Goal: Task Accomplishment & Management: Complete application form

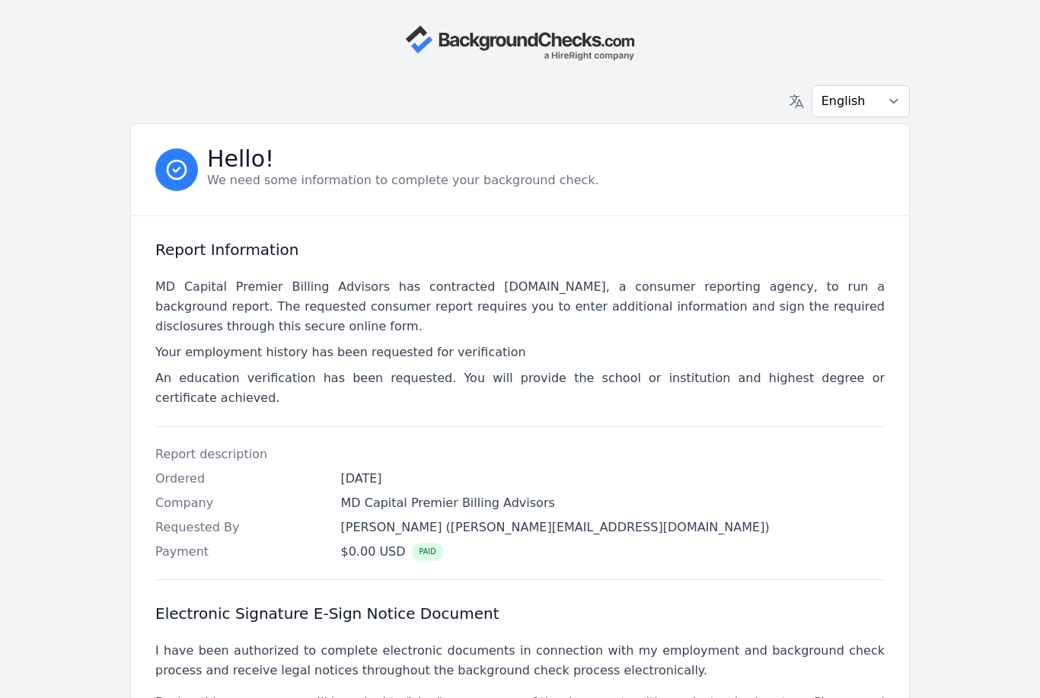
scroll to position [304, 0]
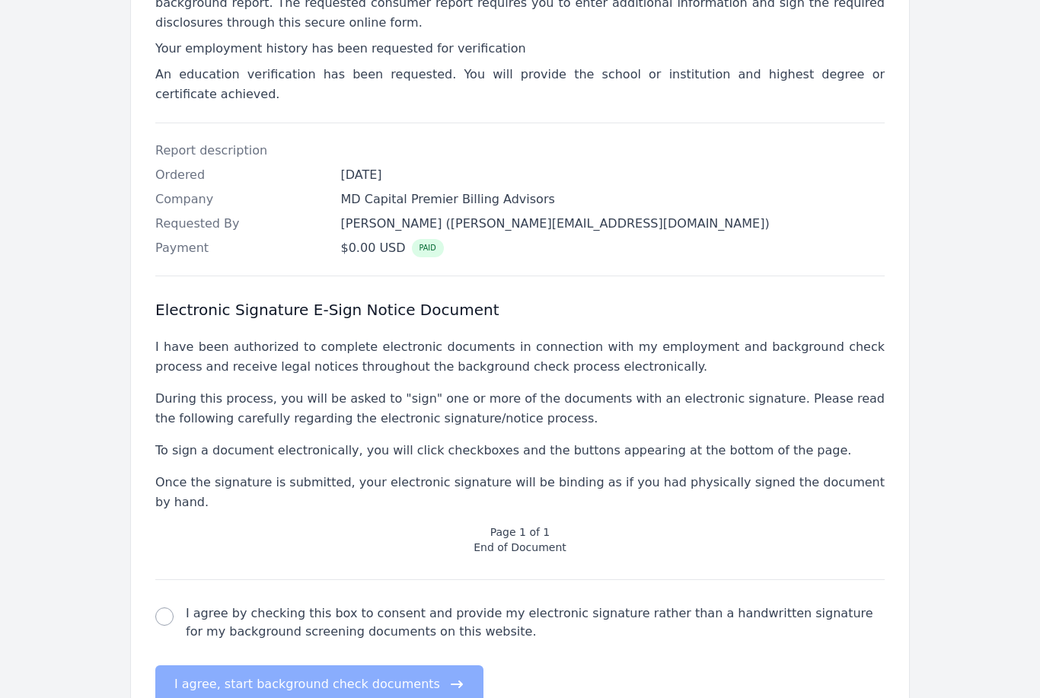
click at [144, 562] on div "Report Information MD Capital Premier Billing Advisors has contracted Backgroun…" at bounding box center [520, 320] width 778 height 816
click at [162, 608] on input "I agree by checking this box to consent and provide my electronic signature rat…" at bounding box center [164, 617] width 18 height 18
checkbox input "true"
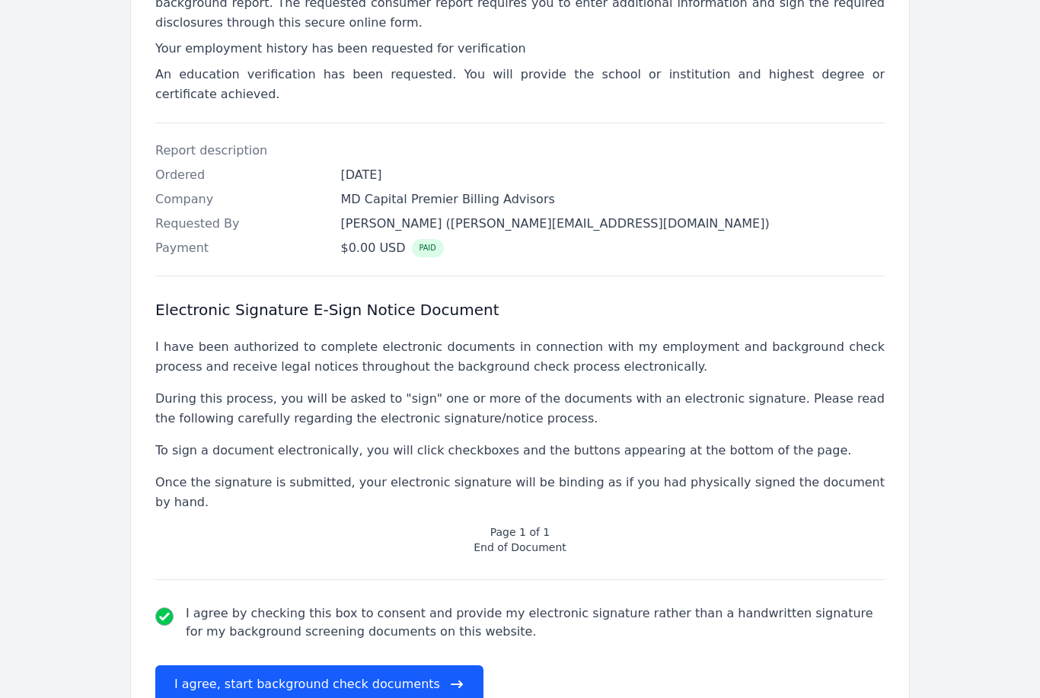
click at [262, 666] on button "I agree, start background check documents" at bounding box center [319, 685] width 328 height 38
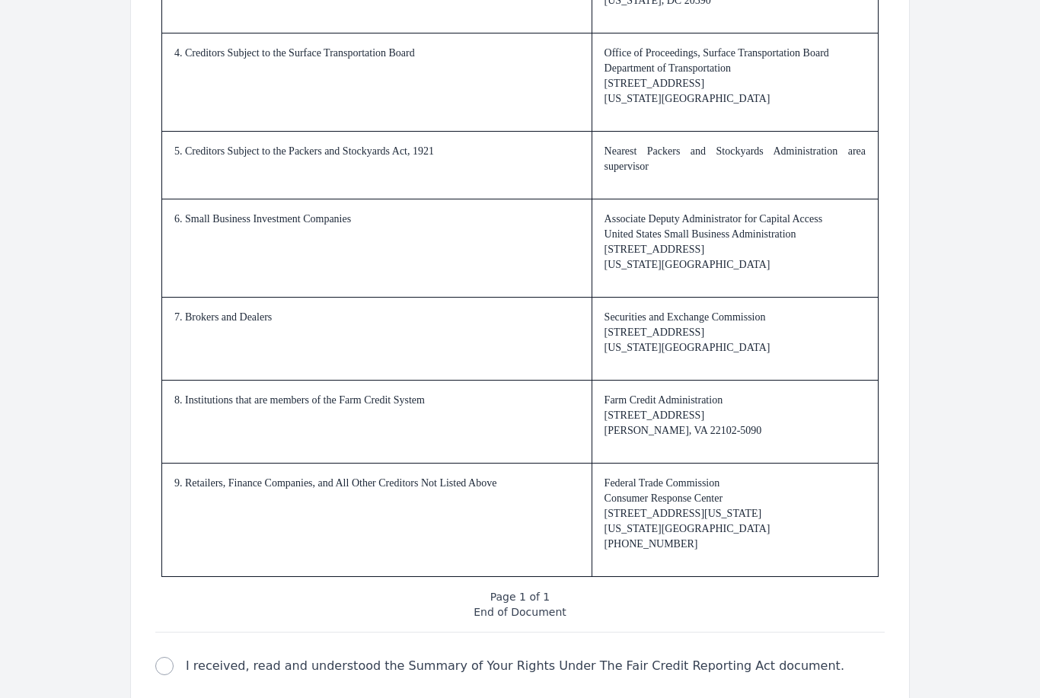
scroll to position [2142, 0]
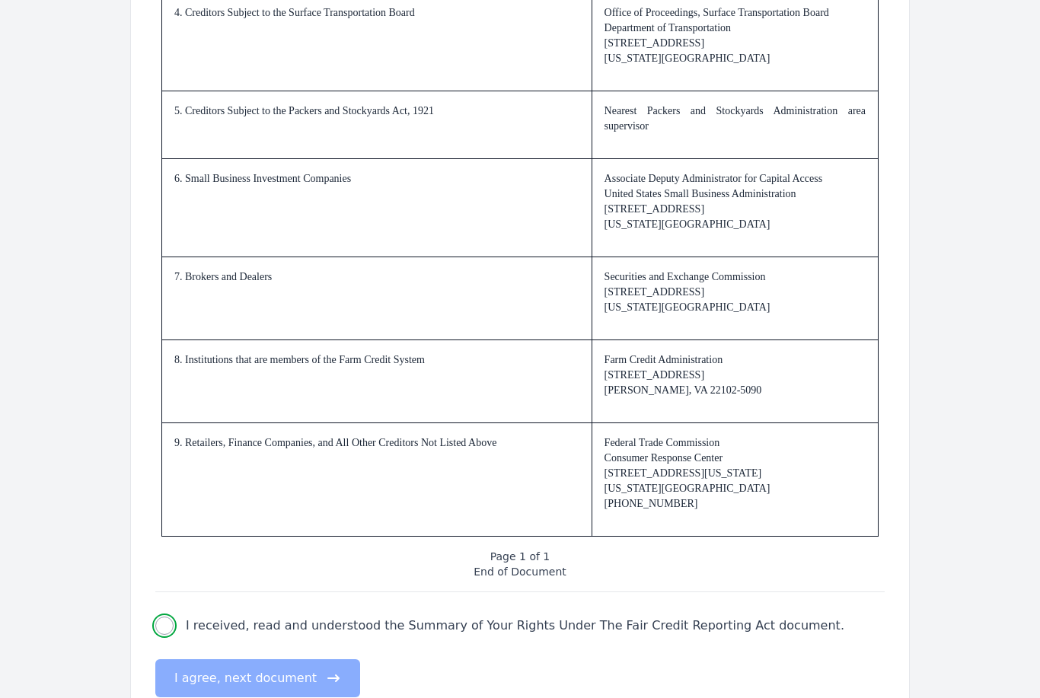
click at [162, 633] on input "I received, read and understood the Summary of Your Rights Under The Fair Credi…" at bounding box center [164, 626] width 18 height 18
checkbox input "true"
click at [231, 681] on button "I agree, next document" at bounding box center [257, 678] width 205 height 38
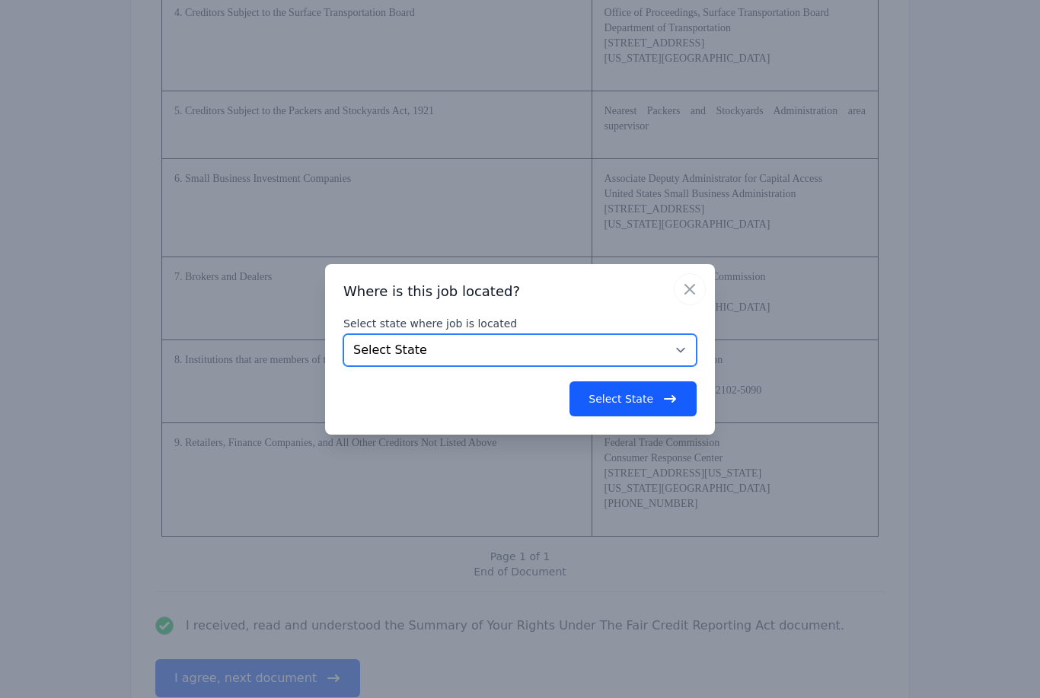
click at [611, 366] on select "Select State [US_STATE] [US_STATE] [US_STATE] [US_STATE] [US_STATE] [US_STATE] …" at bounding box center [519, 350] width 353 height 32
select select "[GEOGRAPHIC_DATA]"
click at [650, 414] on button "Select State" at bounding box center [633, 398] width 127 height 35
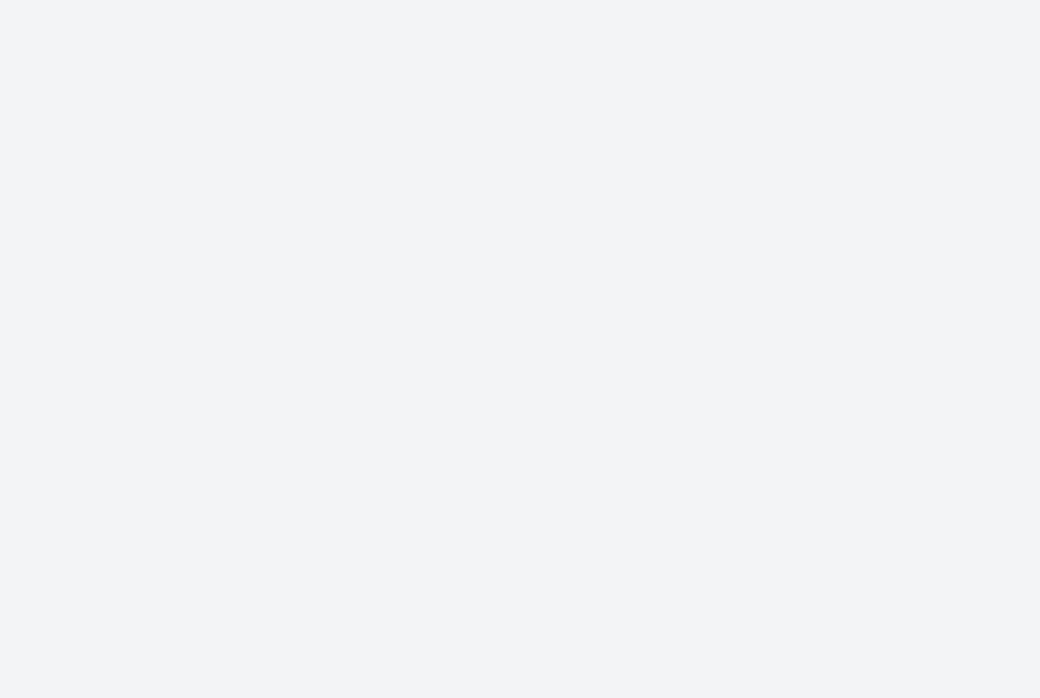
scroll to position [0, 0]
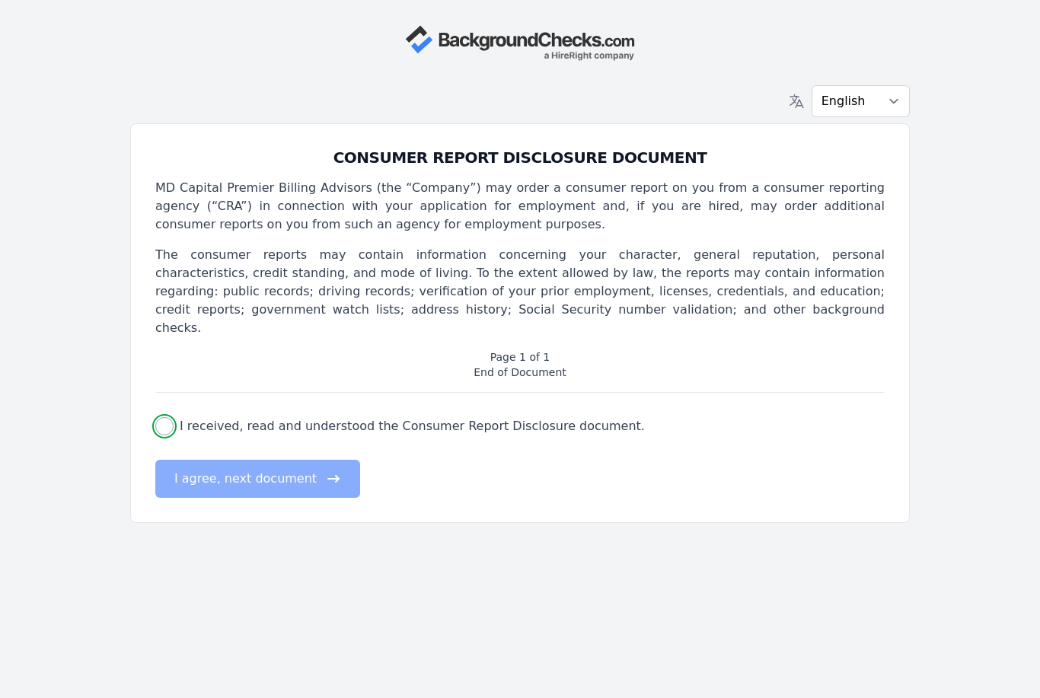
click at [170, 417] on input "I received, read and understood the Consumer Report Disclosure document." at bounding box center [164, 426] width 18 height 18
checkbox input "true"
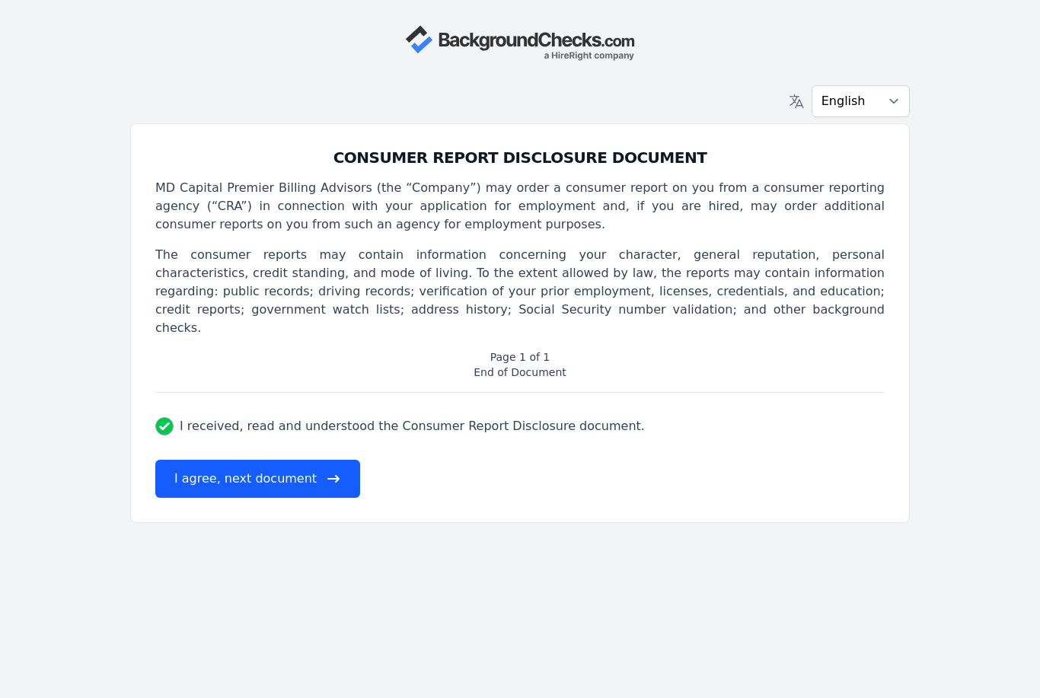
click at [187, 460] on button "I agree, next document" at bounding box center [257, 479] width 205 height 38
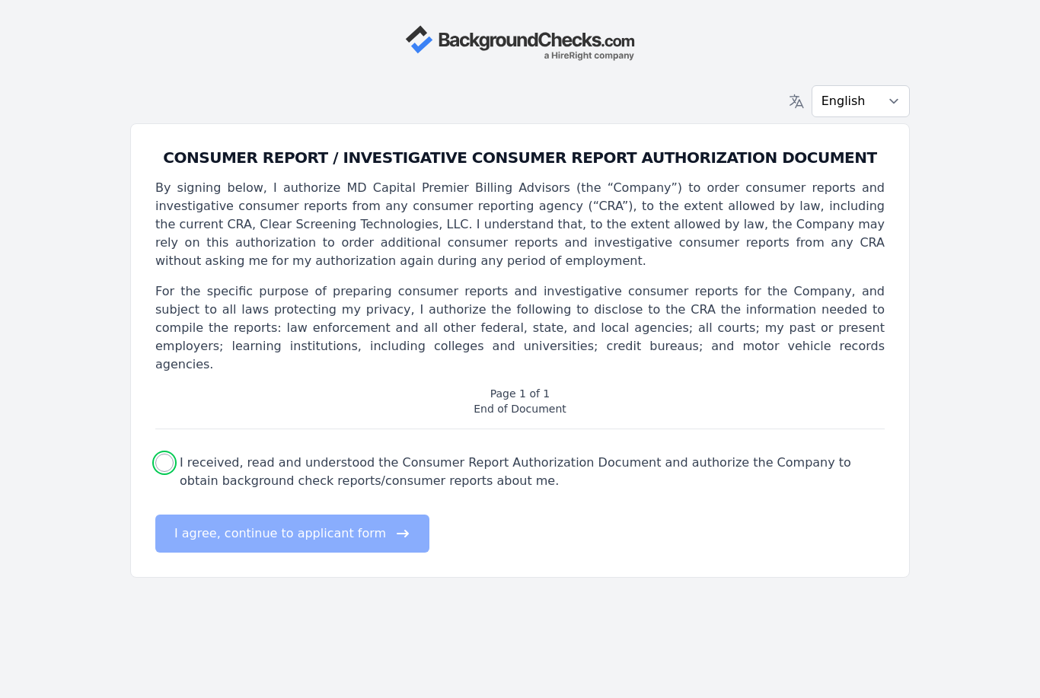
click at [161, 454] on input "I received, read and understood the Consumer Report Authorization Document and …" at bounding box center [164, 463] width 18 height 18
checkbox input "true"
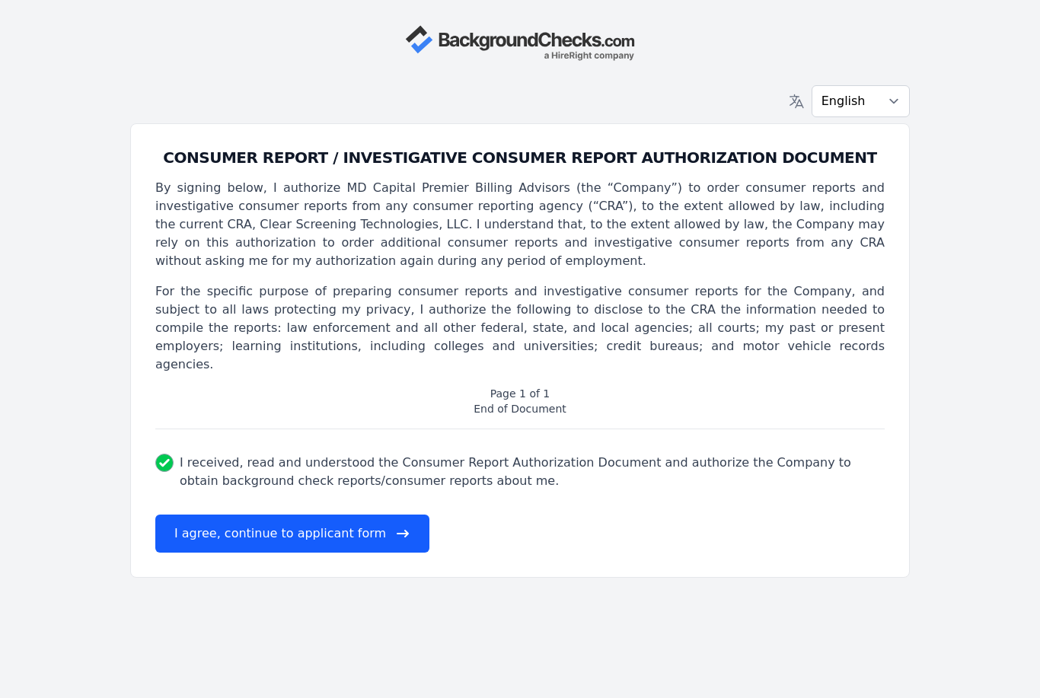
click at [225, 519] on button "I agree, continue to applicant form" at bounding box center [292, 534] width 274 height 38
select select
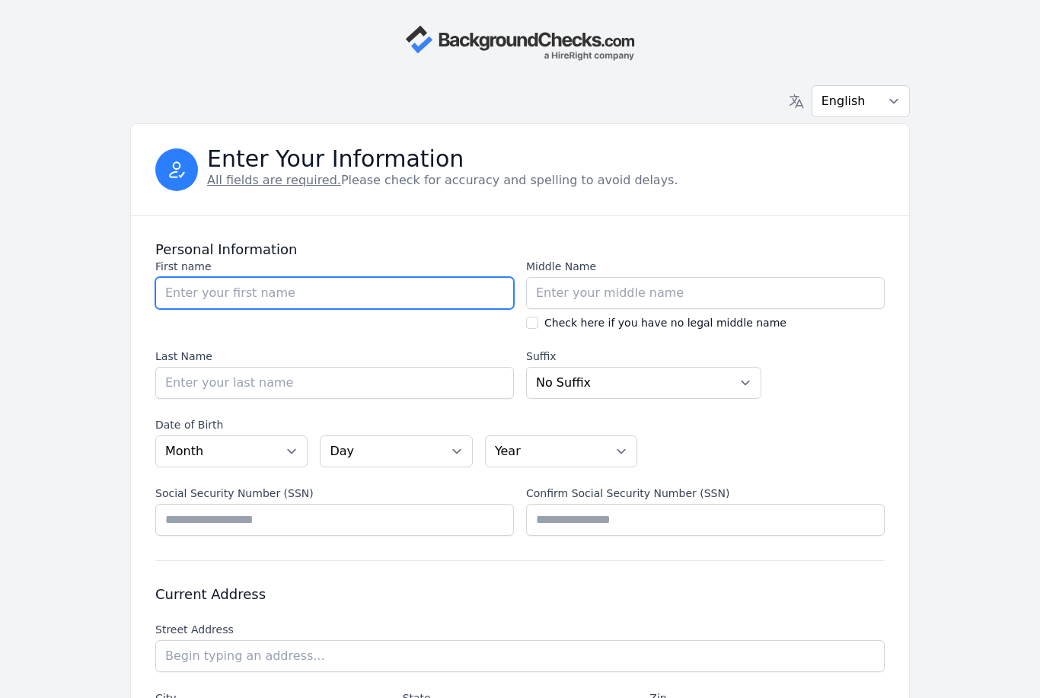
click at [230, 292] on input "First name" at bounding box center [334, 293] width 359 height 32
type input "[PERSON_NAME]"
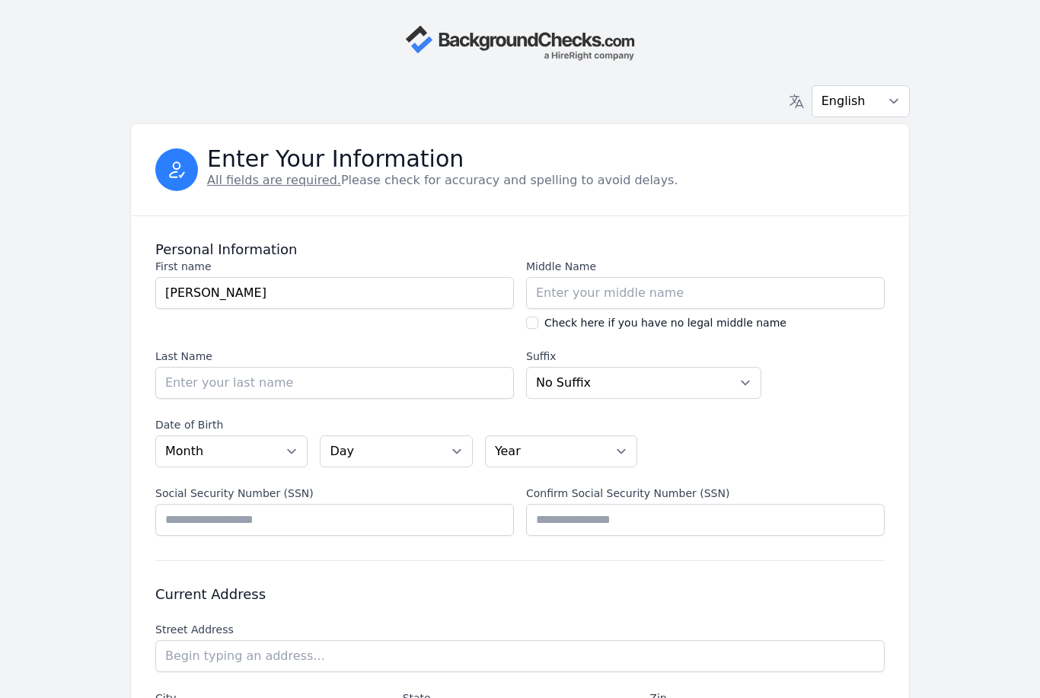
click at [536, 321] on input "Check here if you have no legal middle name" at bounding box center [532, 323] width 12 height 12
checkbox input "true"
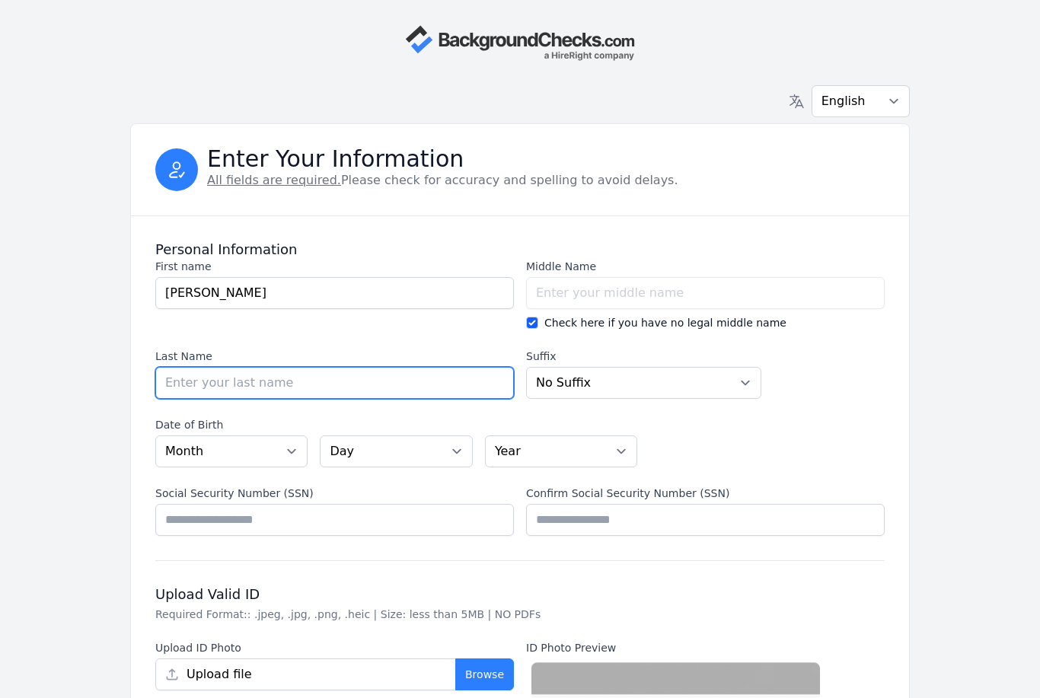
click at [466, 393] on input "Last Name" at bounding box center [334, 383] width 359 height 32
type input "j"
type input "[PERSON_NAME]"
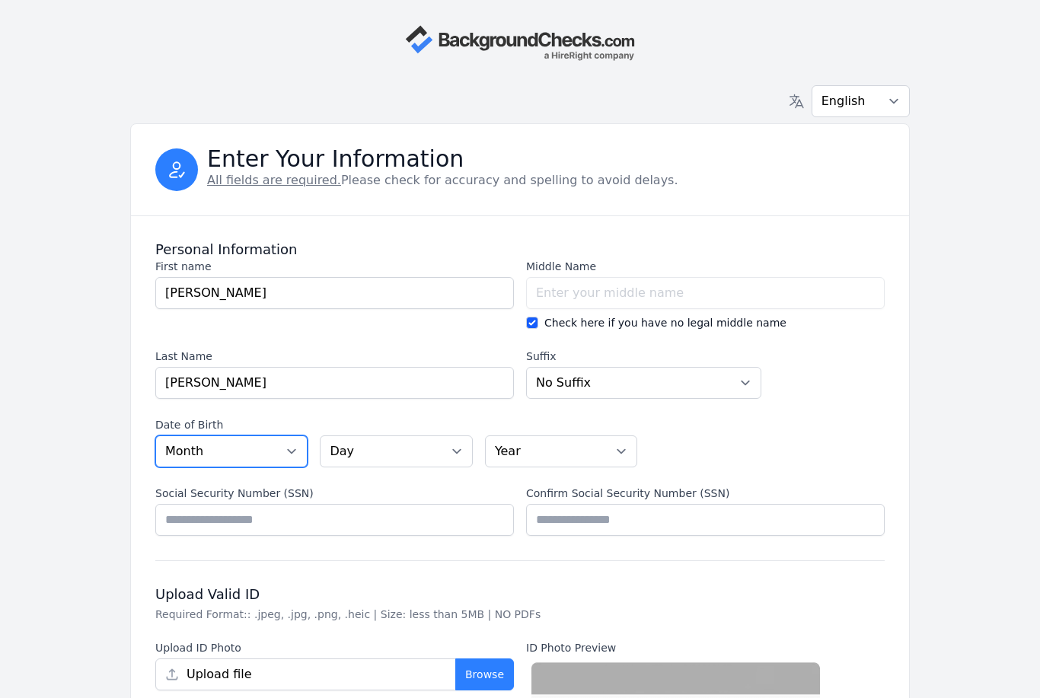
select select "01"
select select "21"
select select "2006"
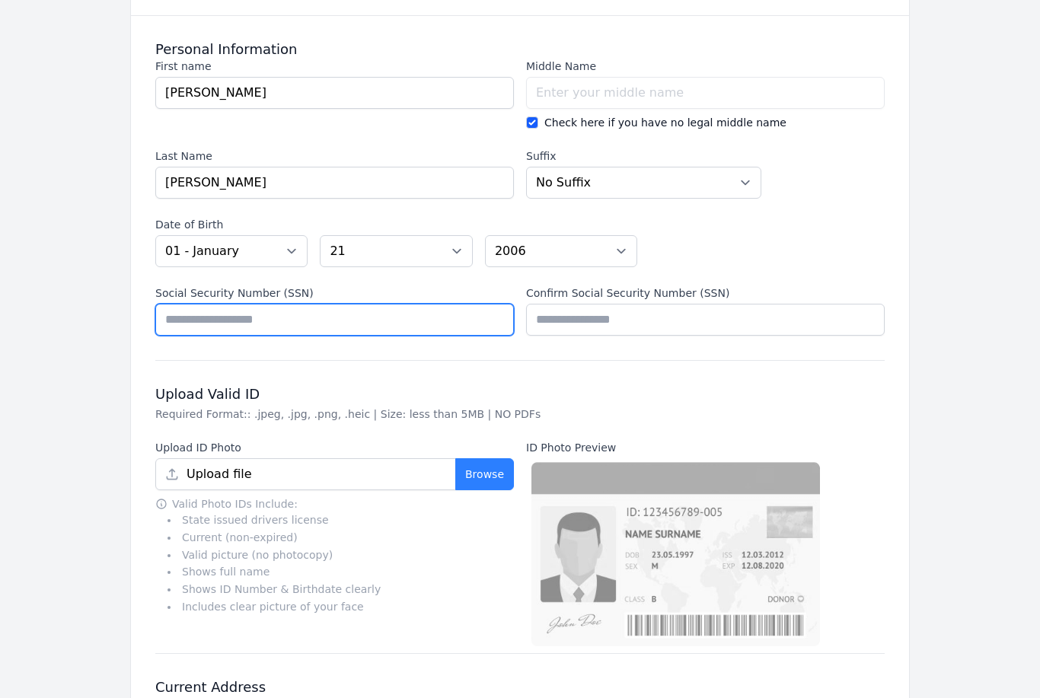
click at [387, 318] on input "Social Security Number (SSN)" at bounding box center [334, 320] width 359 height 32
type input "*********"
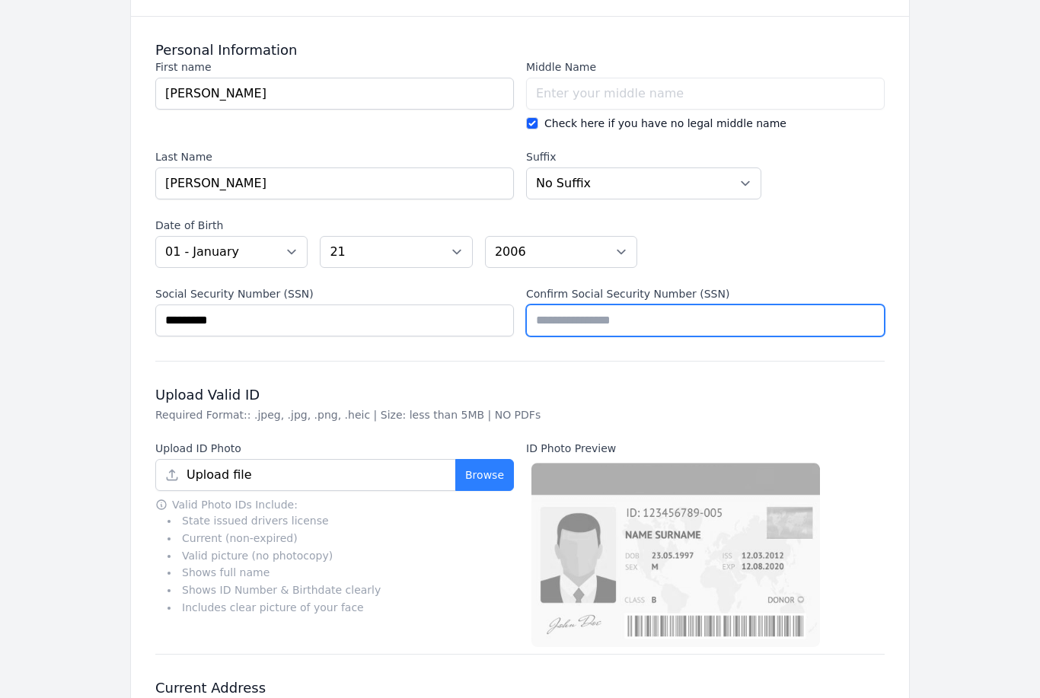
click at [586, 318] on input "Confirm Social Security Number (SSN)" at bounding box center [705, 321] width 359 height 32
type input "*********"
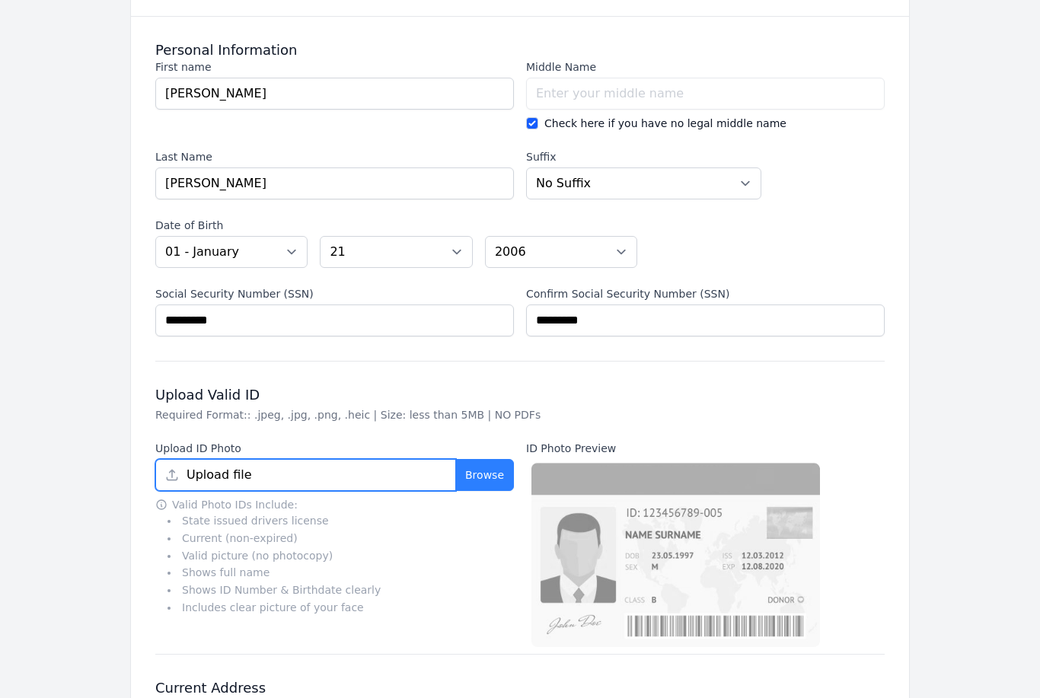
click at [404, 480] on input "Upload file" at bounding box center [305, 475] width 301 height 32
click at [422, 462] on input "Upload file" at bounding box center [305, 475] width 301 height 32
type input "image.jpg"
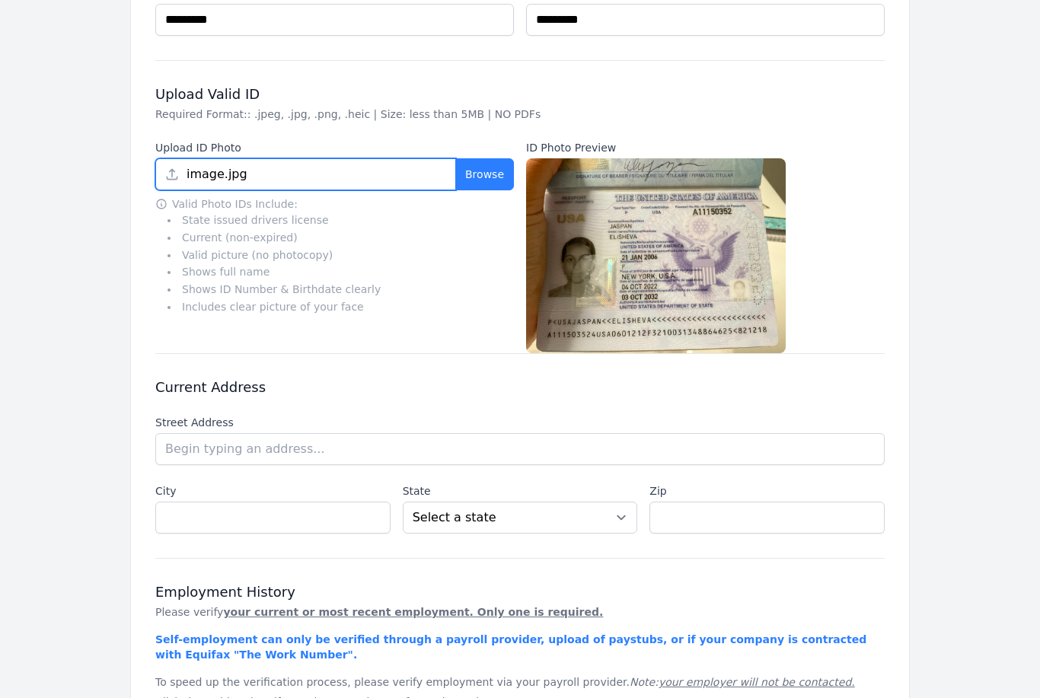
scroll to position [500, 0]
click at [619, 209] on img at bounding box center [656, 255] width 260 height 195
click at [397, 170] on input "image.jpg" at bounding box center [305, 174] width 301 height 32
click at [554, 152] on label "ID Photo Preview" at bounding box center [705, 147] width 359 height 15
click at [554, 204] on img at bounding box center [656, 255] width 260 height 195
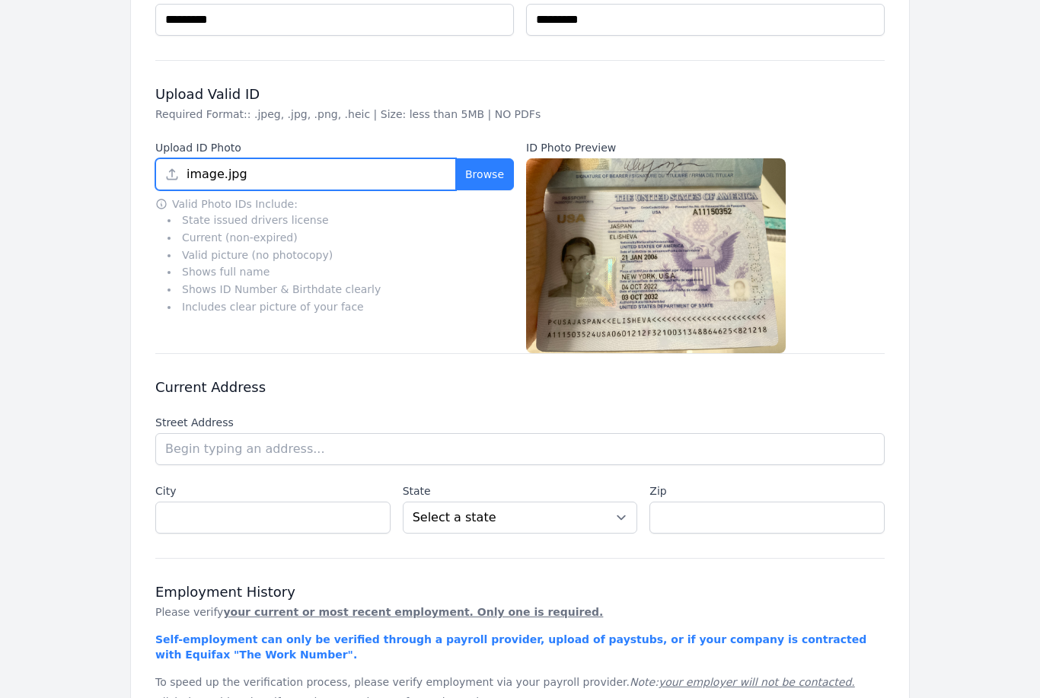
click at [193, 172] on input "image.jpg" at bounding box center [305, 174] width 301 height 32
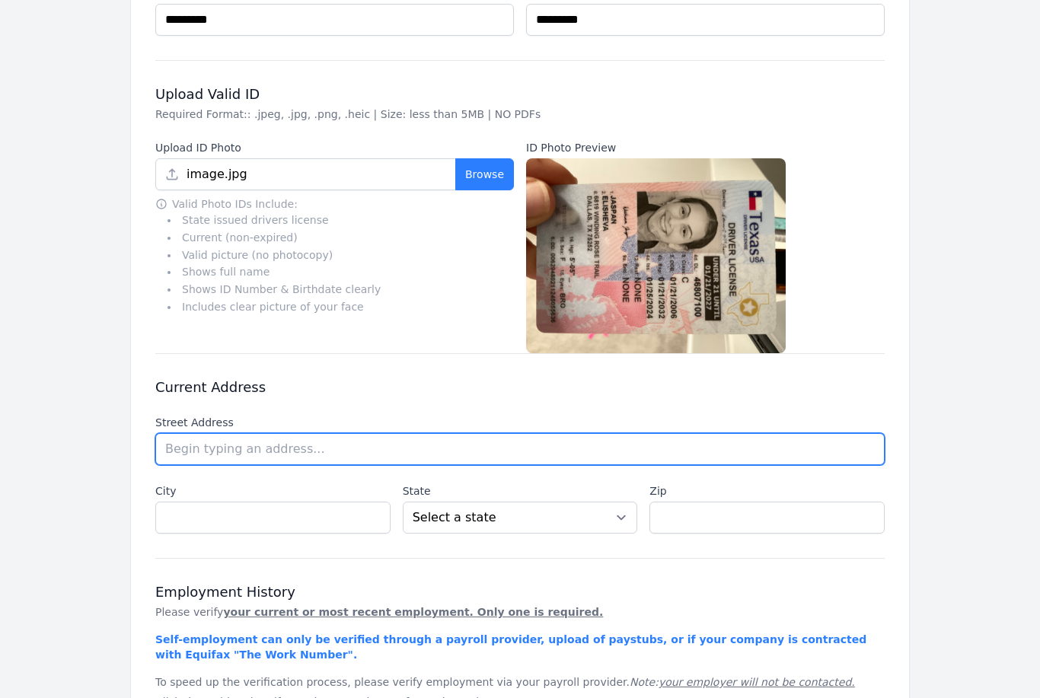
click at [381, 455] on input "text" at bounding box center [519, 449] width 729 height 32
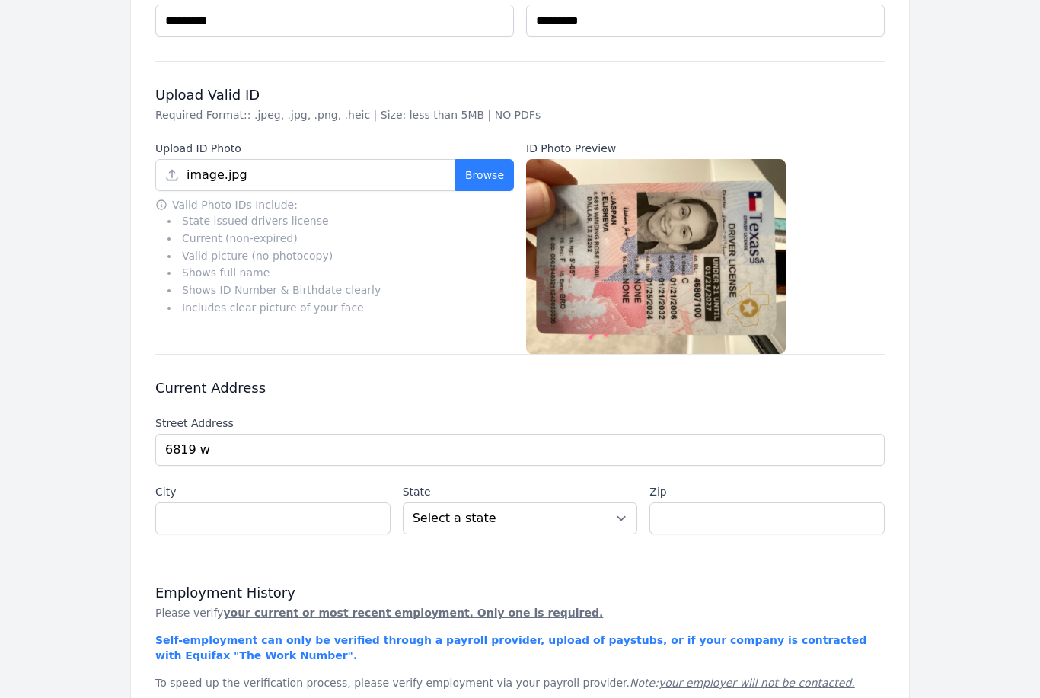
click at [0, 0] on li "[STREET_ADDRESS]" at bounding box center [0, 0] width 0 height 0
type input "[STREET_ADDRESS]"
type input "[GEOGRAPHIC_DATA]"
select select "[GEOGRAPHIC_DATA]"
type input "75252"
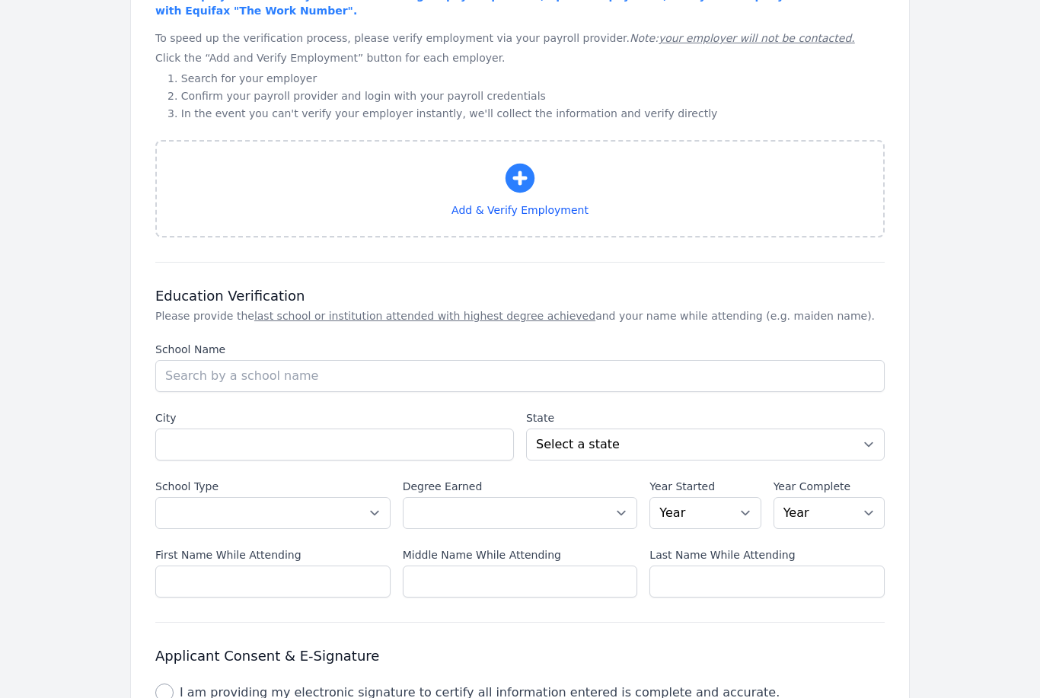
scroll to position [1171, 0]
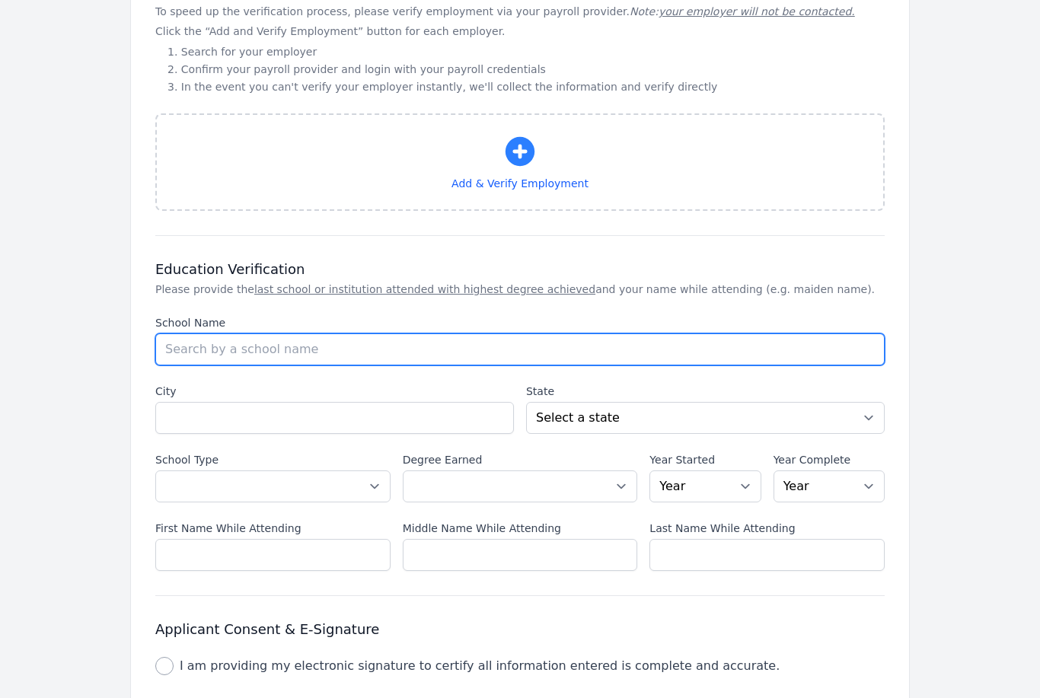
click at [450, 358] on input "School Name" at bounding box center [519, 350] width 729 height 32
type input "Mesorah High School"
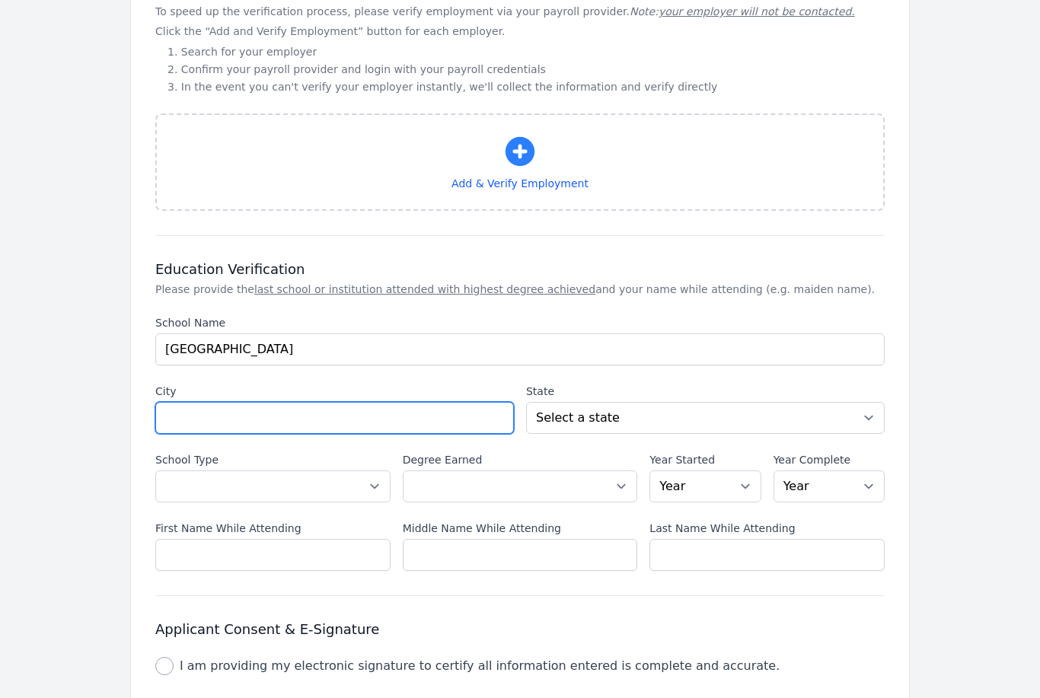
click at [465, 404] on input "City" at bounding box center [334, 418] width 359 height 32
type input "[GEOGRAPHIC_DATA]"
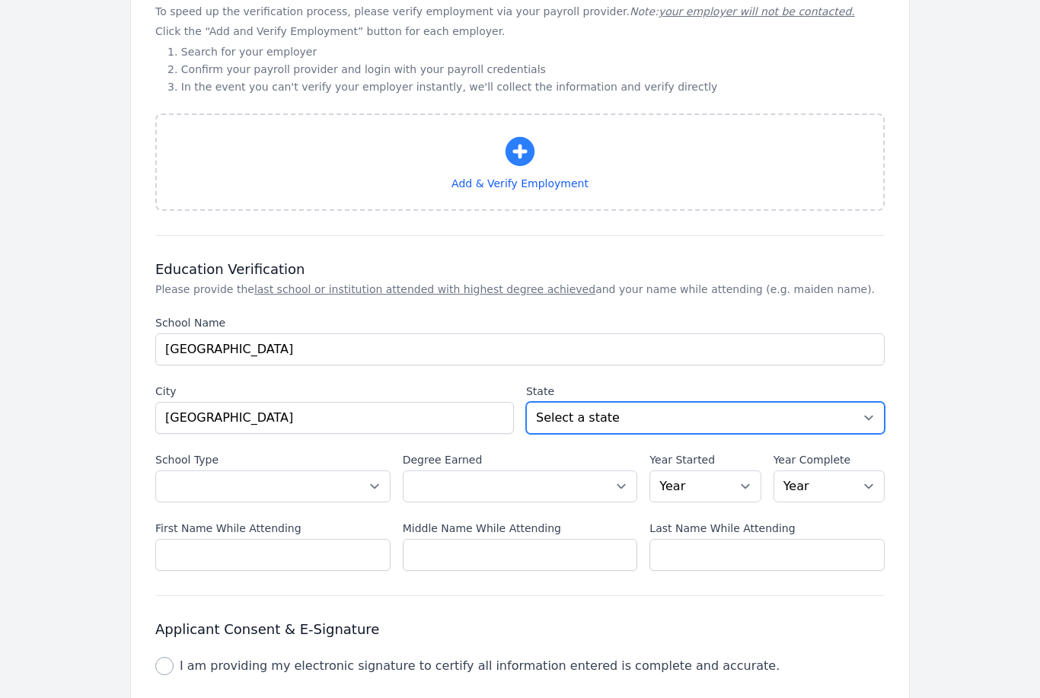
click at [723, 418] on select "Select a state Alabama Alaska Arizona Arkansas California Colorado Connecticut …" at bounding box center [705, 418] width 359 height 32
select select "[GEOGRAPHIC_DATA]"
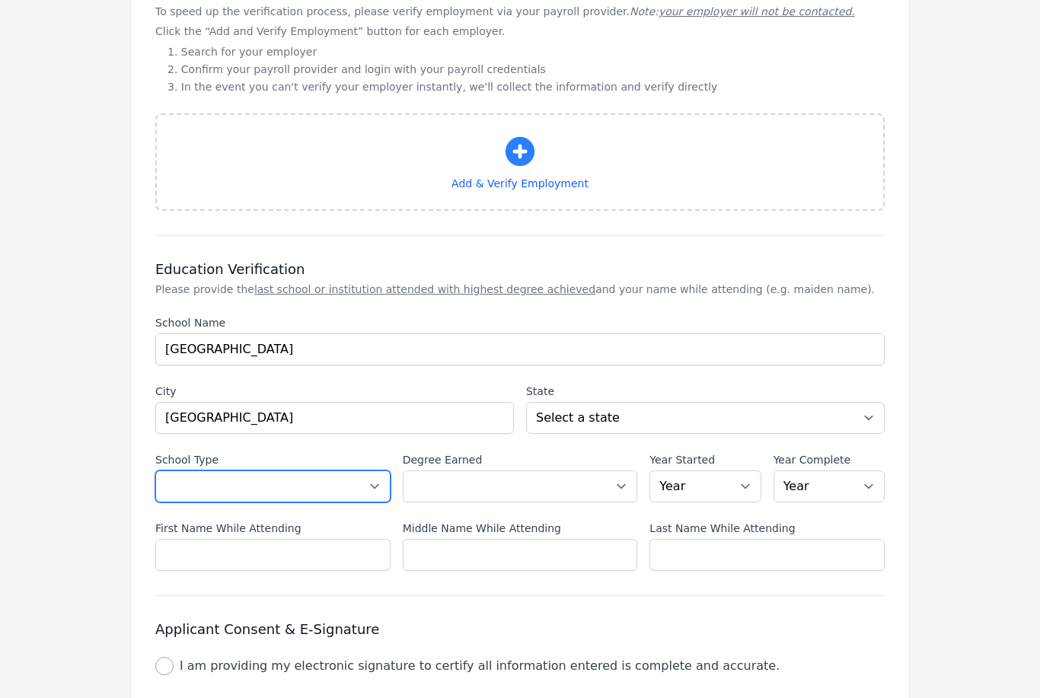
click at [321, 477] on select "Select a School Type High School U.S. College or University International Unive…" at bounding box center [272, 487] width 235 height 32
select select "high_school"
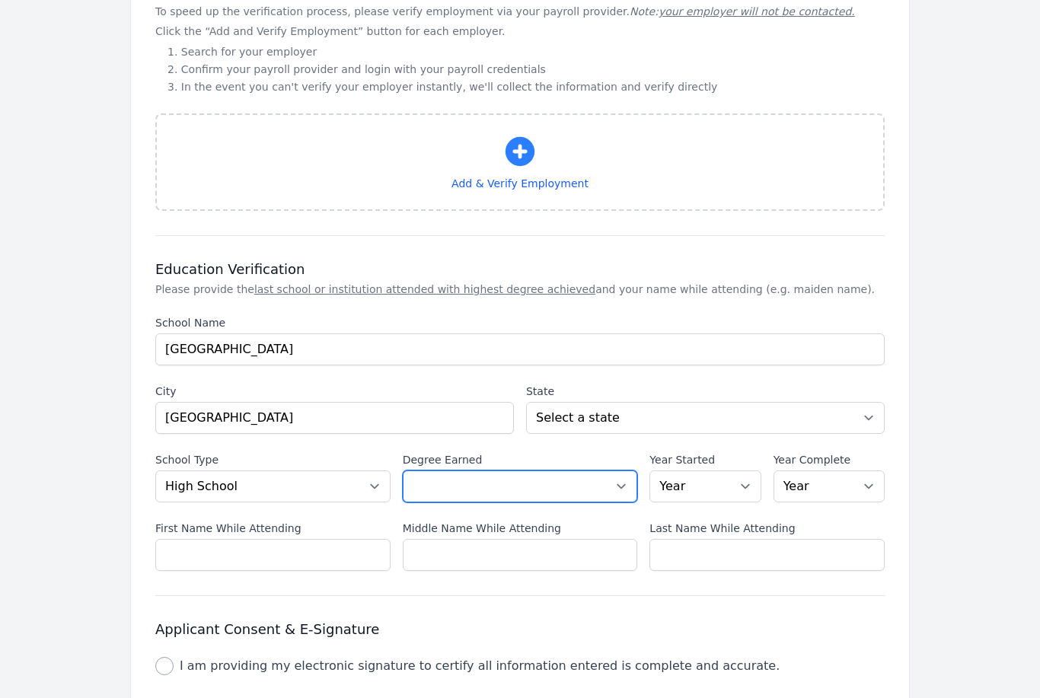
click at [539, 485] on select "Select a Degree No degree or incomplete High School Diploma or GED Associate's …" at bounding box center [520, 487] width 235 height 32
select select "high_school"
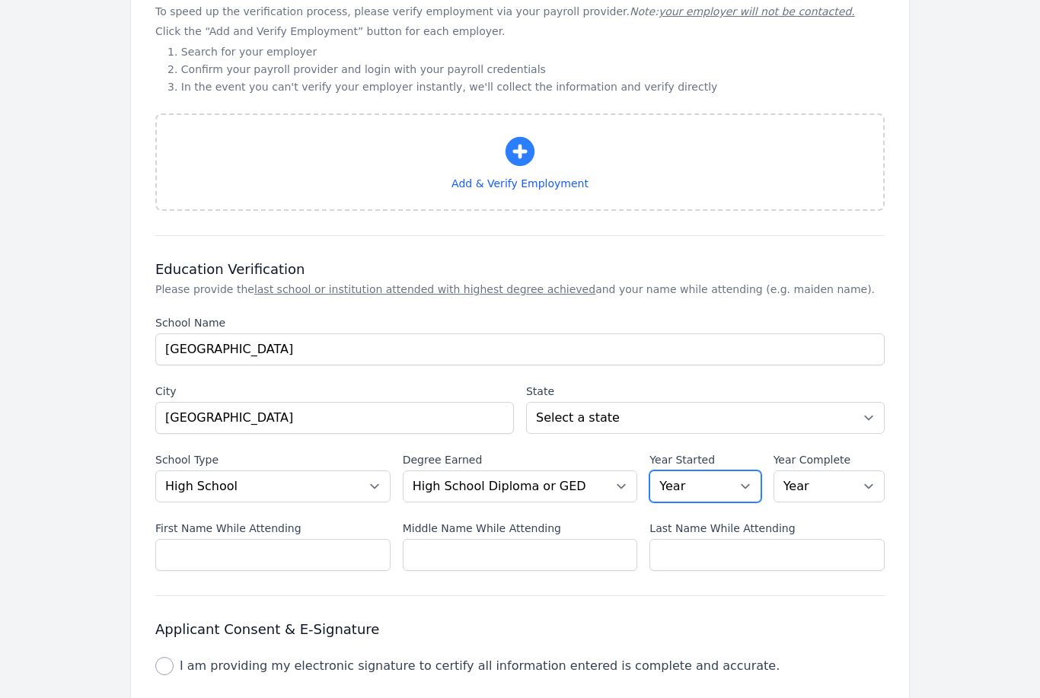
click at [742, 478] on select "Year 2025 2024 2023 2022 2021 2020 2019 2018 2017 2016 2015 2014 2013 2012 2011…" at bounding box center [705, 487] width 111 height 32
select select "2020"
click at [868, 492] on select "Year 2025 2024 2023 2022 2021 2020 2019 2018 2017 2016 2015 2014 2013 2012 2011…" at bounding box center [829, 487] width 111 height 32
select select "2024"
click at [285, 547] on input "First Name While Attending" at bounding box center [272, 555] width 235 height 32
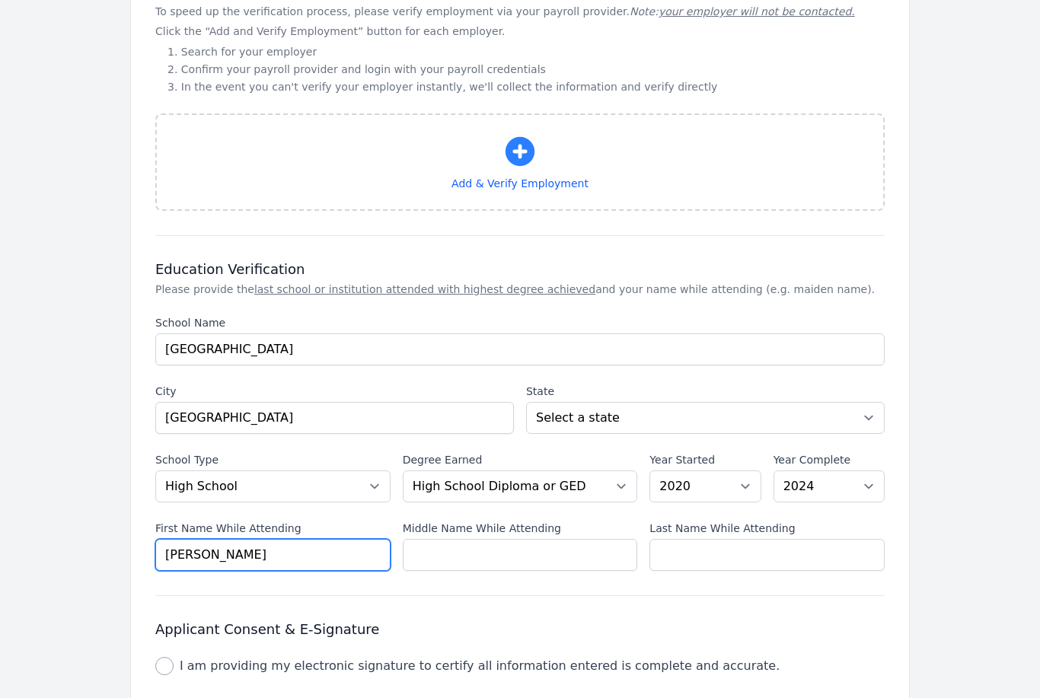
type input "[PERSON_NAME]"
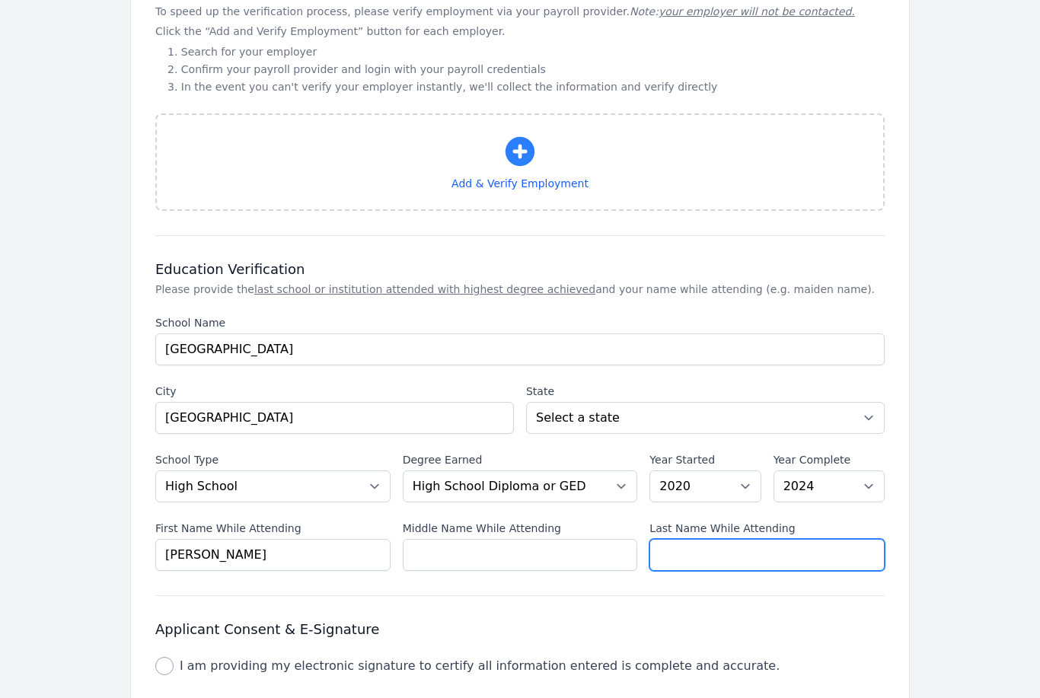
click at [745, 548] on input "Last Name While Attending" at bounding box center [767, 555] width 235 height 32
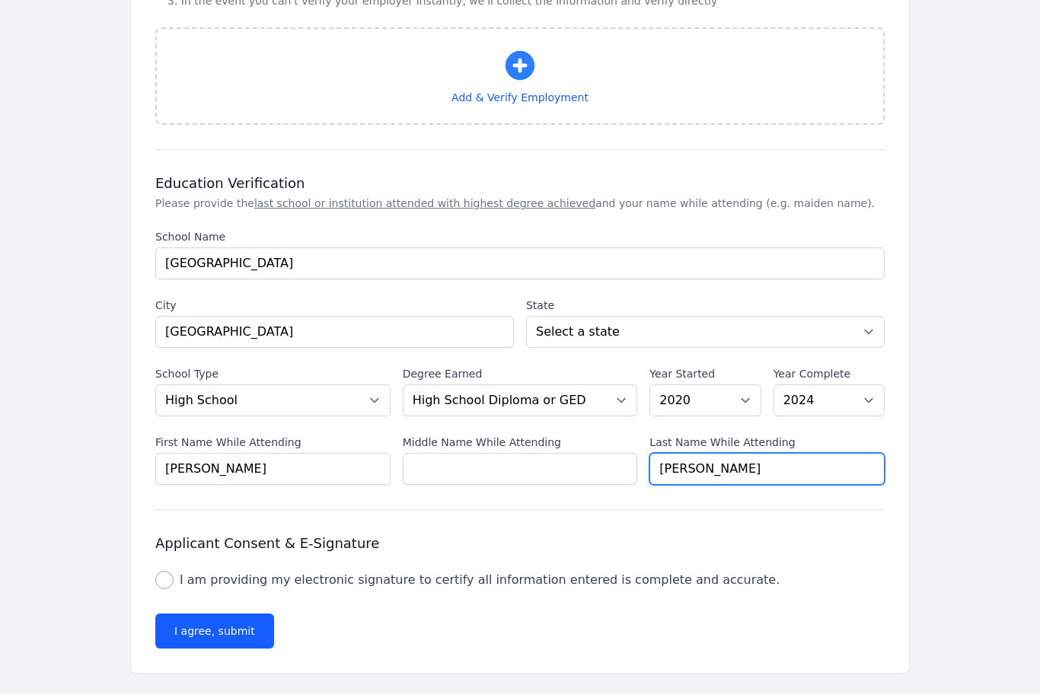
scroll to position [1257, 0]
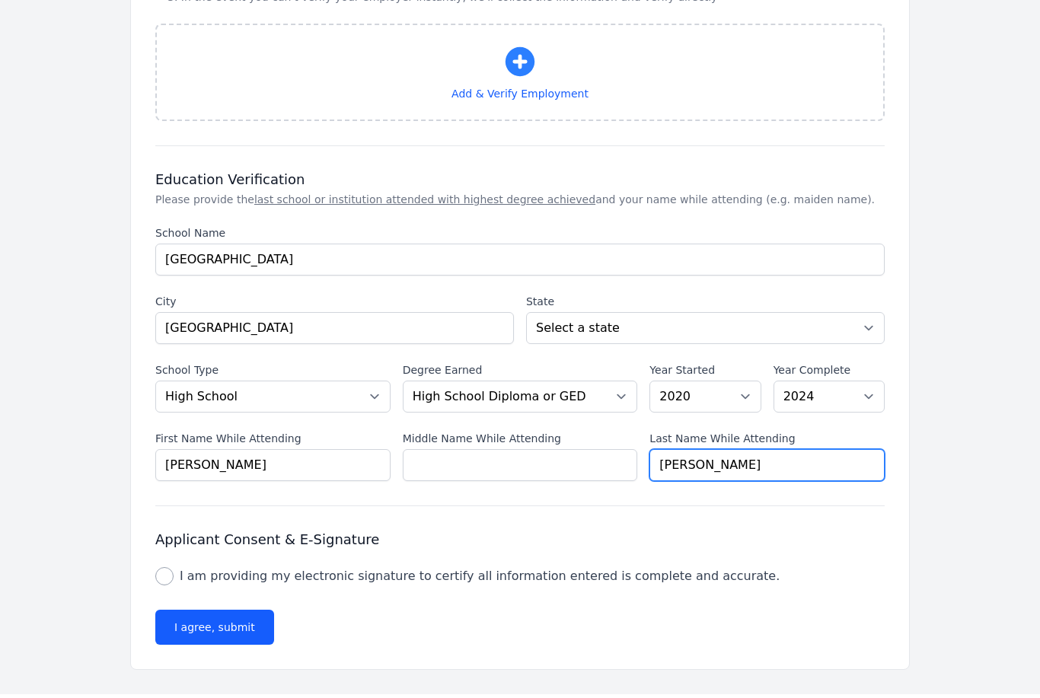
type input "[PERSON_NAME]"
click at [171, 579] on input "I am providing my electronic signature to certify all information entered is co…" at bounding box center [164, 580] width 18 height 18
checkbox input "true"
click at [200, 625] on button "I agree, submit" at bounding box center [214, 631] width 119 height 35
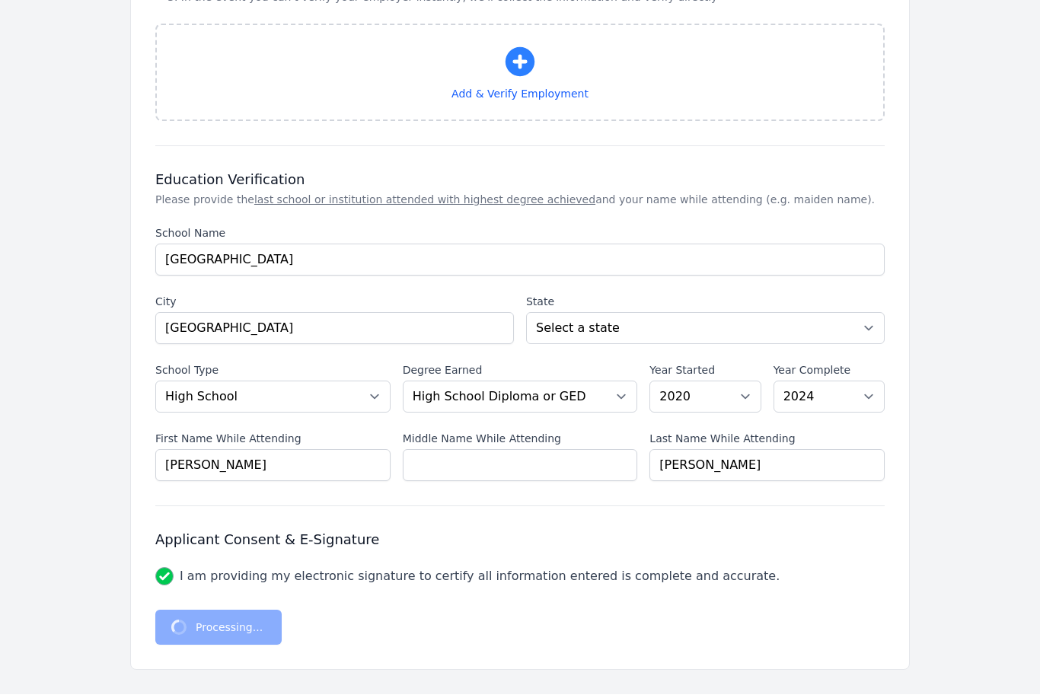
scroll to position [1208, 0]
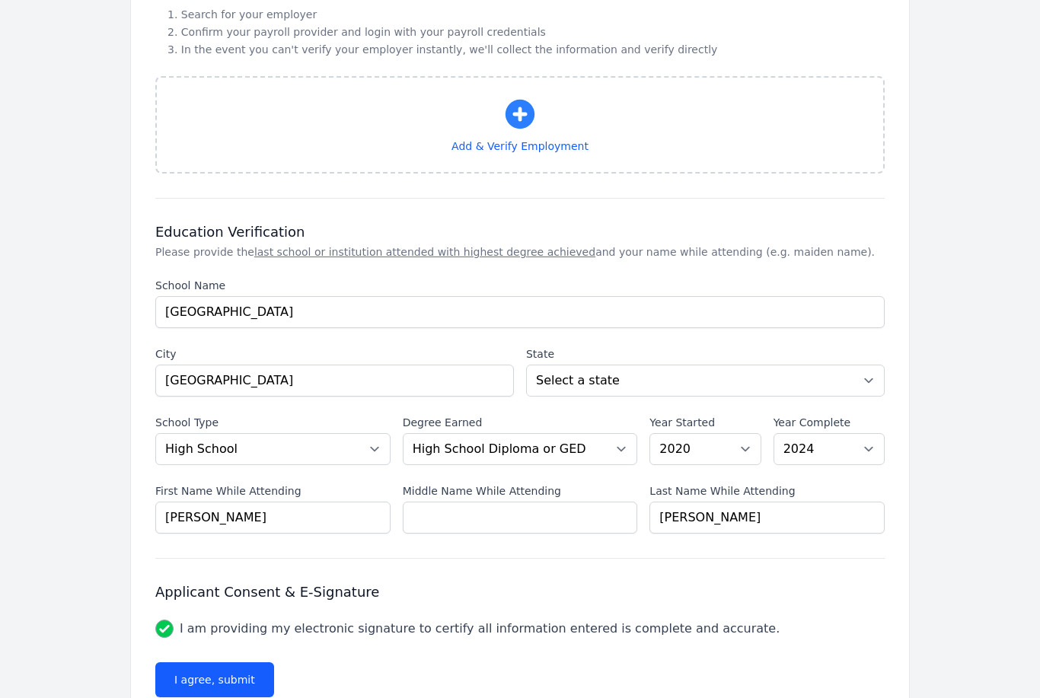
click at [222, 675] on button "I agree, submit" at bounding box center [214, 679] width 119 height 35
click at [226, 688] on button "I agree, submit" at bounding box center [214, 679] width 119 height 35
click at [231, 678] on button "Processing..." at bounding box center [218, 679] width 126 height 35
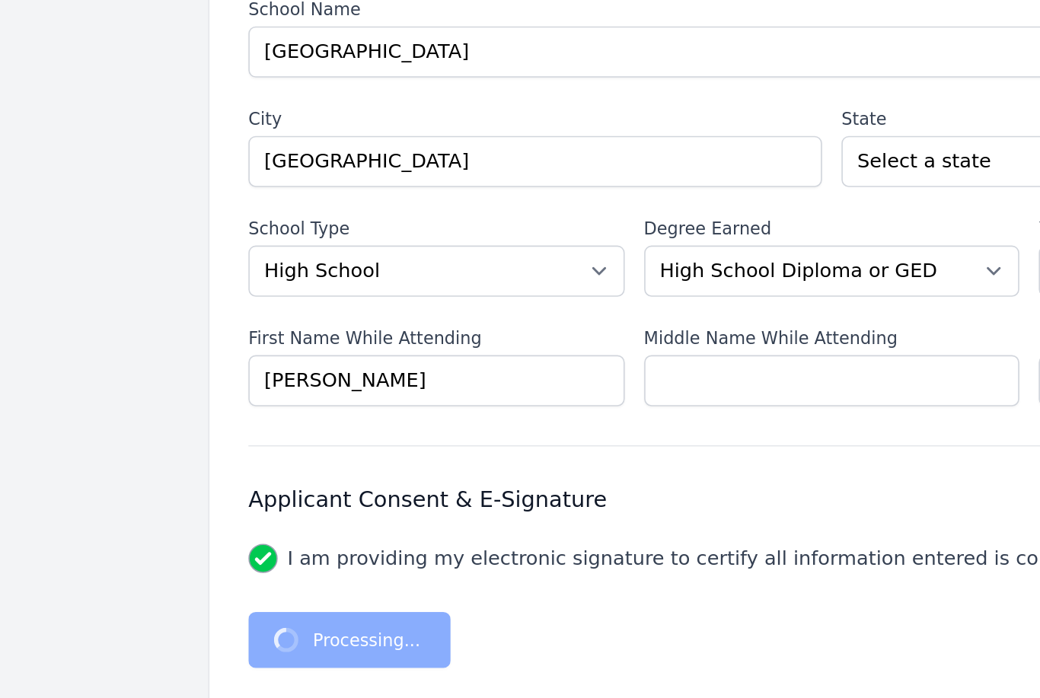
scroll to position [1257, 0]
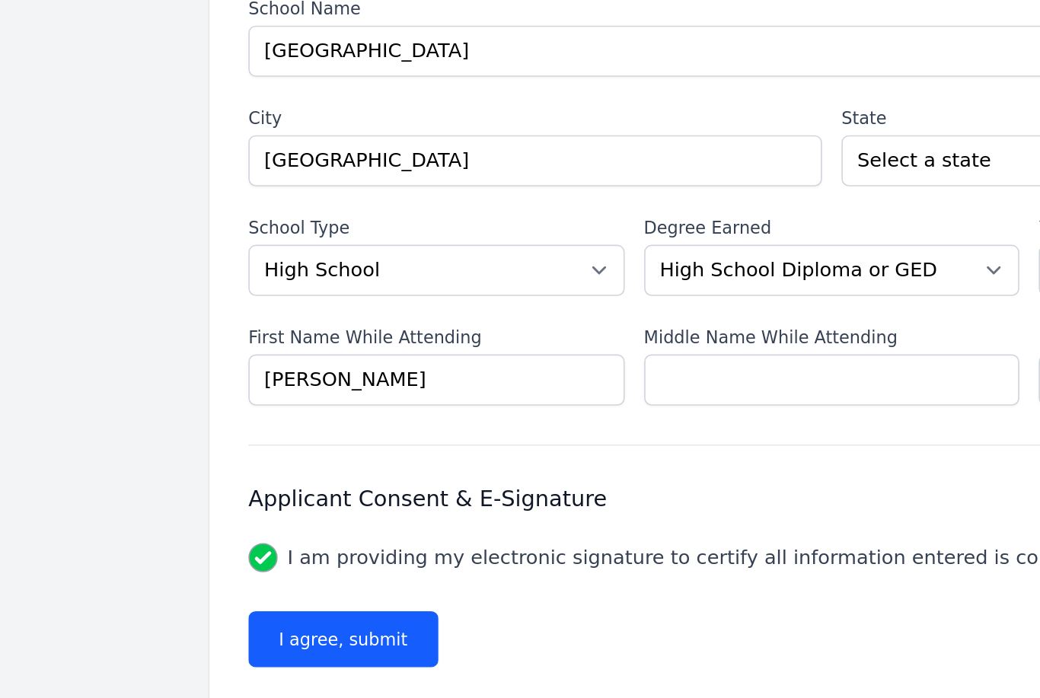
click at [177, 614] on button "I agree, submit" at bounding box center [214, 631] width 119 height 35
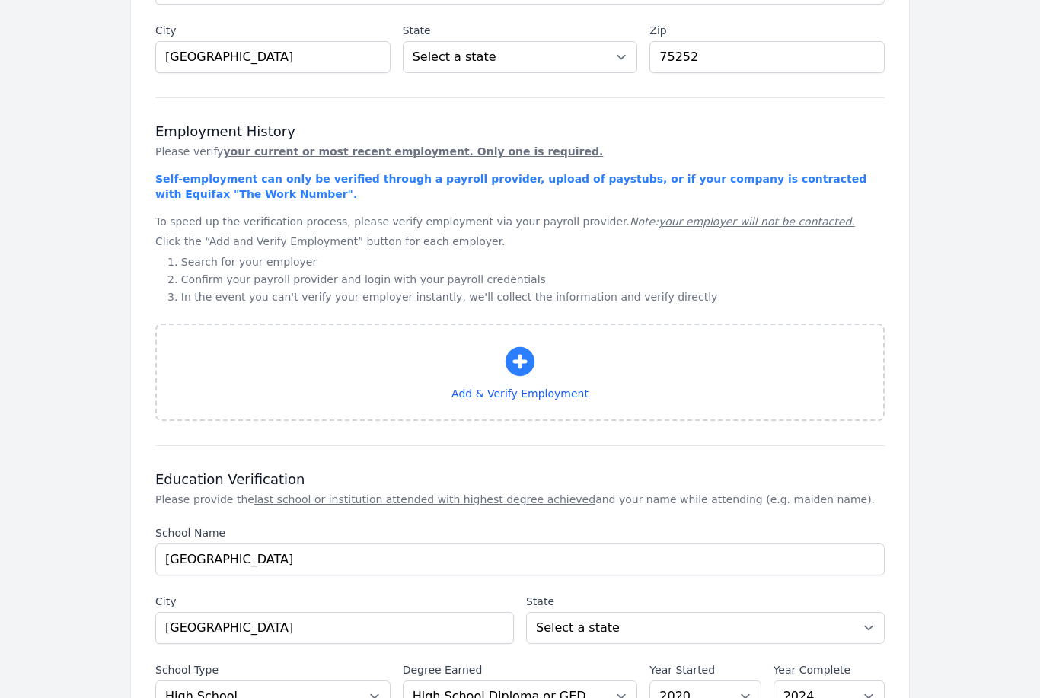
scroll to position [961, 0]
click at [513, 387] on span "Add & Verify Employment" at bounding box center [520, 393] width 690 height 15
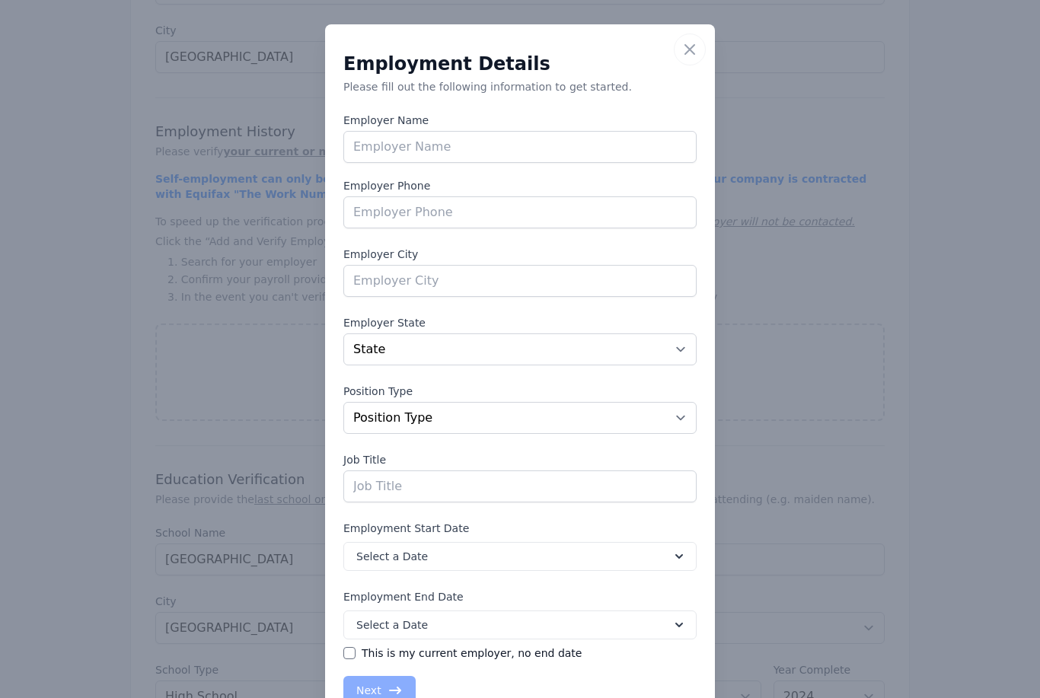
click at [684, 49] on icon "button" at bounding box center [690, 49] width 18 height 18
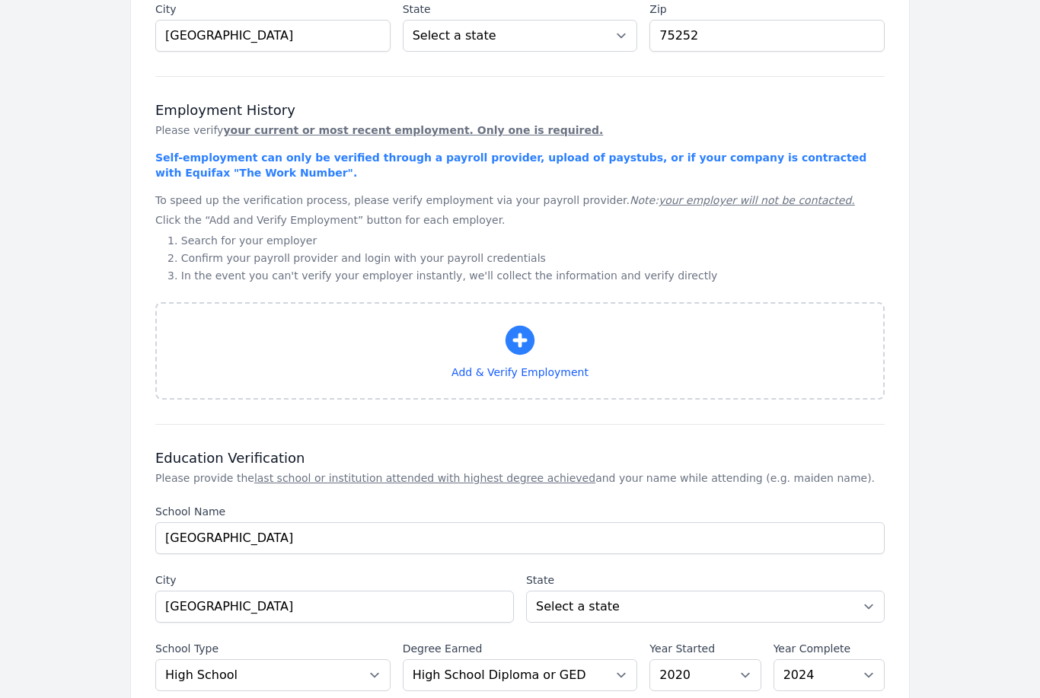
scroll to position [982, 0]
click at [525, 342] on icon "button" at bounding box center [520, 341] width 37 height 37
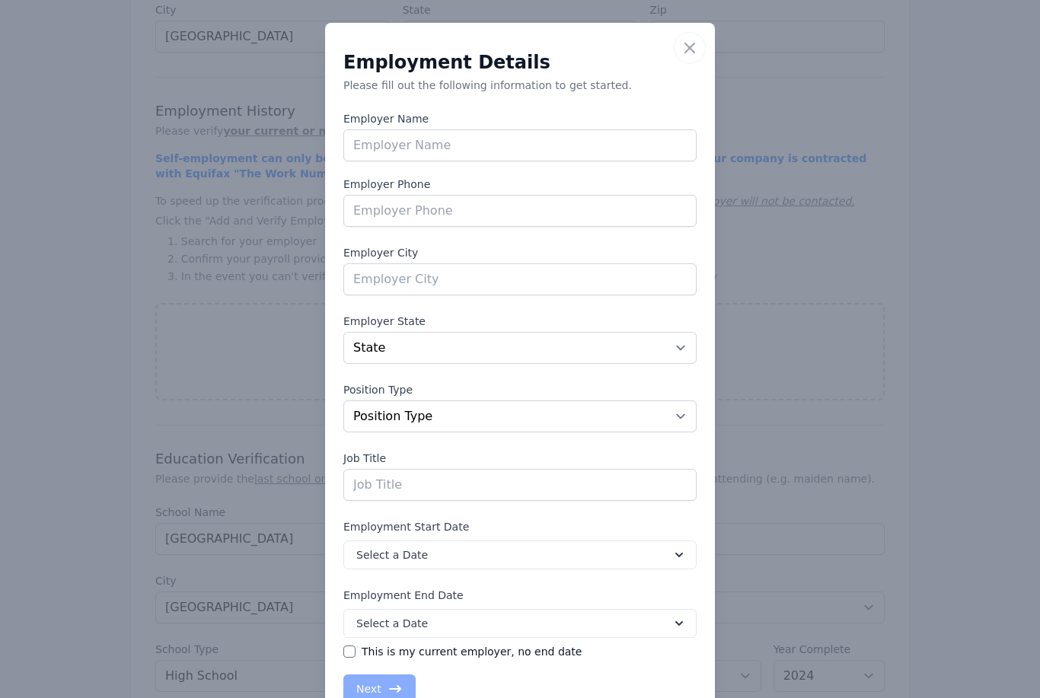
scroll to position [1, 0]
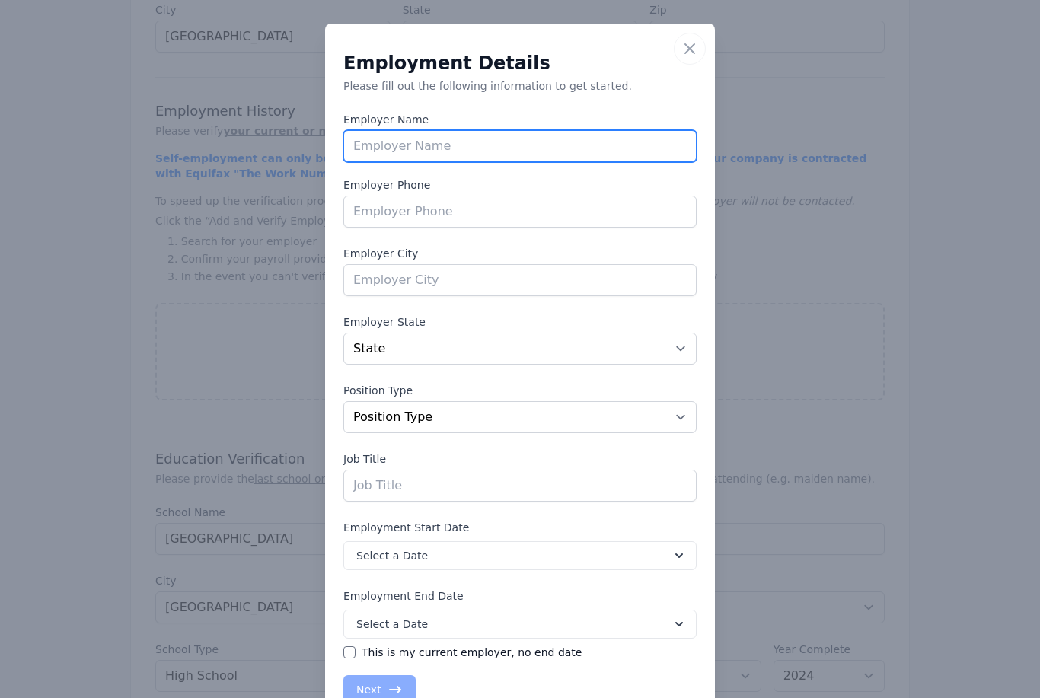
drag, startPoint x: 415, startPoint y: 137, endPoint x: 415, endPoint y: 145, distance: 8.4
click at [415, 137] on input "text" at bounding box center [519, 146] width 353 height 32
type input "[PERSON_NAME]"
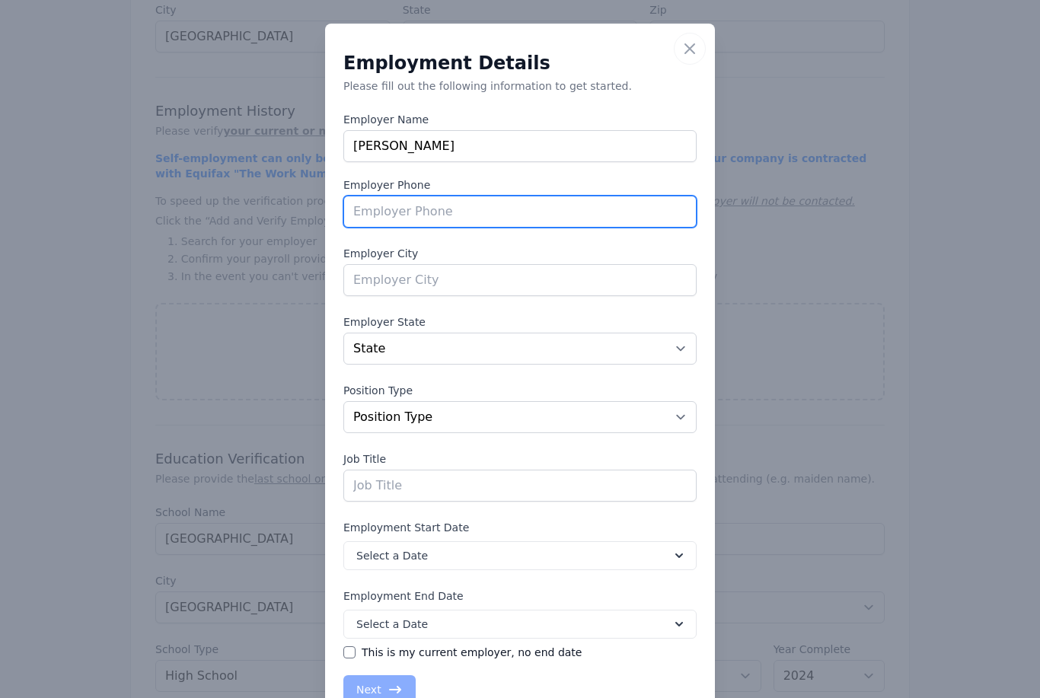
click at [548, 204] on input "tel" at bounding box center [519, 212] width 353 height 32
type input "[PHONE_NUMBER]"
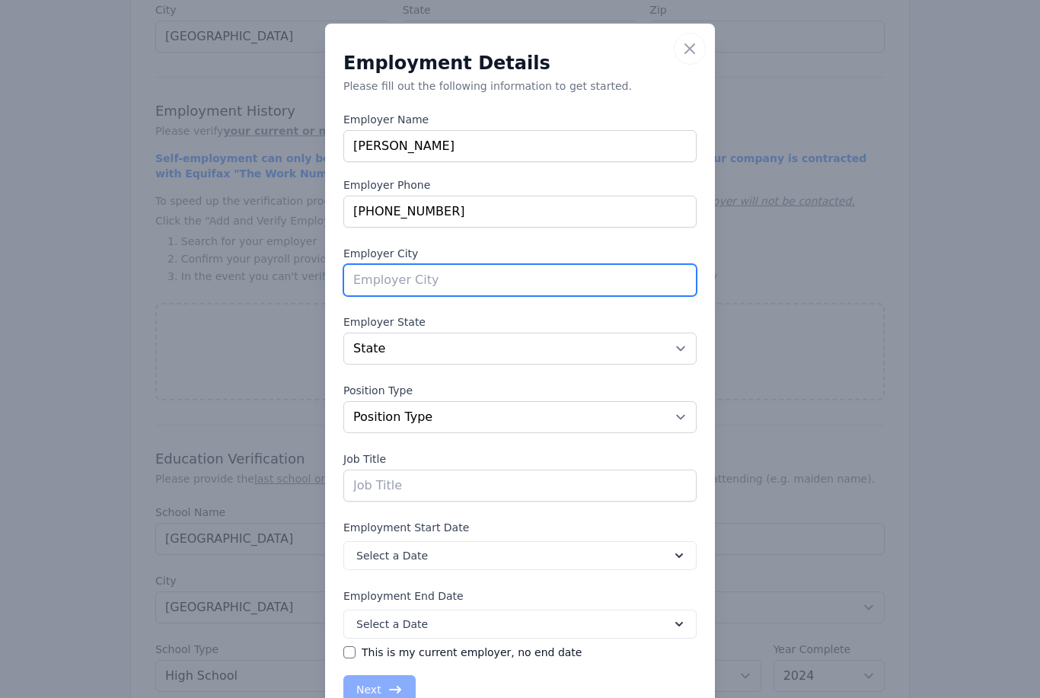
click at [361, 287] on input "text" at bounding box center [519, 280] width 353 height 32
type input "[GEOGRAPHIC_DATA]"
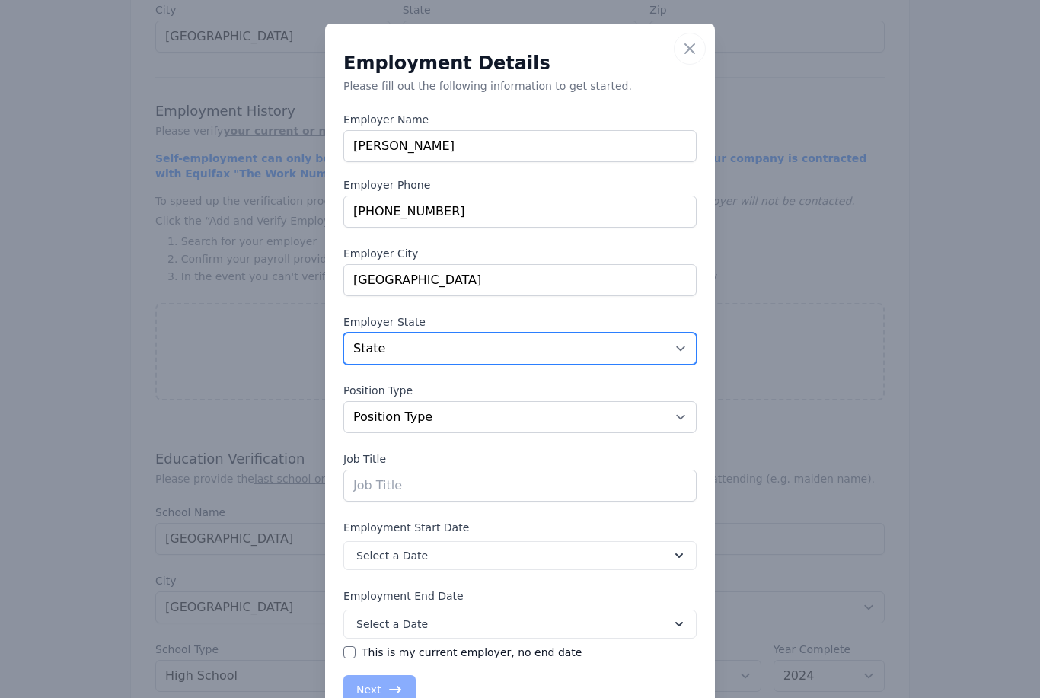
click at [590, 362] on select "State [US_STATE] [US_STATE] [US_STATE] [US_STATE] [US_STATE] [US_STATE] [US_STA…" at bounding box center [519, 349] width 353 height 32
click at [639, 359] on select "State [US_STATE] [US_STATE] [US_STATE] [US_STATE] [US_STATE] [US_STATE] [US_STA…" at bounding box center [519, 349] width 353 height 32
select select "[GEOGRAPHIC_DATA]"
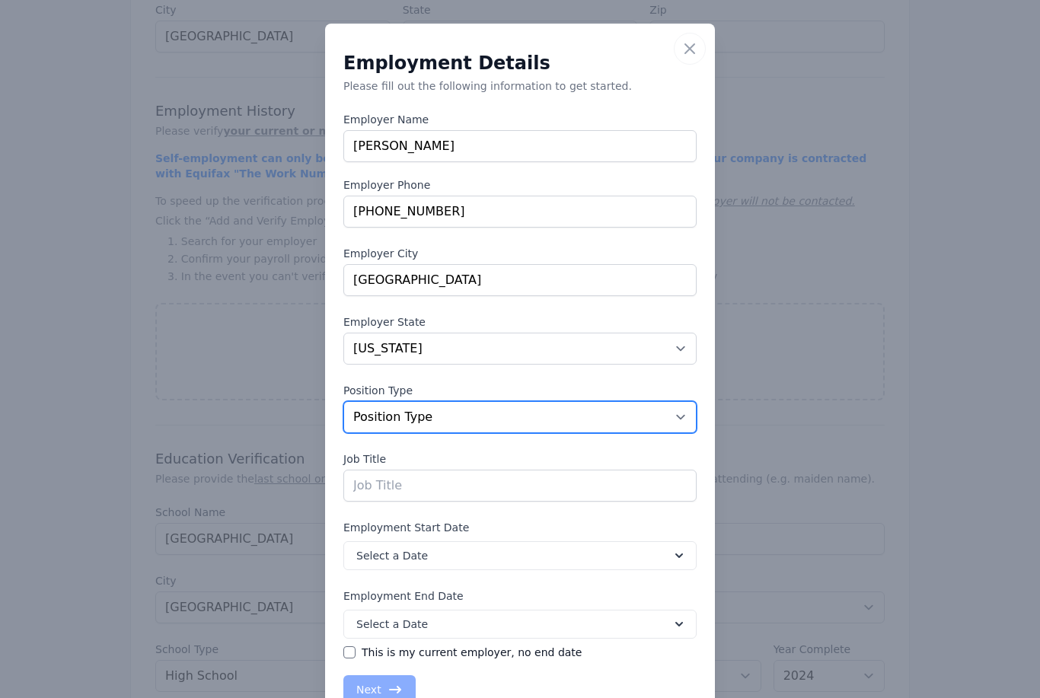
click at [605, 417] on select "Position Type Full Time Part time Self Employed Contract Internship Other" at bounding box center [519, 417] width 353 height 32
select select "parttime"
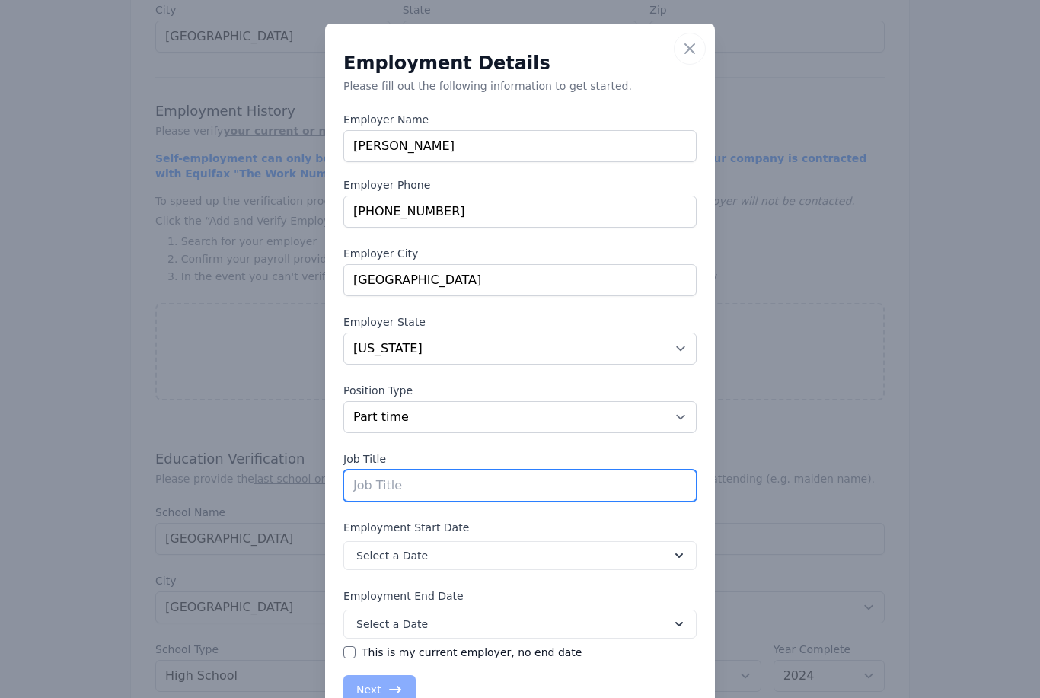
click at [552, 484] on input "text" at bounding box center [519, 486] width 353 height 32
type input "Teacher"
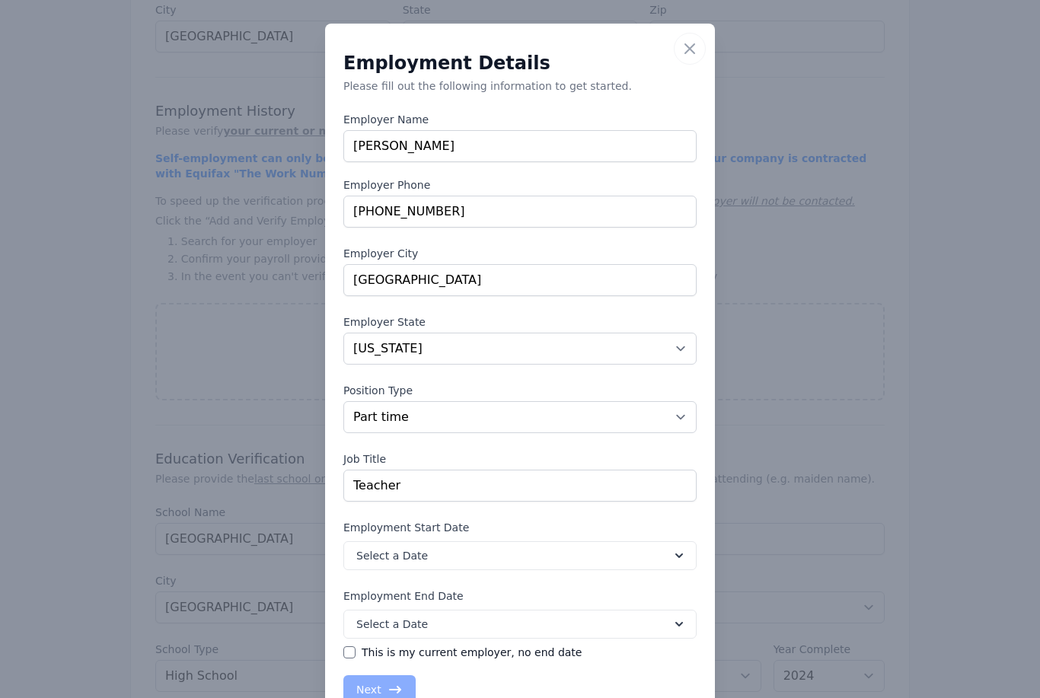
click at [637, 558] on button "Select a Date" at bounding box center [519, 555] width 353 height 29
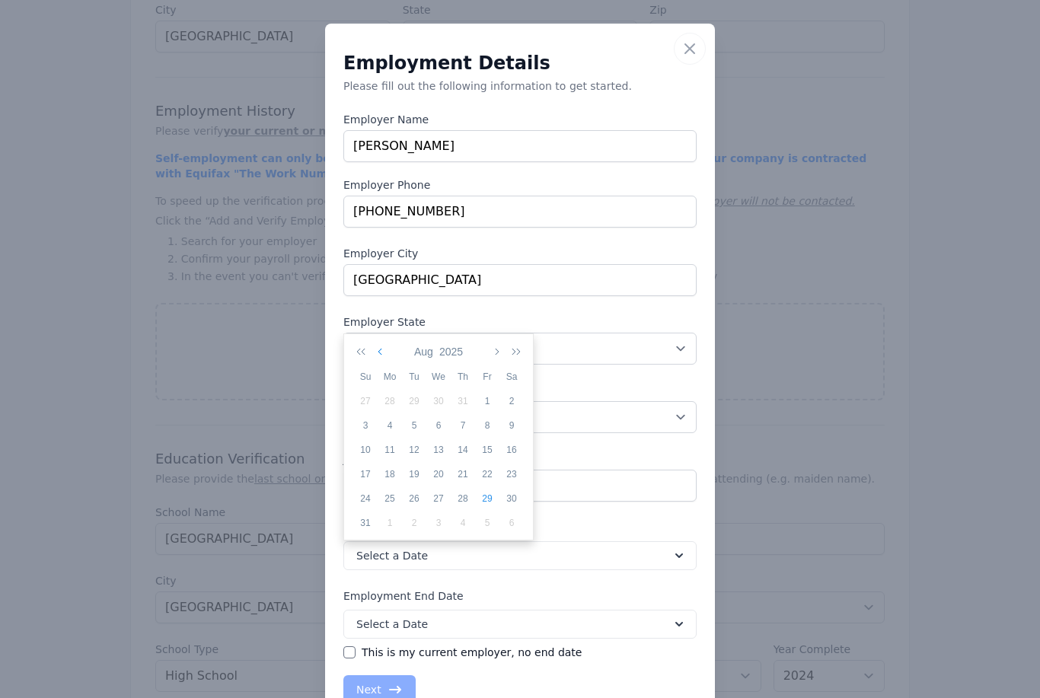
click at [380, 351] on icon "button" at bounding box center [382, 352] width 8 height 12
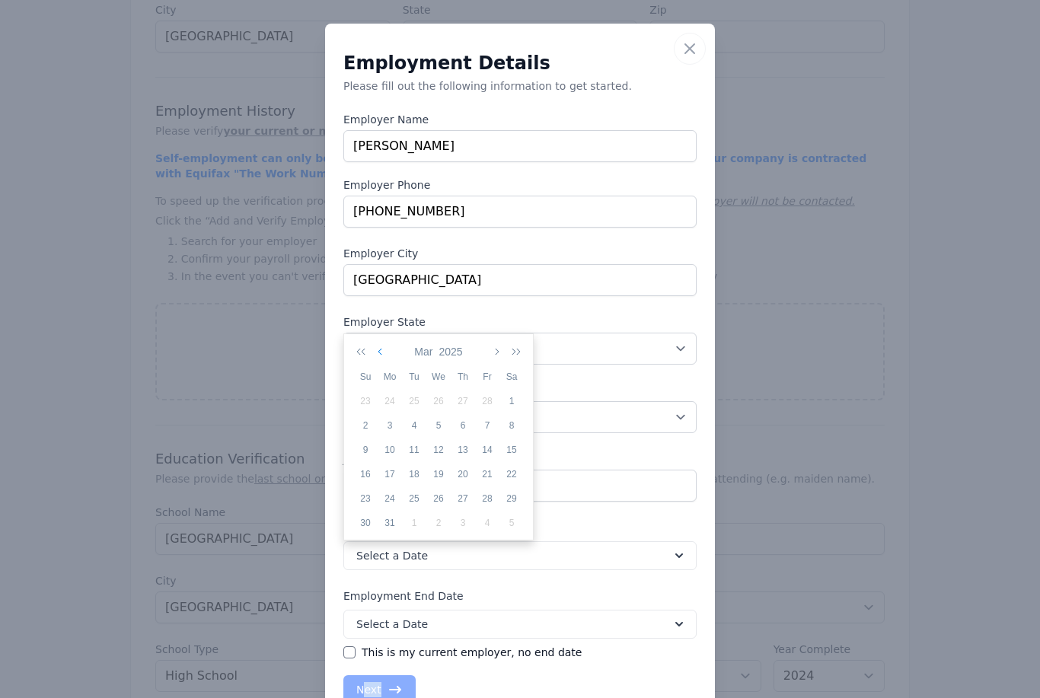
click at [380, 351] on icon "button" at bounding box center [382, 352] width 8 height 12
click at [439, 351] on button "2025" at bounding box center [451, 352] width 30 height 26
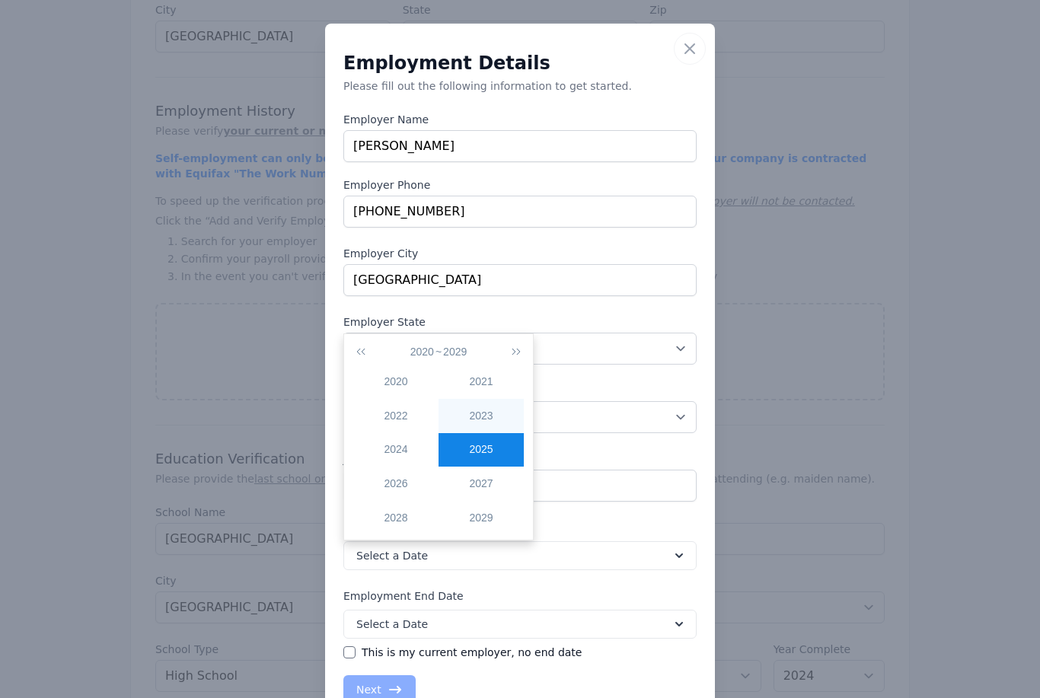
click at [487, 417] on div "2023" at bounding box center [481, 416] width 85 height 16
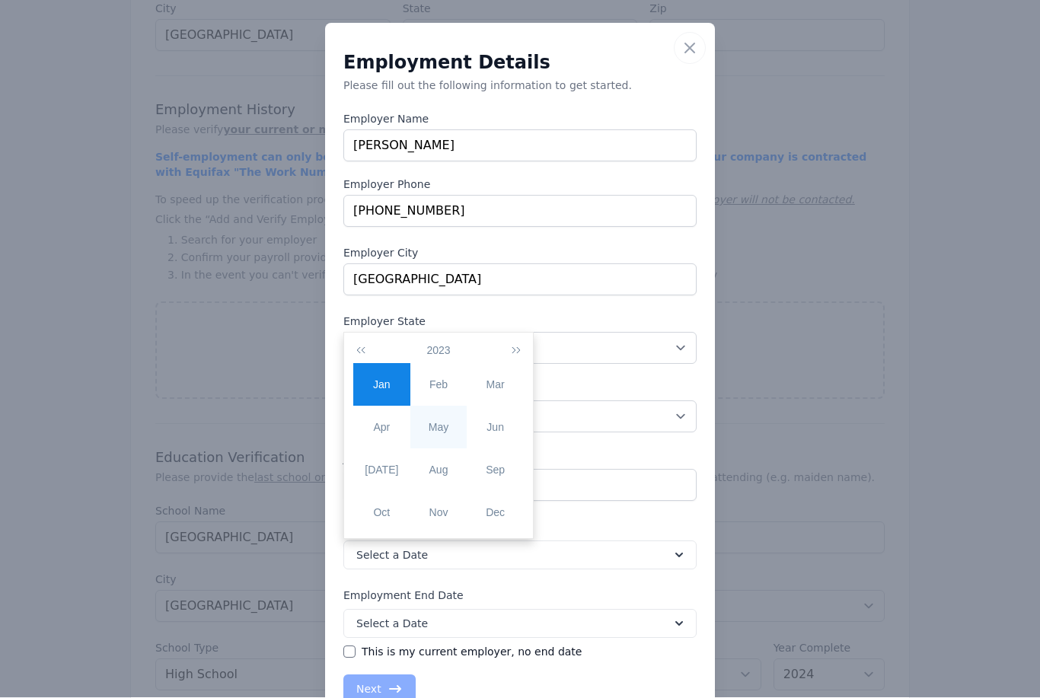
scroll to position [983, 0]
click at [434, 353] on button "2023" at bounding box center [438, 350] width 30 height 26
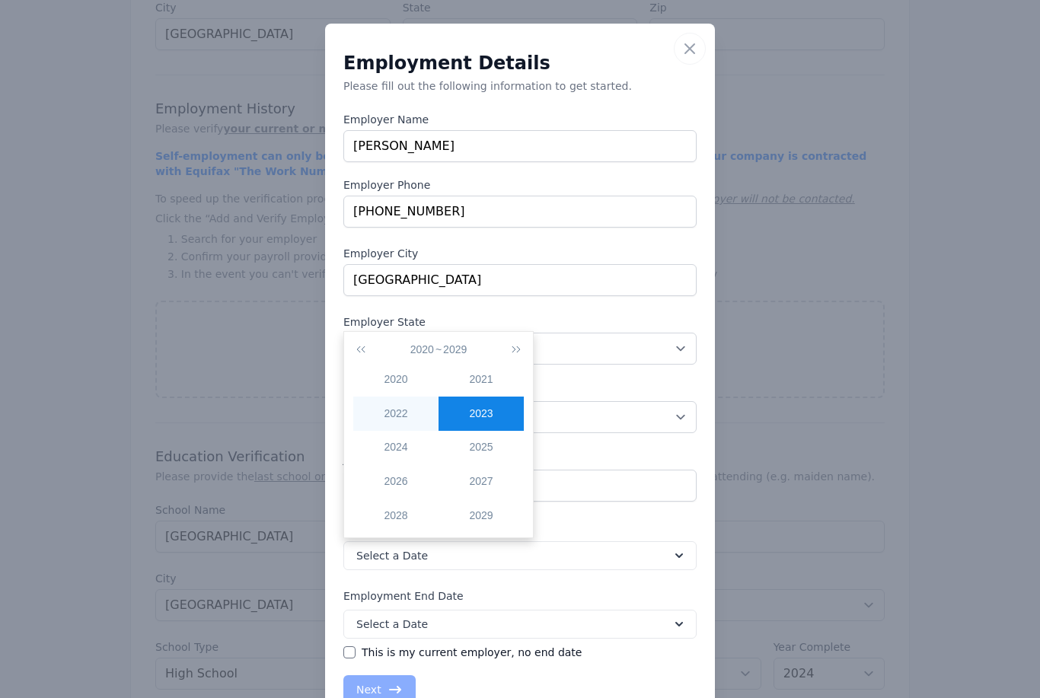
click at [419, 415] on div "2022" at bounding box center [395, 414] width 85 height 16
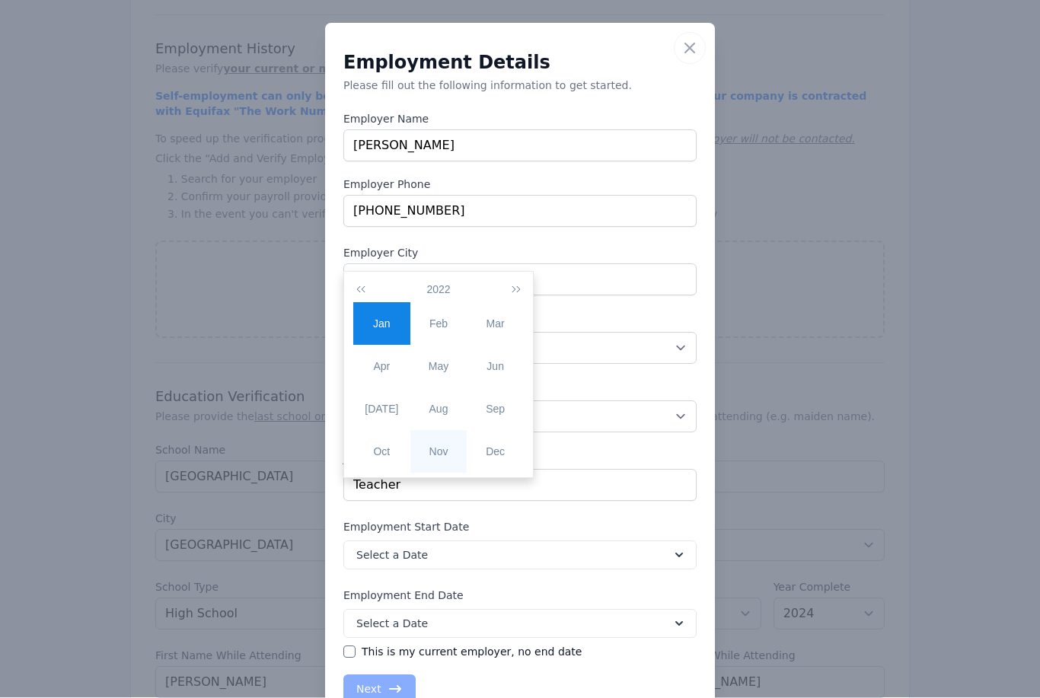
scroll to position [1044, 0]
click at [495, 409] on div "Sep" at bounding box center [495, 409] width 57 height 16
click at [375, 362] on div "4" at bounding box center [365, 363] width 24 height 14
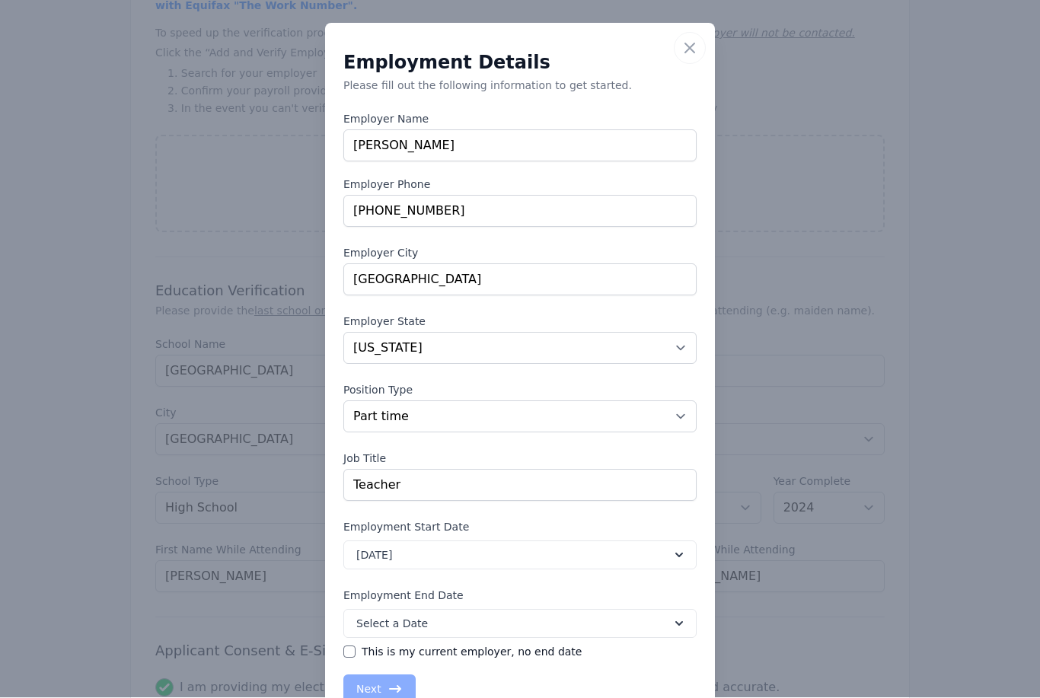
scroll to position [1150, 0]
click at [433, 621] on button "Select a Date" at bounding box center [519, 624] width 353 height 29
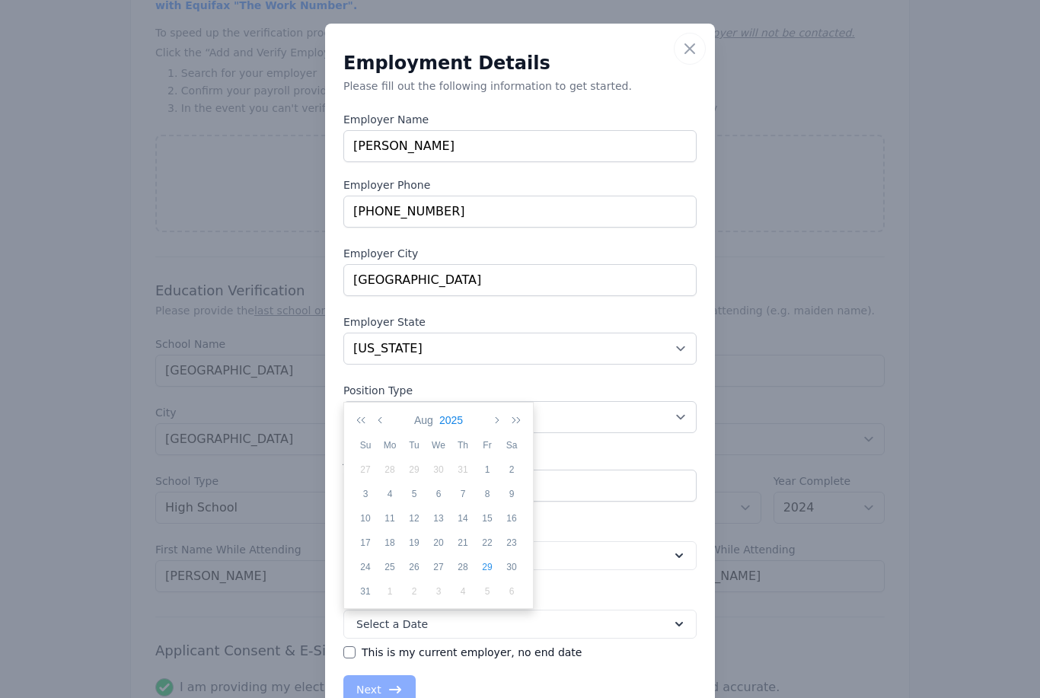
click at [450, 421] on button "2025" at bounding box center [451, 420] width 30 height 26
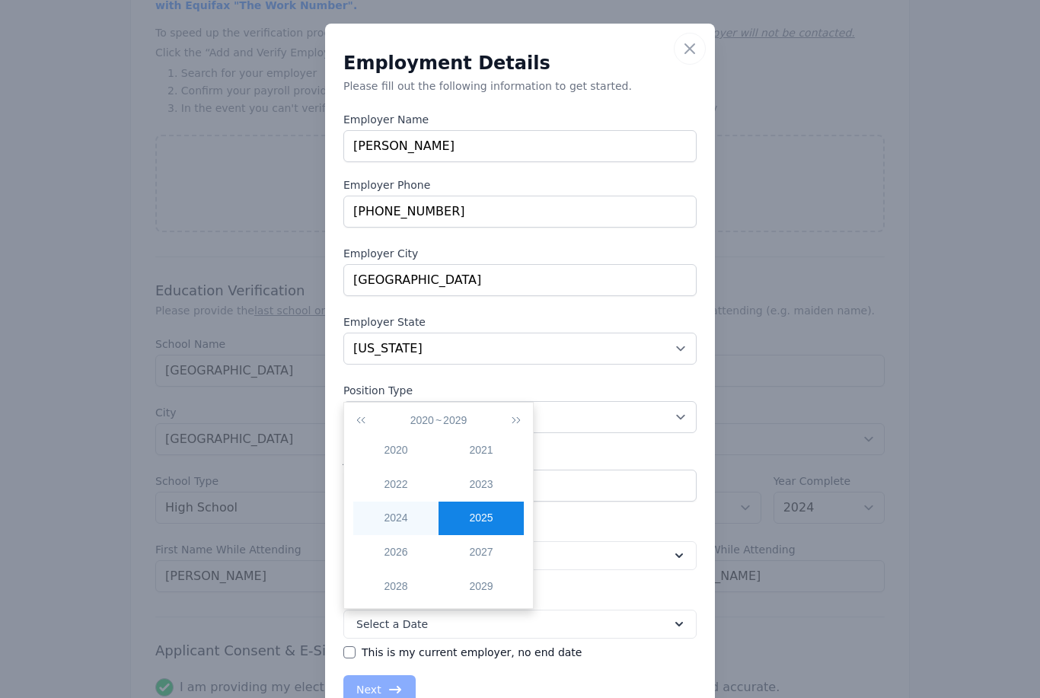
click at [394, 513] on div "2024" at bounding box center [395, 518] width 85 height 16
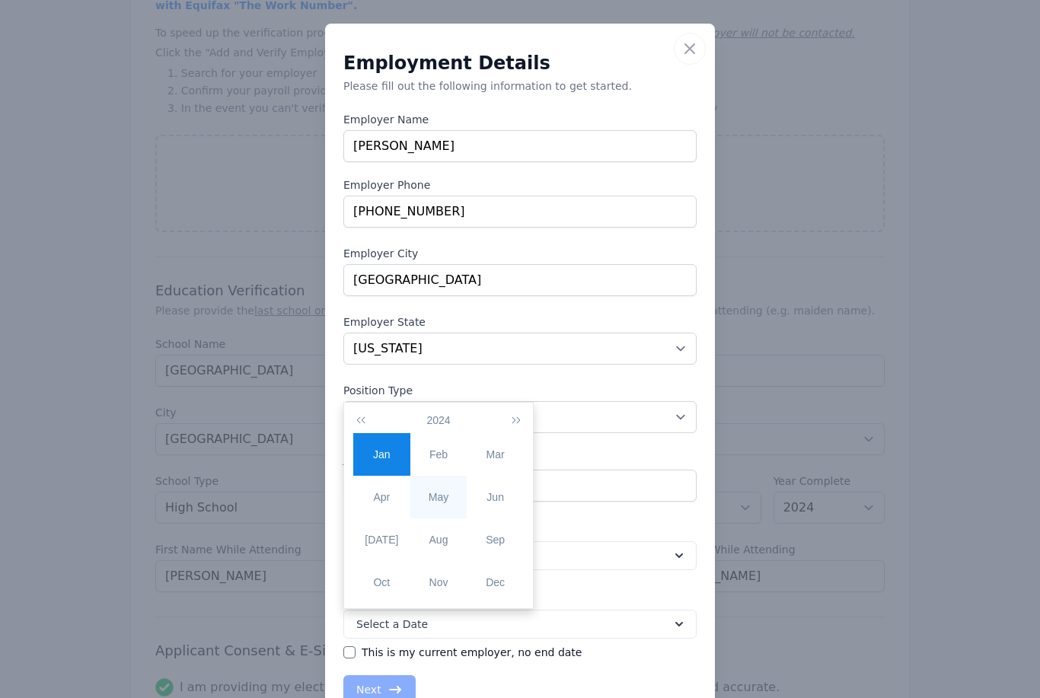
click at [442, 500] on div "May" at bounding box center [438, 498] width 57 height 16
click at [365, 517] on div "12" at bounding box center [365, 519] width 24 height 14
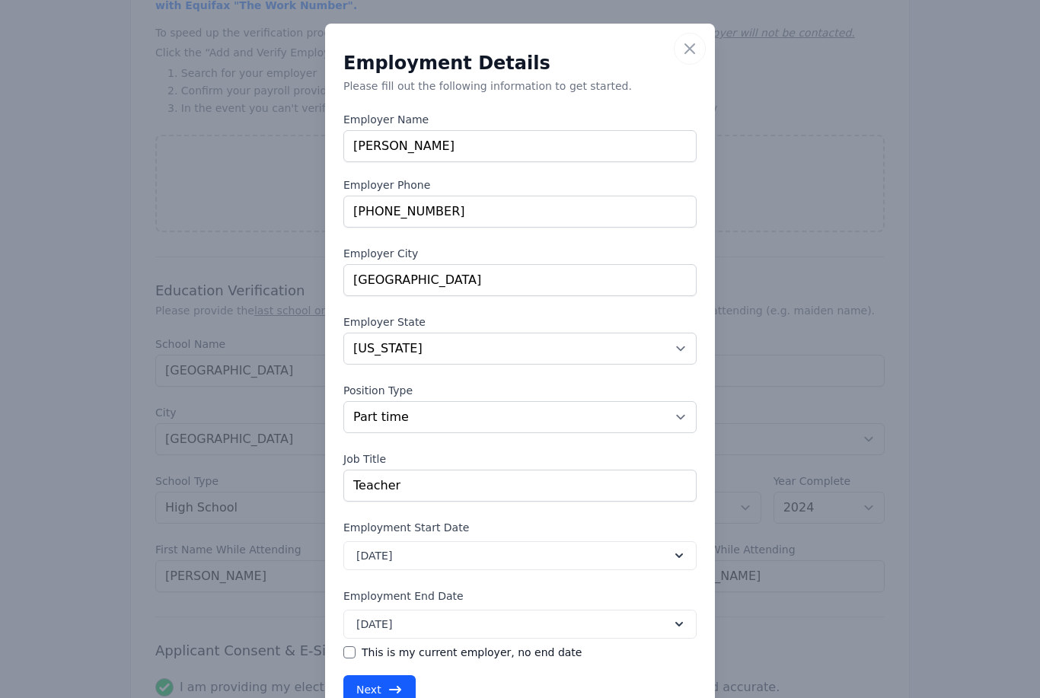
click at [372, 686] on button "Next" at bounding box center [379, 689] width 72 height 29
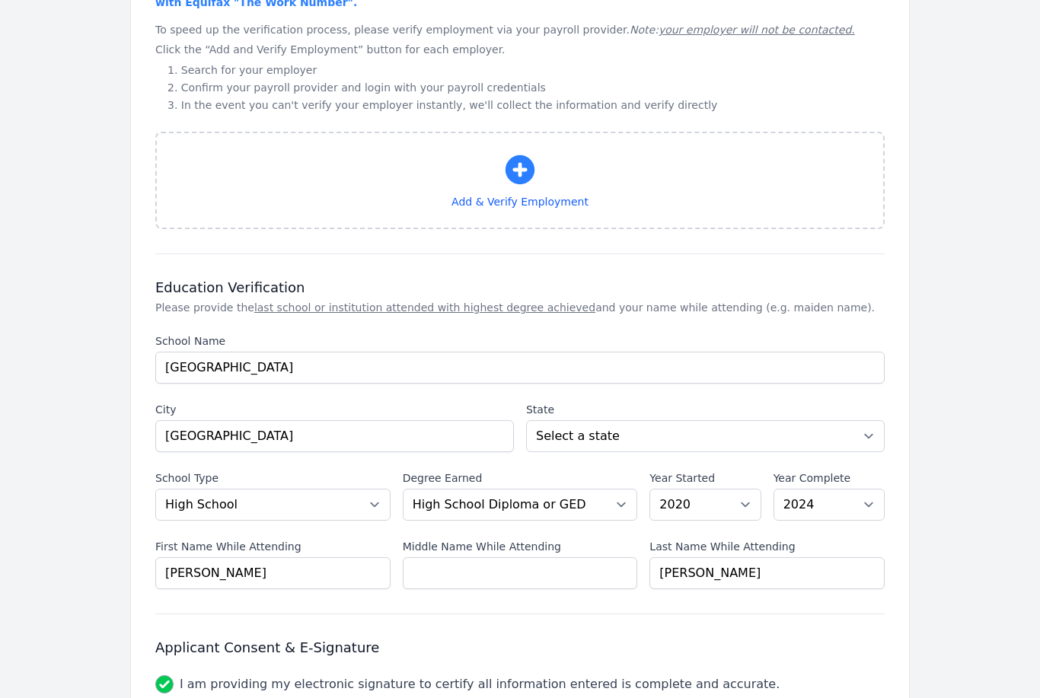
scroll to position [1163, 0]
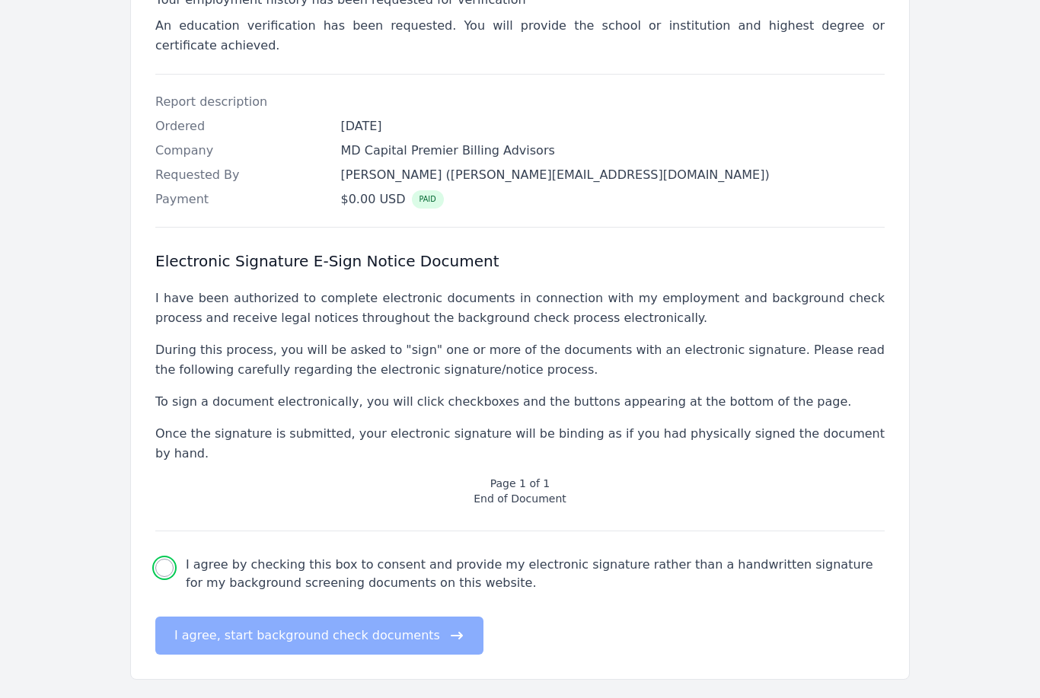
click at [161, 559] on input "I agree by checking this box to consent and provide my electronic signature rat…" at bounding box center [164, 568] width 18 height 18
checkbox input "true"
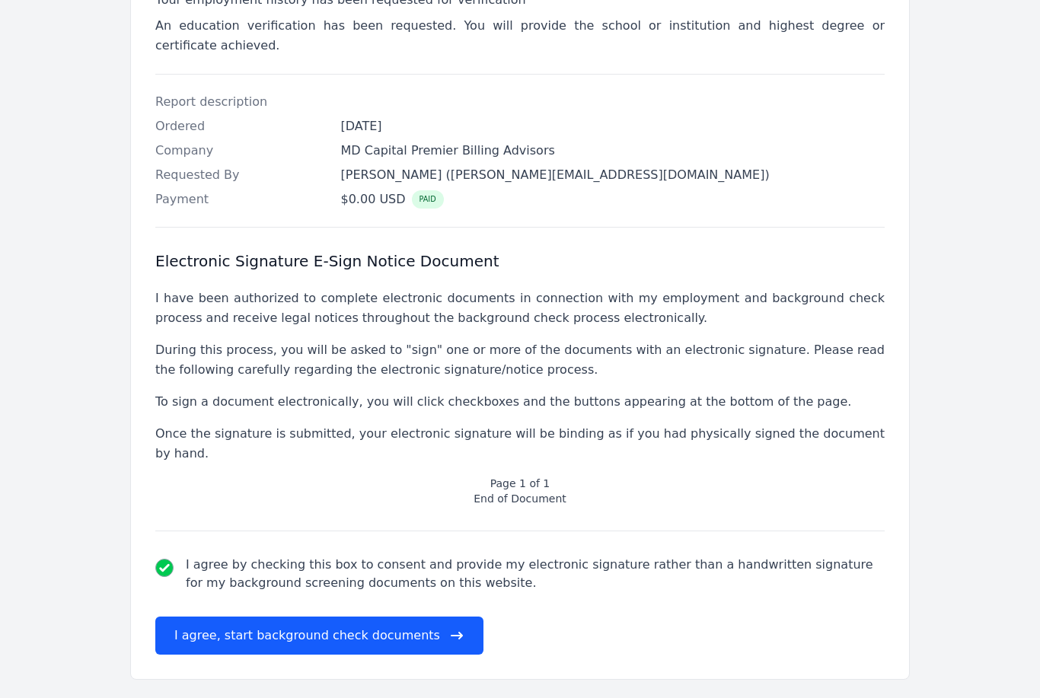
click at [267, 617] on button "I agree, start background check documents" at bounding box center [319, 636] width 328 height 38
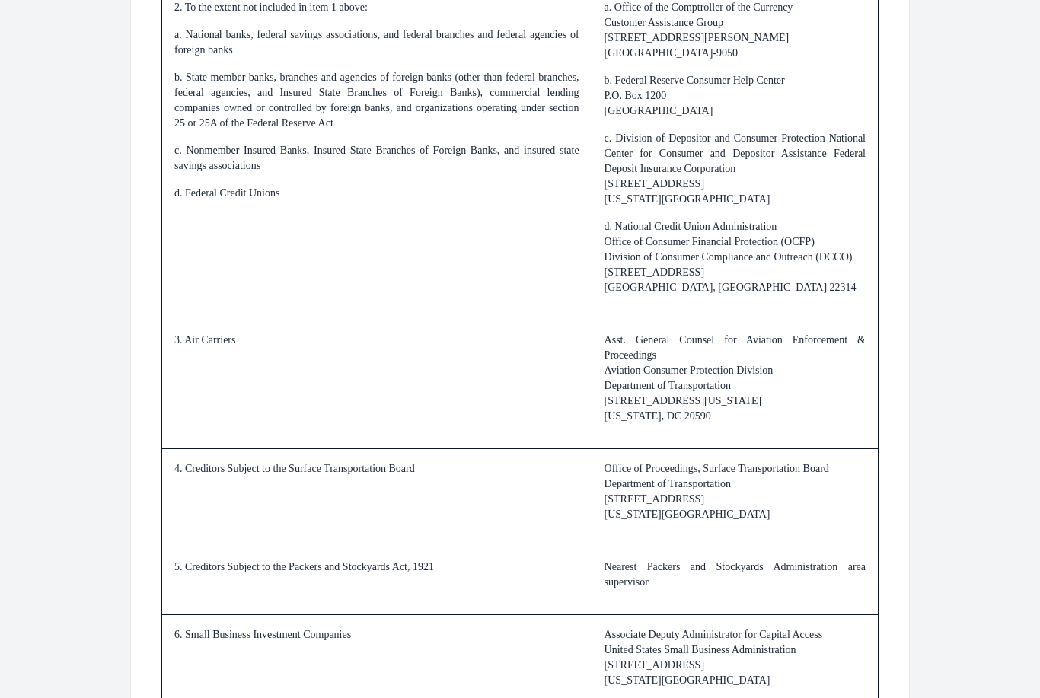
scroll to position [2142, 0]
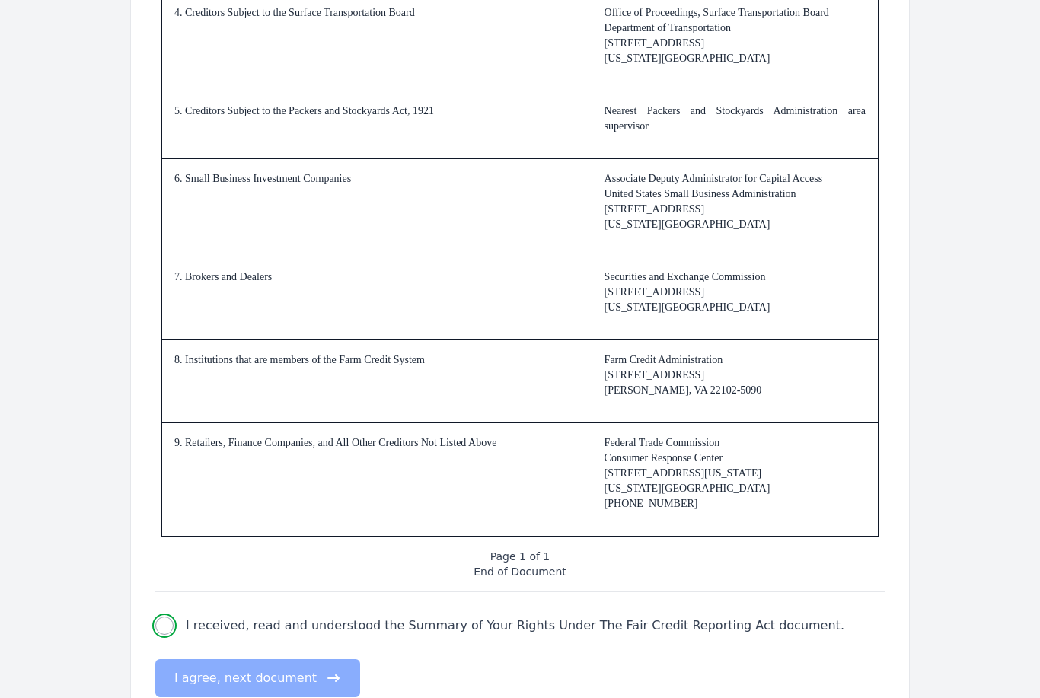
click at [169, 621] on input "I received, read and understood the Summary of Your Rights Under The Fair Credi…" at bounding box center [164, 626] width 18 height 18
checkbox input "true"
click at [218, 680] on button "I agree, next document" at bounding box center [257, 678] width 205 height 38
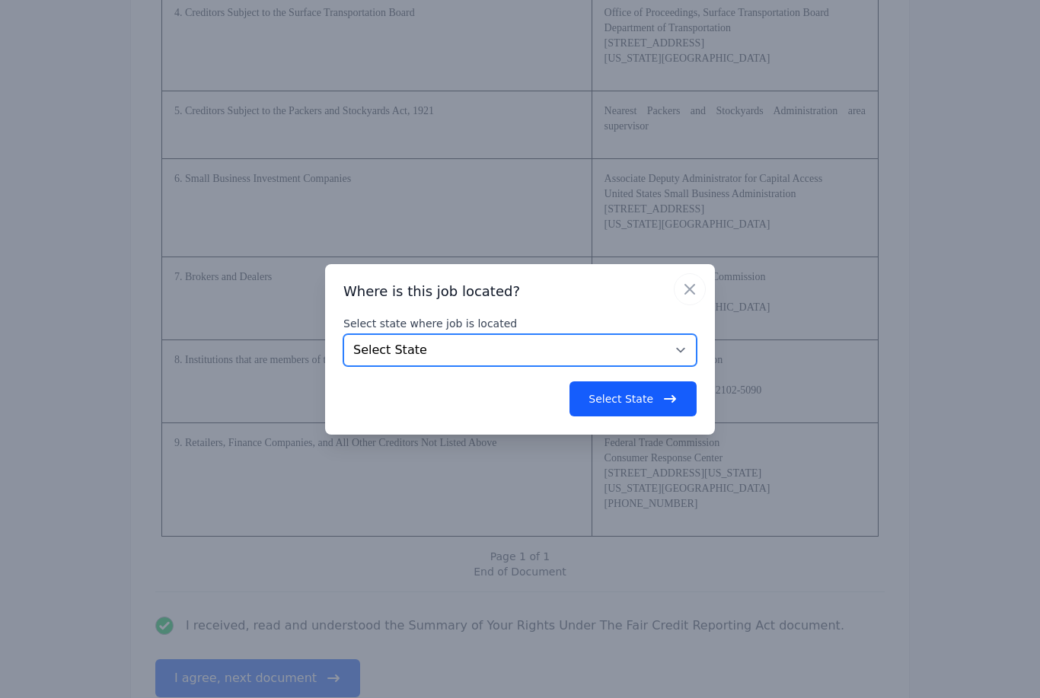
click at [619, 366] on select "Select State [US_STATE] [US_STATE] [US_STATE] [US_STATE] [US_STATE] [US_STATE] …" at bounding box center [519, 350] width 353 height 32
select select "[GEOGRAPHIC_DATA]"
click at [636, 417] on button "Select State" at bounding box center [633, 398] width 127 height 35
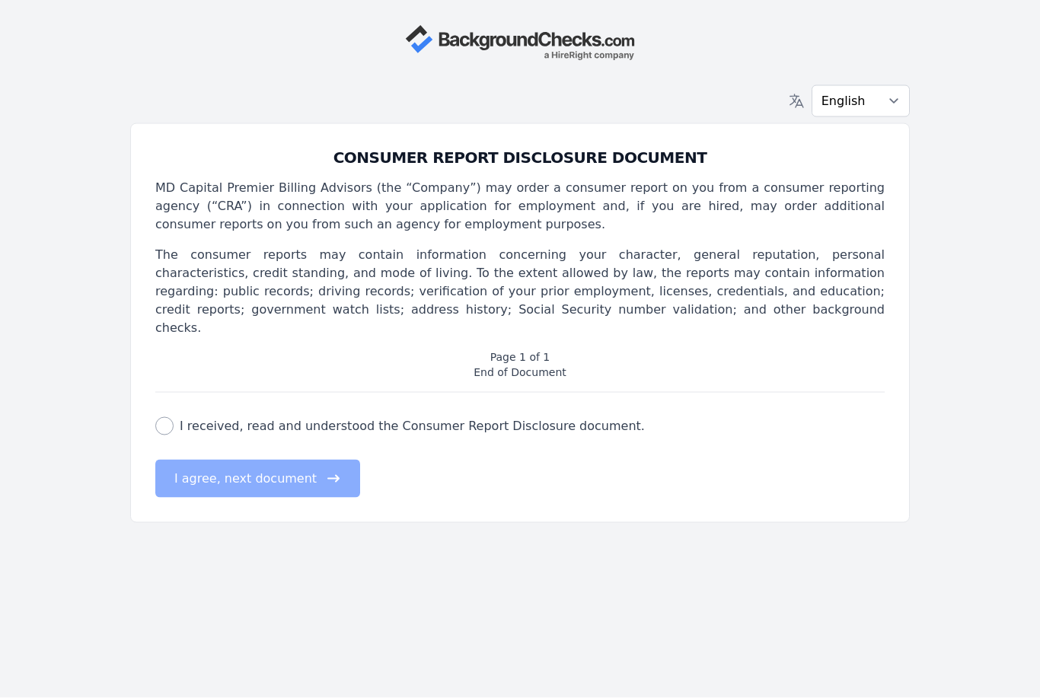
scroll to position [0, 0]
click at [164, 417] on input "I received, read and understood the Consumer Report Disclosure document." at bounding box center [164, 426] width 18 height 18
checkbox input "true"
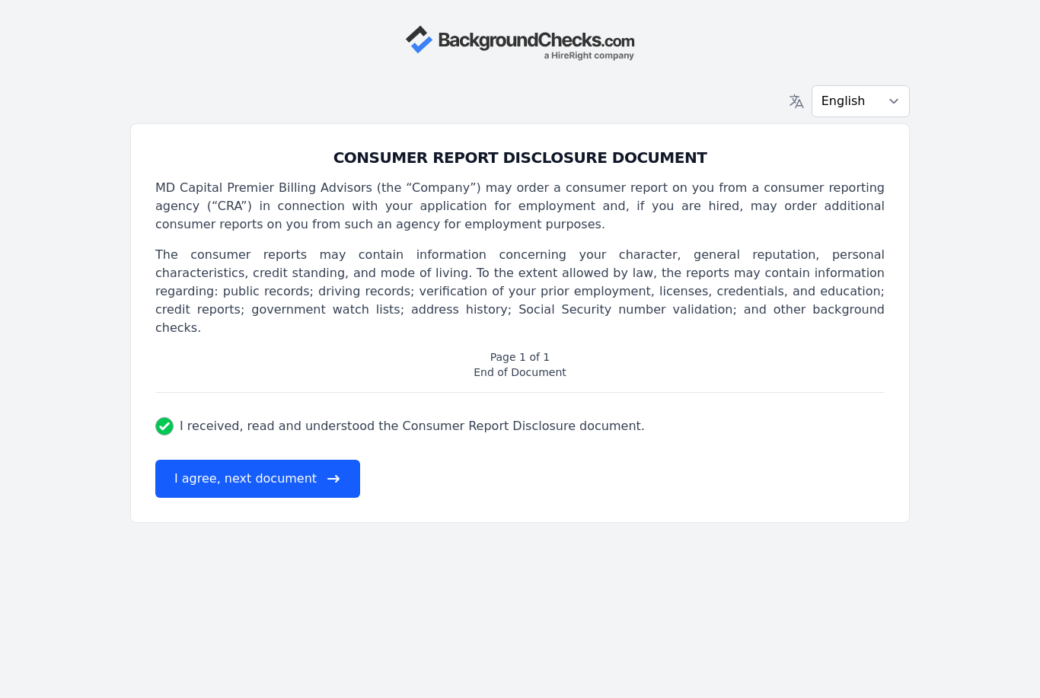
click at [212, 466] on button "I agree, next document" at bounding box center [257, 479] width 205 height 38
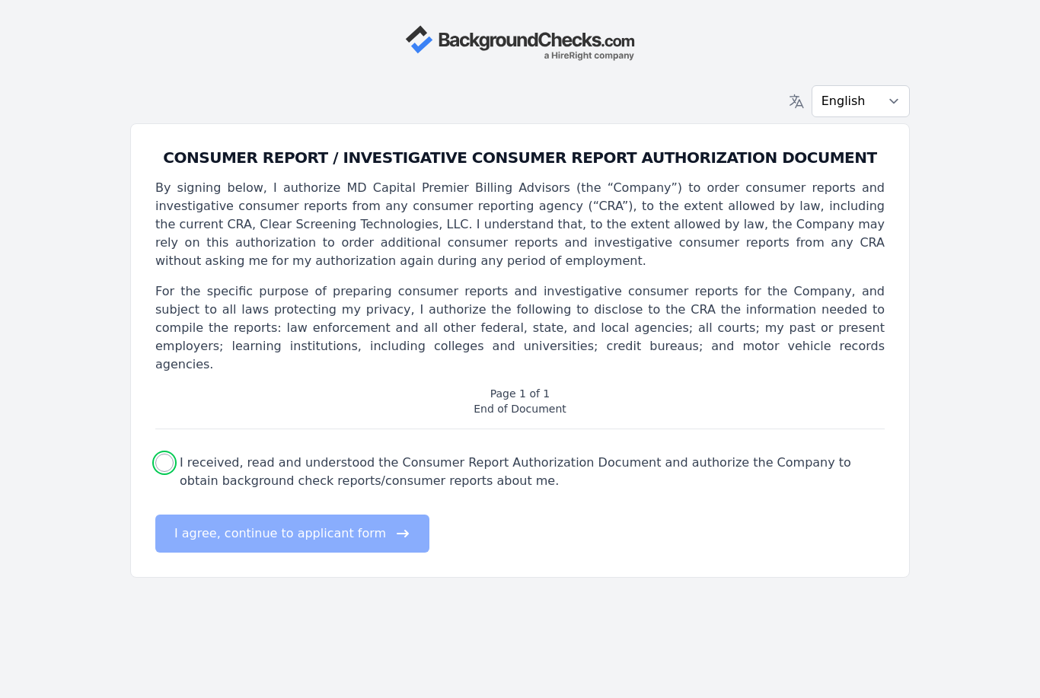
click at [169, 454] on input "I received, read and understood the Consumer Report Authorization Document and …" at bounding box center [164, 463] width 18 height 18
checkbox input "true"
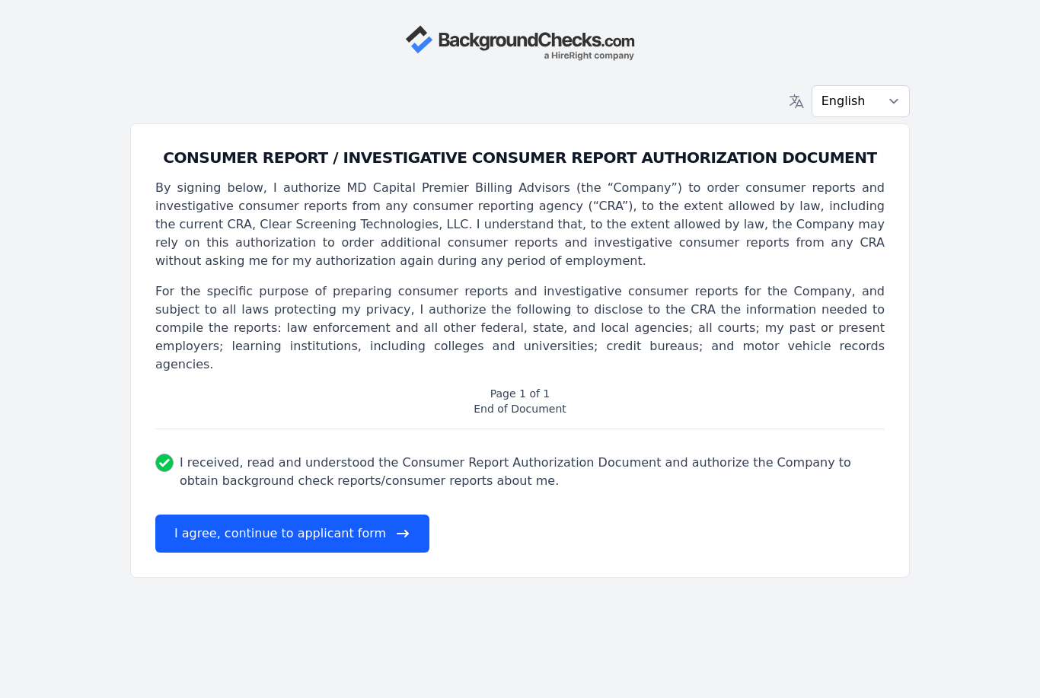
click at [282, 515] on button "I agree, continue to applicant form" at bounding box center [292, 534] width 274 height 38
select select
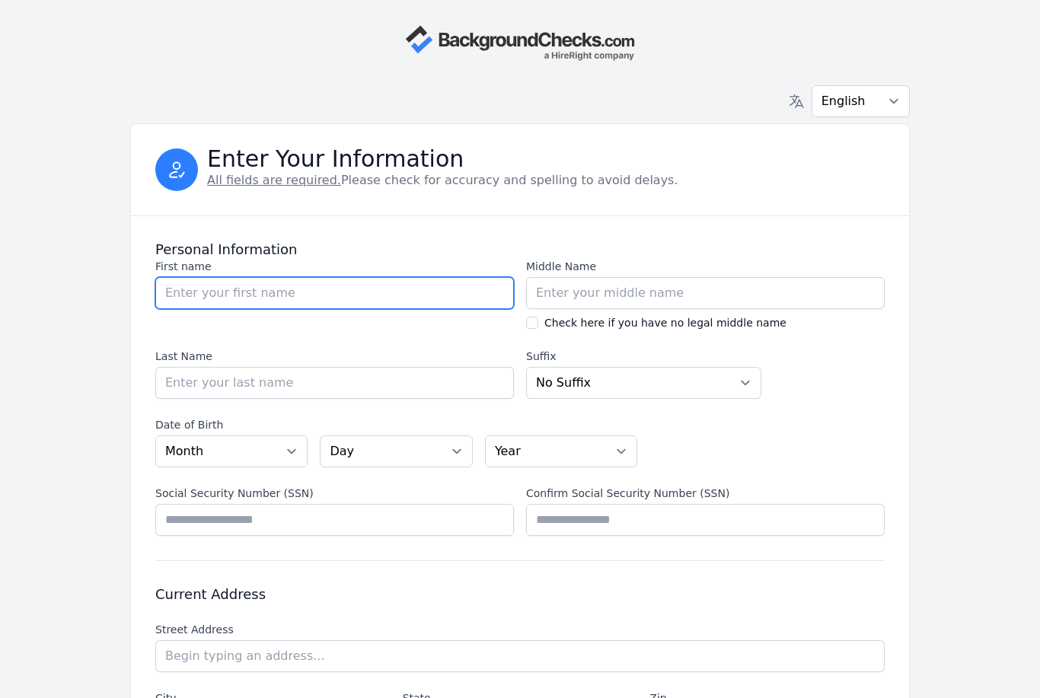
click at [394, 284] on input "First name" at bounding box center [334, 293] width 359 height 32
type input "[PERSON_NAME]"
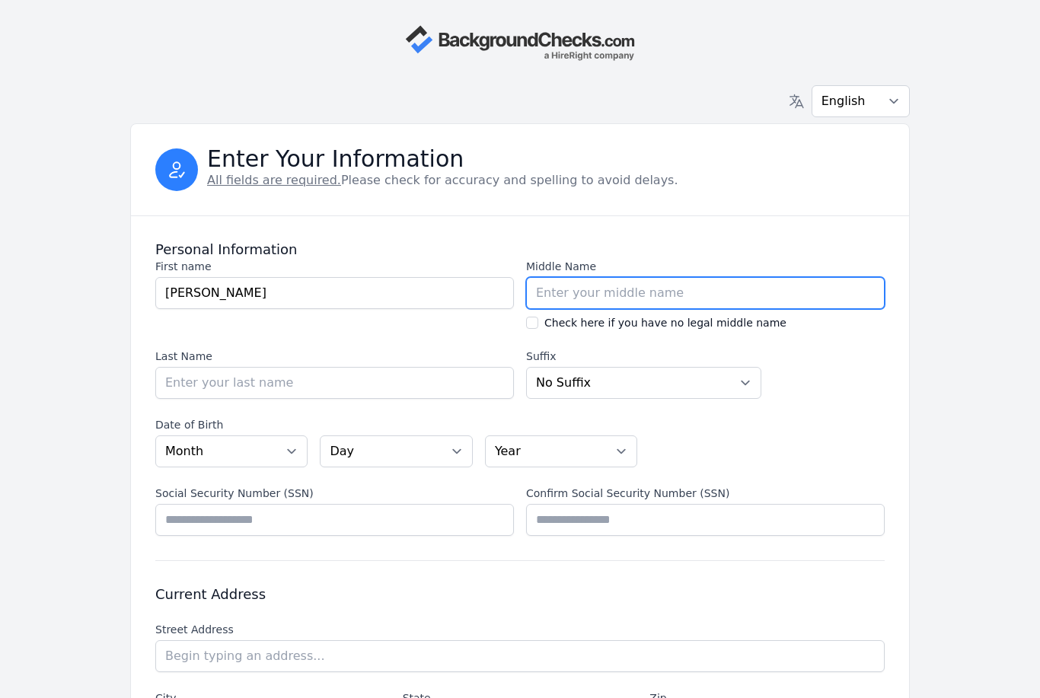
click at [720, 282] on input "Middle Name" at bounding box center [705, 293] width 359 height 32
type input "[PERSON_NAME]"
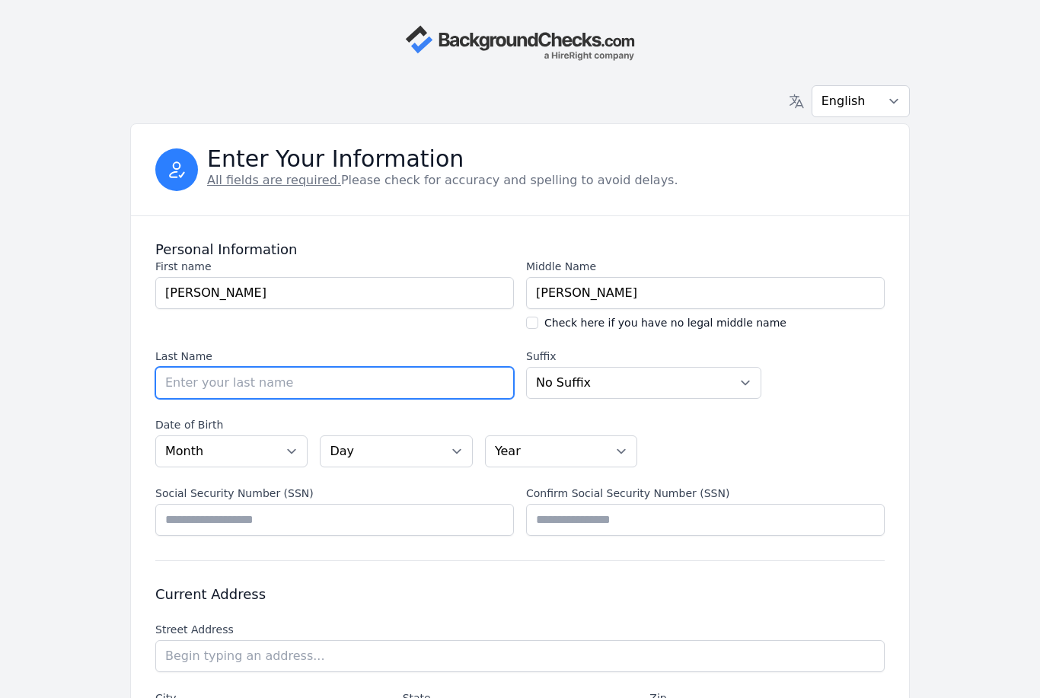
click at [448, 390] on input "Last Name" at bounding box center [334, 383] width 359 height 32
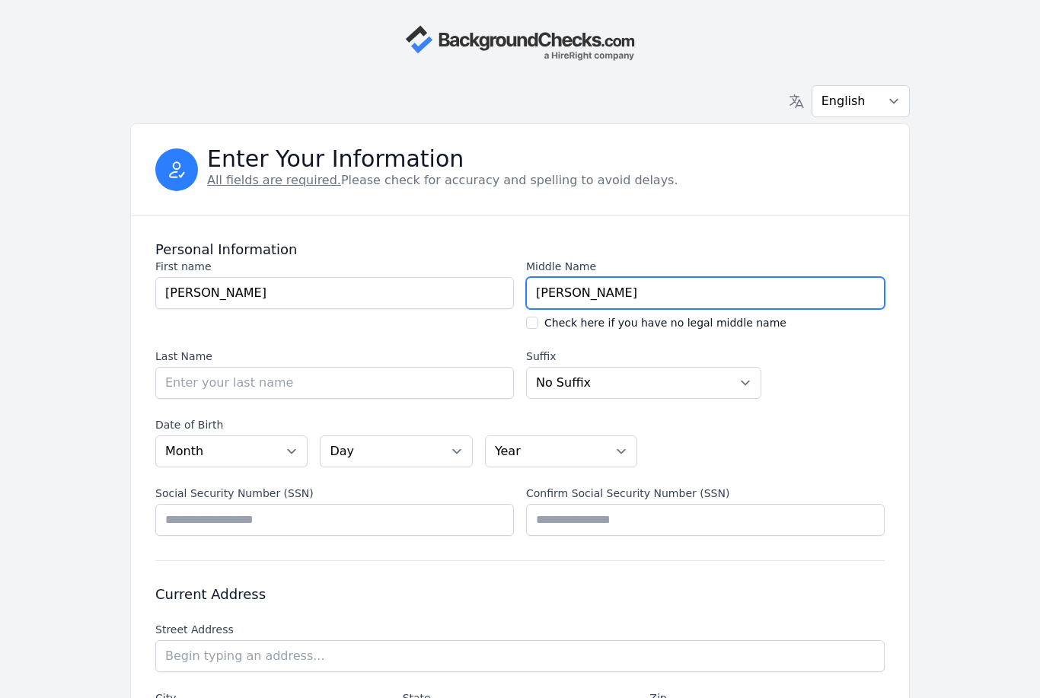
click at [598, 285] on input "[PERSON_NAME]" at bounding box center [705, 293] width 359 height 32
click at [538, 321] on input "Check here if you have no legal middle name" at bounding box center [532, 323] width 12 height 12
checkbox input "true"
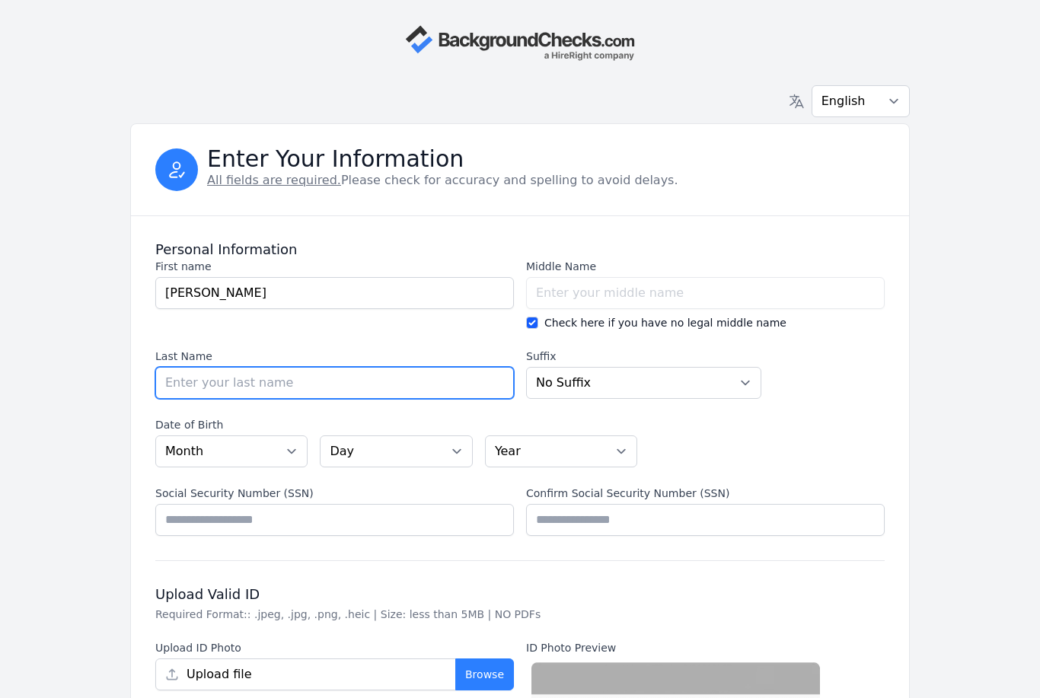
click at [436, 380] on input "Last Name" at bounding box center [334, 383] width 359 height 32
type input "[PERSON_NAME]"
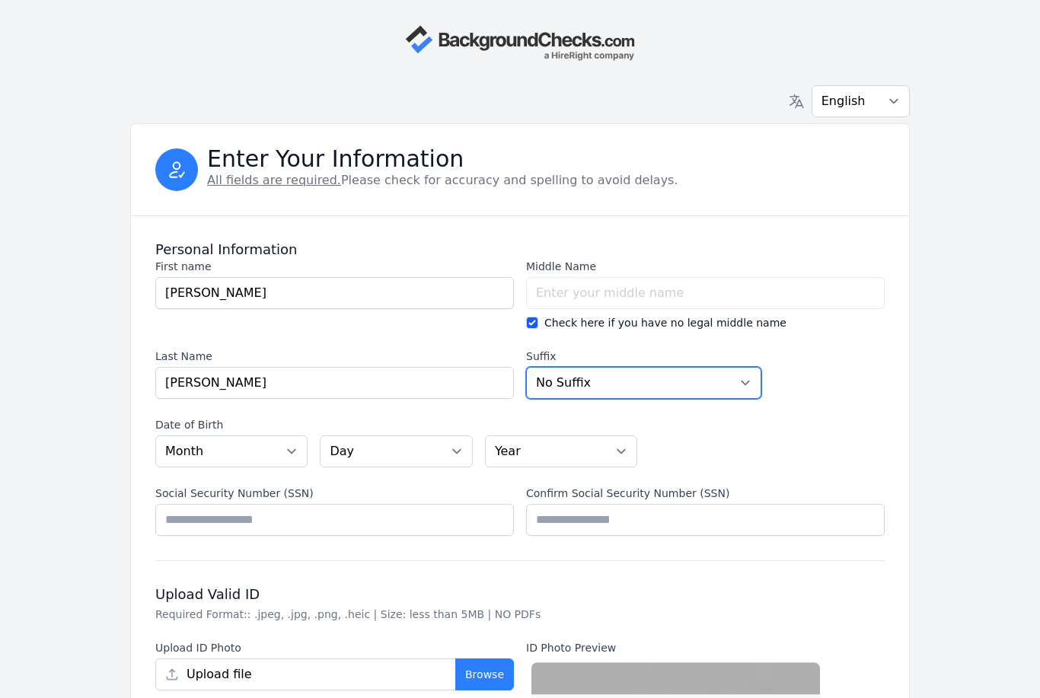
click at [671, 378] on select "No [PERSON_NAME] Sr. I II III IV V" at bounding box center [643, 383] width 235 height 32
click at [279, 451] on select "Month [DATE] - [DATE] - [DATE] - [DATE] - [DATE] - [DATE] - [DATE] - [DATE] - […" at bounding box center [231, 452] width 152 height 32
select select "01"
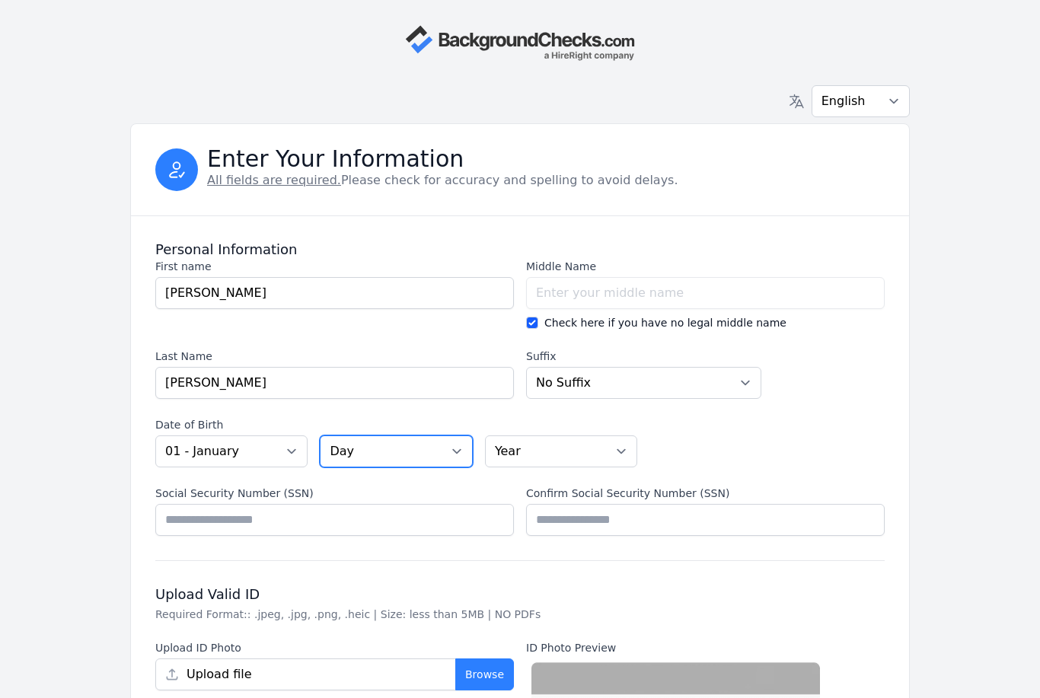
click at [418, 440] on select "Day 01 02 03 04 05 06 07 08 09 10 11 12 13 14 15 16 17 18 19 20 21 22 23 24 25 …" at bounding box center [396, 452] width 152 height 32
select select "21"
click at [577, 452] on select "Year [DATE] 2006 2005 2004 2003 2002 2001 2000 1999 1998 1997 1996 1995 1994 19…" at bounding box center [561, 452] width 152 height 32
select select "2006"
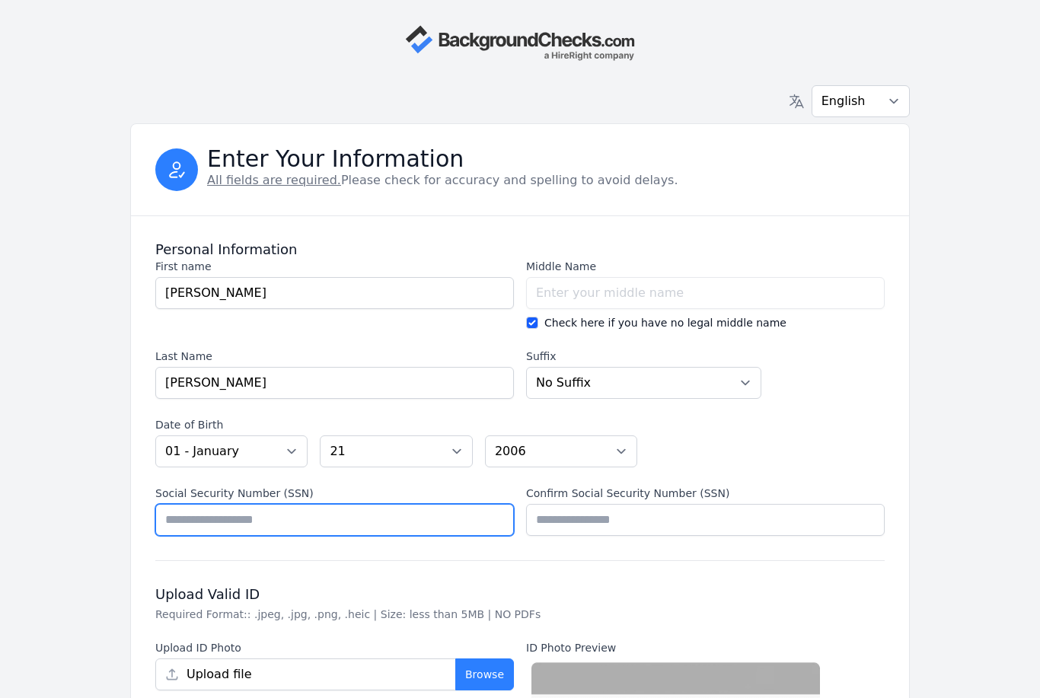
click at [372, 516] on input "Social Security Number (SSN)" at bounding box center [334, 520] width 359 height 32
type input "*********"
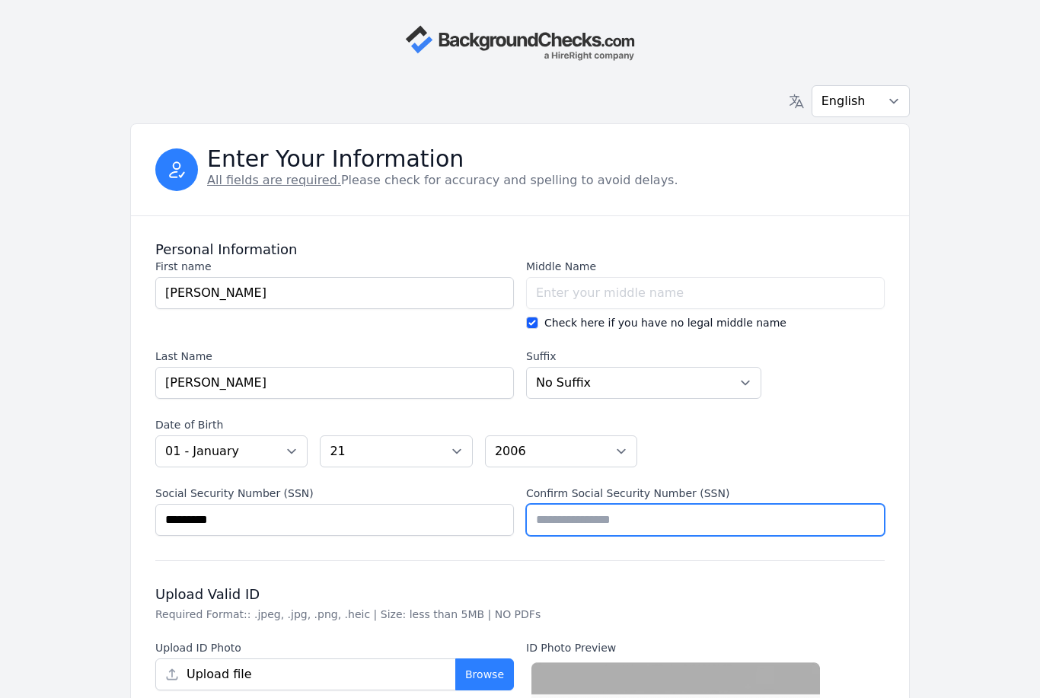
click at [629, 526] on input "Confirm Social Security Number (SSN)" at bounding box center [705, 520] width 359 height 32
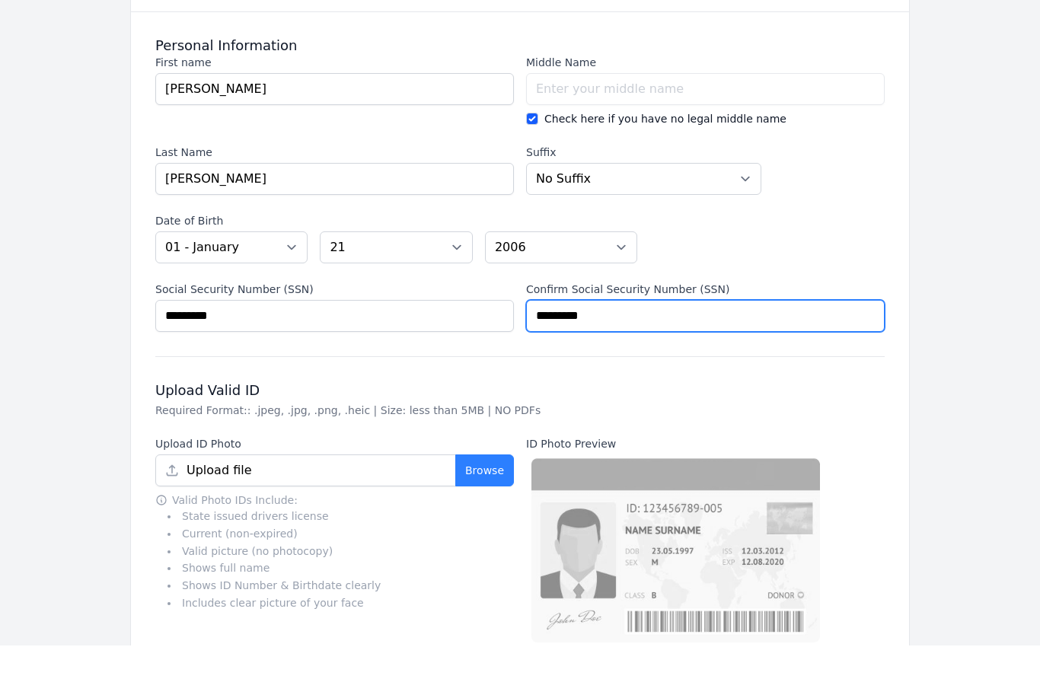
scroll to position [193, 0]
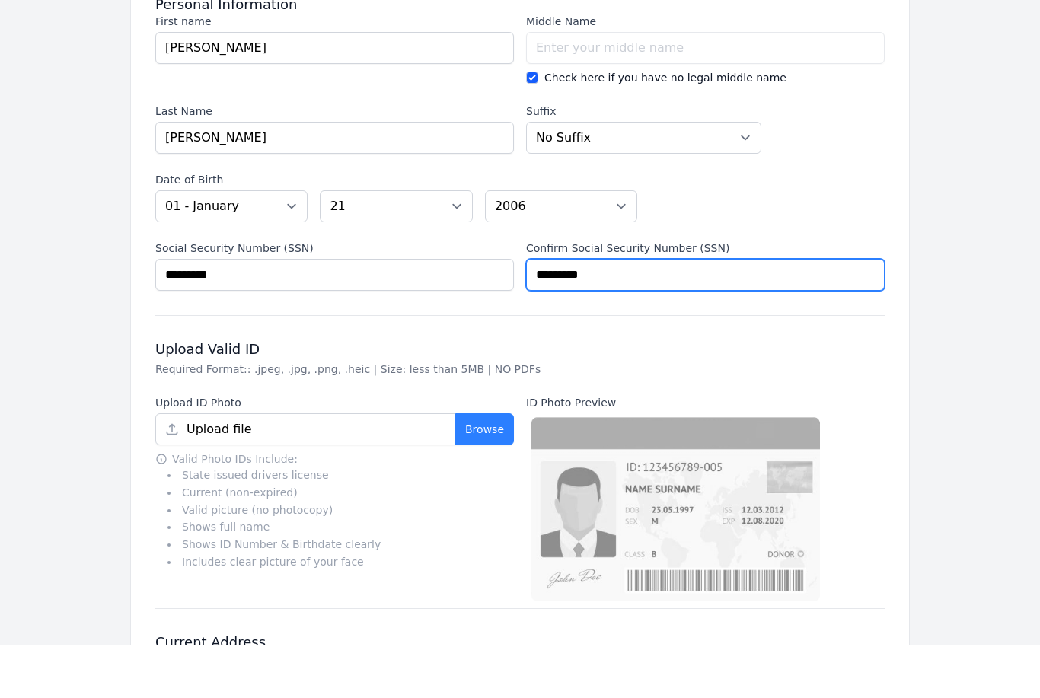
type input "*********"
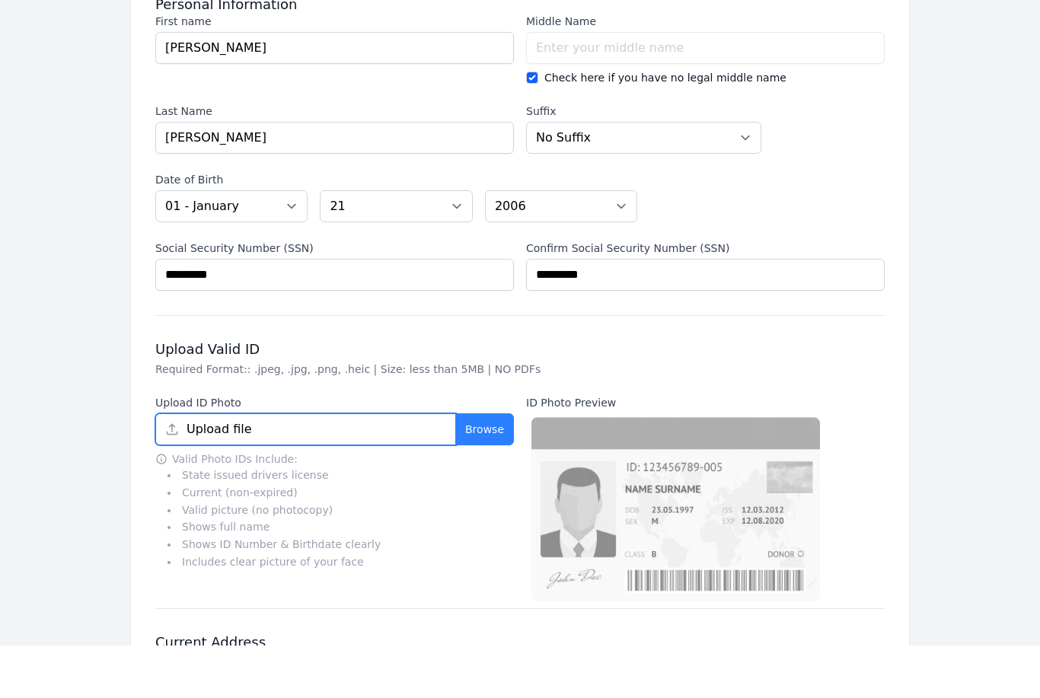
click at [411, 466] on input "Upload file" at bounding box center [305, 482] width 301 height 32
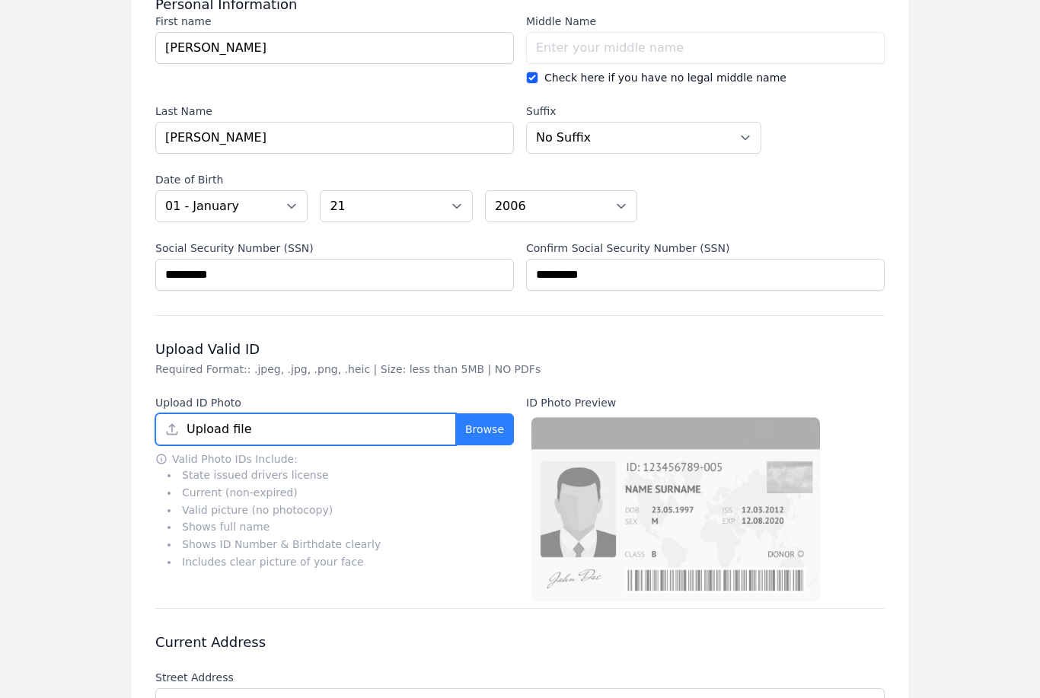
click at [361, 434] on input "Upload file" at bounding box center [305, 429] width 301 height 32
type input "image.jpg"
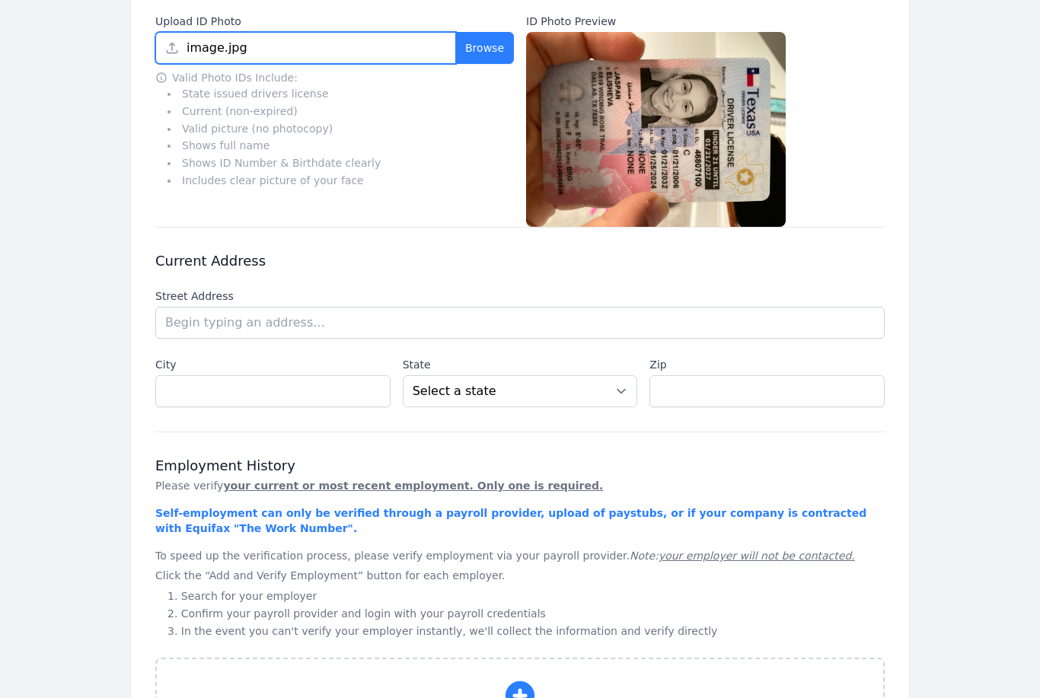
scroll to position [628, 0]
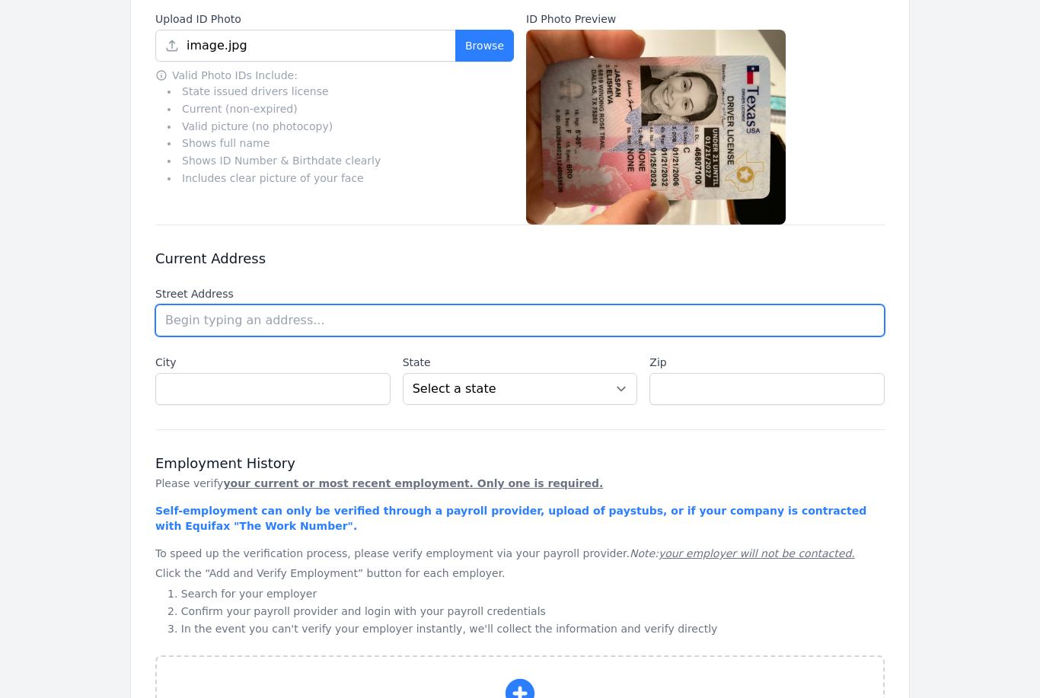
click at [336, 314] on input "text" at bounding box center [519, 321] width 729 height 32
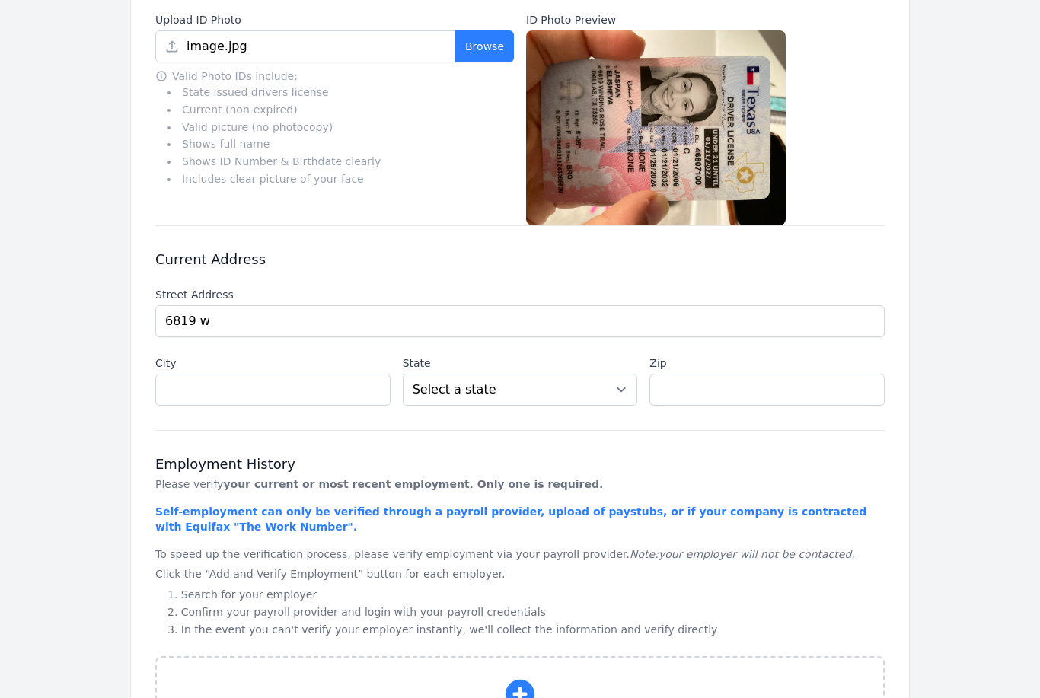
click at [0, 0] on li "[STREET_ADDRESS]" at bounding box center [0, 0] width 0 height 0
type input "[STREET_ADDRESS]"
type input "[GEOGRAPHIC_DATA]"
select select "[GEOGRAPHIC_DATA]"
type input "75252"
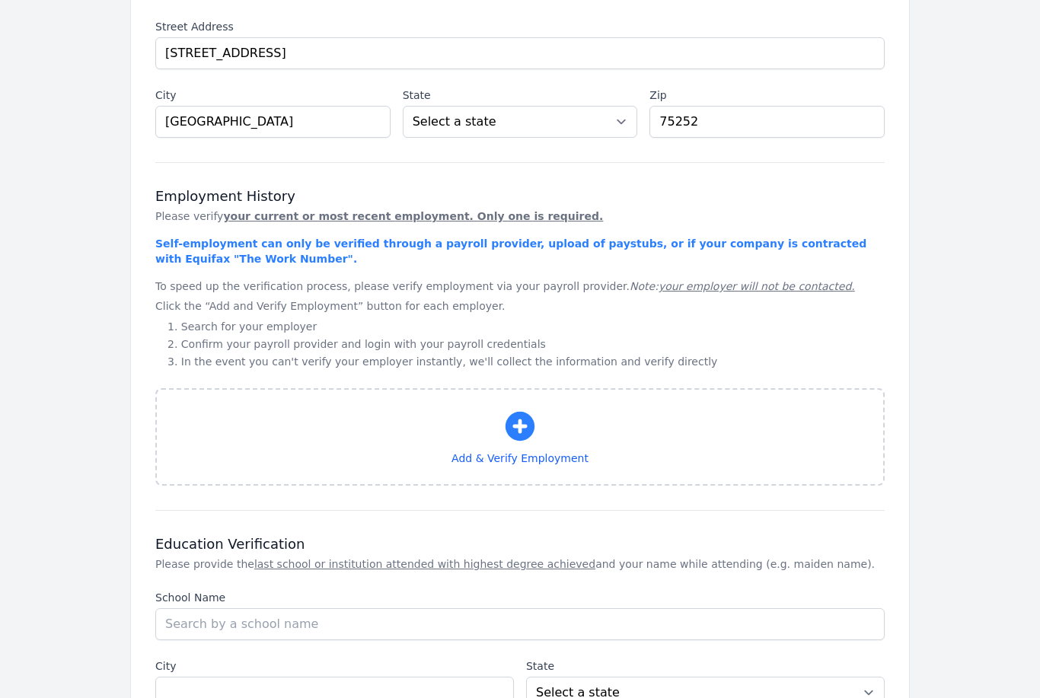
click at [493, 448] on button "Add & Verify Employment" at bounding box center [519, 437] width 729 height 97
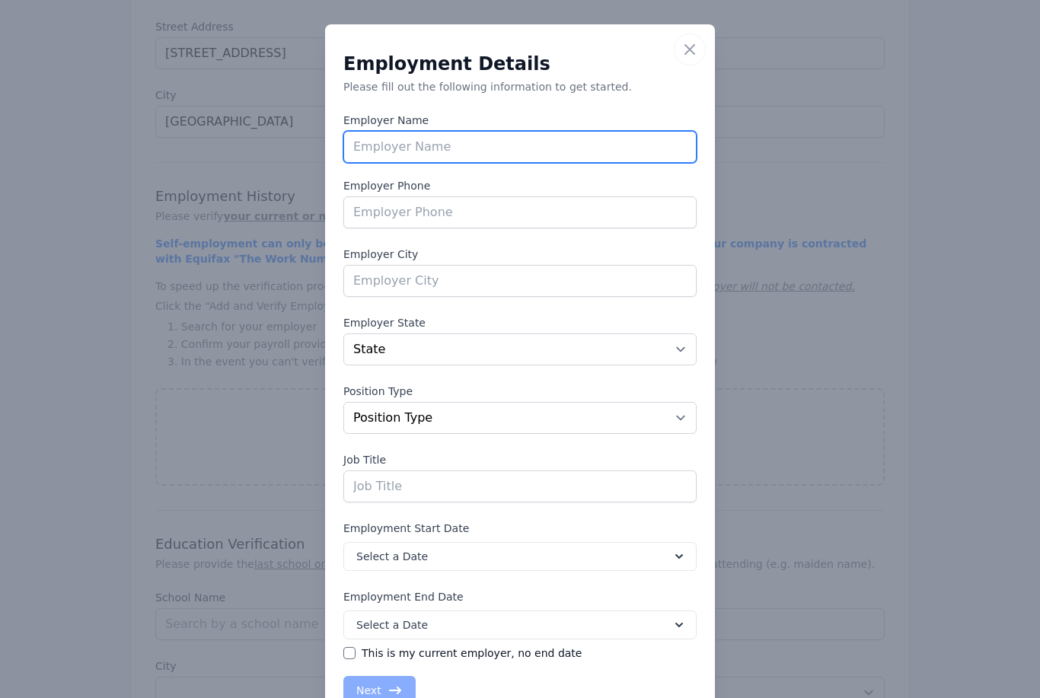
click at [496, 160] on input "text" at bounding box center [519, 147] width 353 height 32
type input "[PERSON_NAME]"
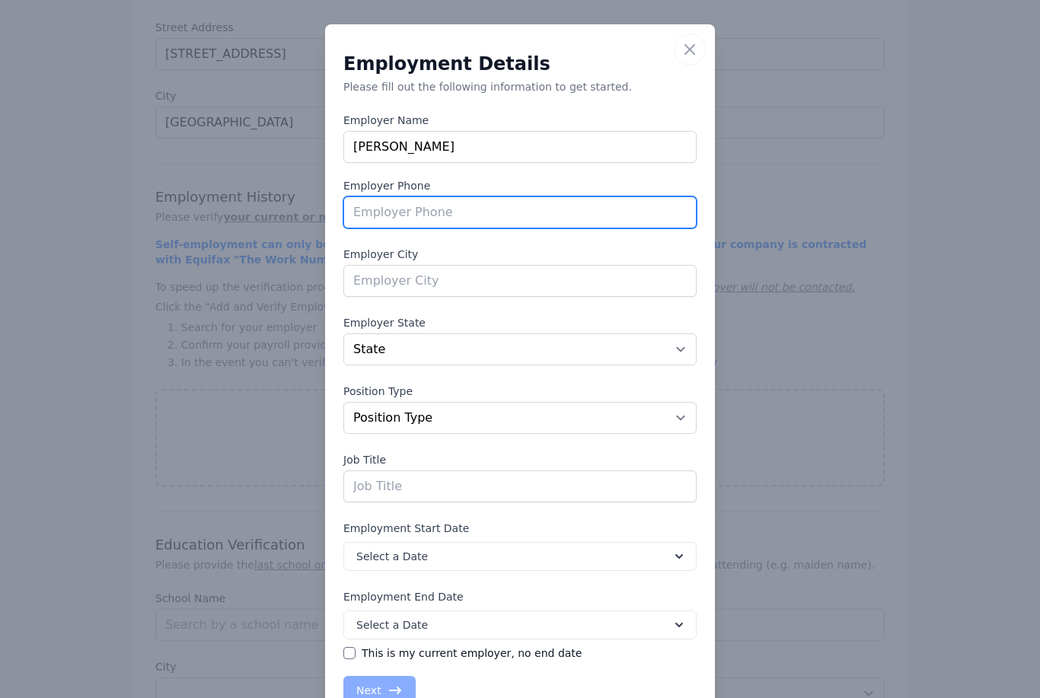
click at [665, 209] on input "tel" at bounding box center [519, 212] width 353 height 32
type input "[PHONE_NUMBER]"
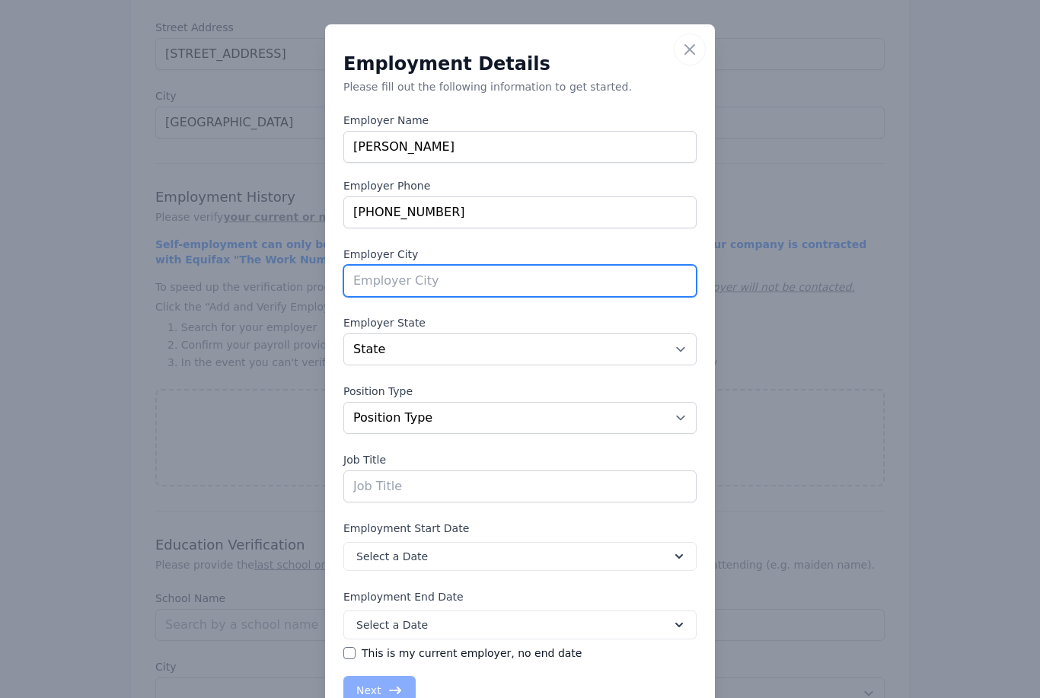
click at [523, 276] on input "text" at bounding box center [519, 281] width 353 height 32
type input "[GEOGRAPHIC_DATA]"
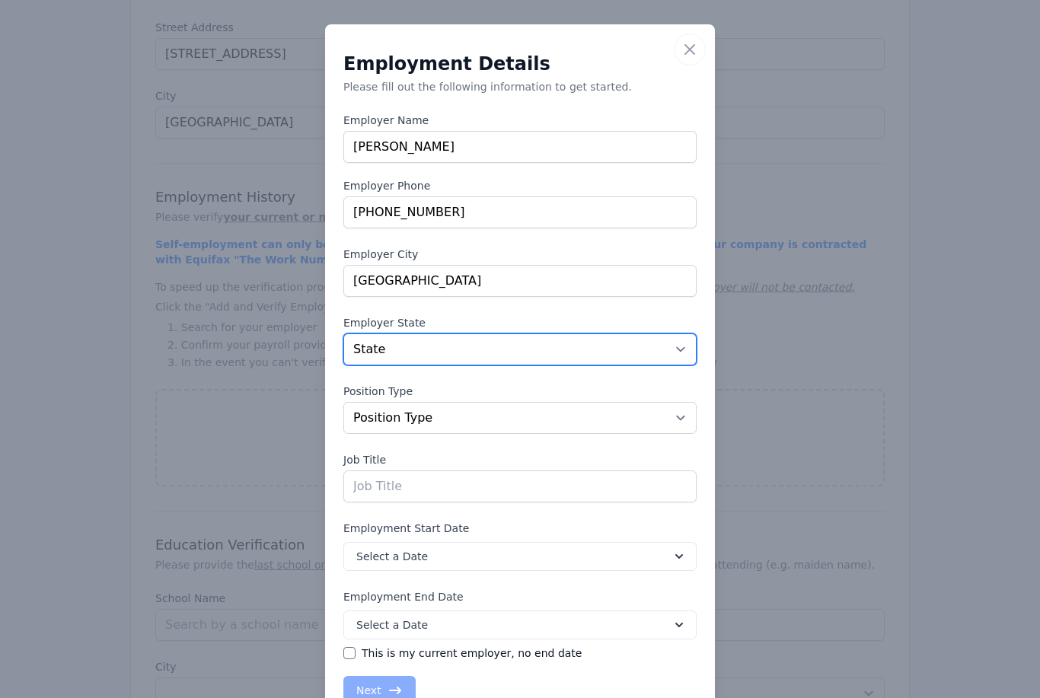
click at [612, 349] on select "State [US_STATE] [US_STATE] [US_STATE] [US_STATE] [US_STATE] [US_STATE] [US_STA…" at bounding box center [519, 350] width 353 height 32
select select "[GEOGRAPHIC_DATA]"
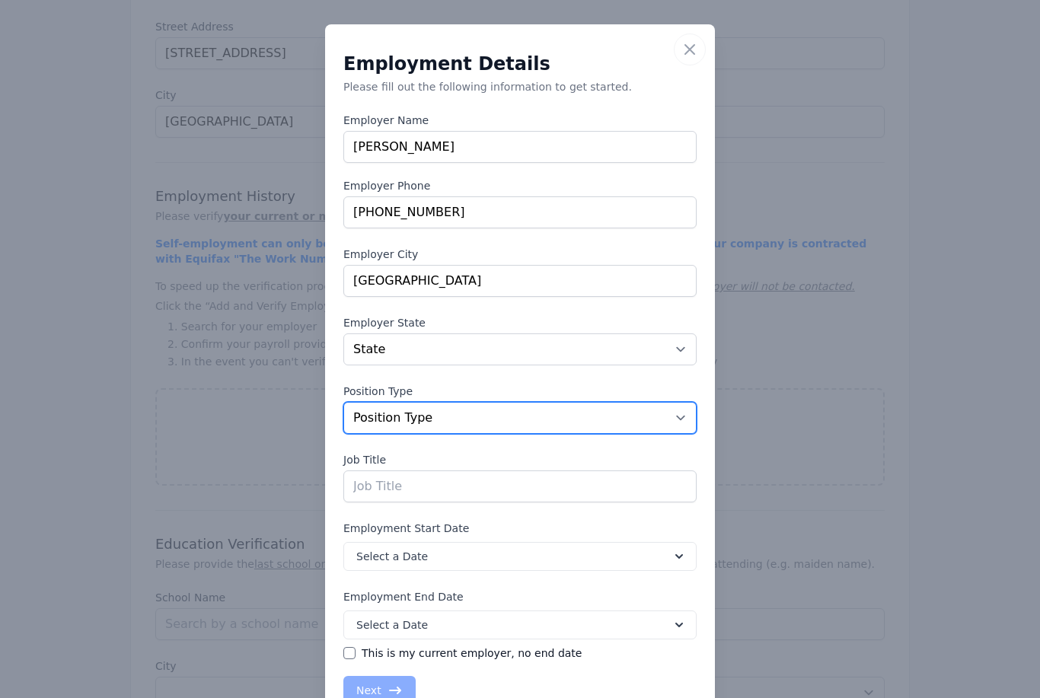
click at [565, 407] on select "Position Type Full Time Part time Self Employed Contract Internship Other" at bounding box center [519, 418] width 353 height 32
select select "parttime"
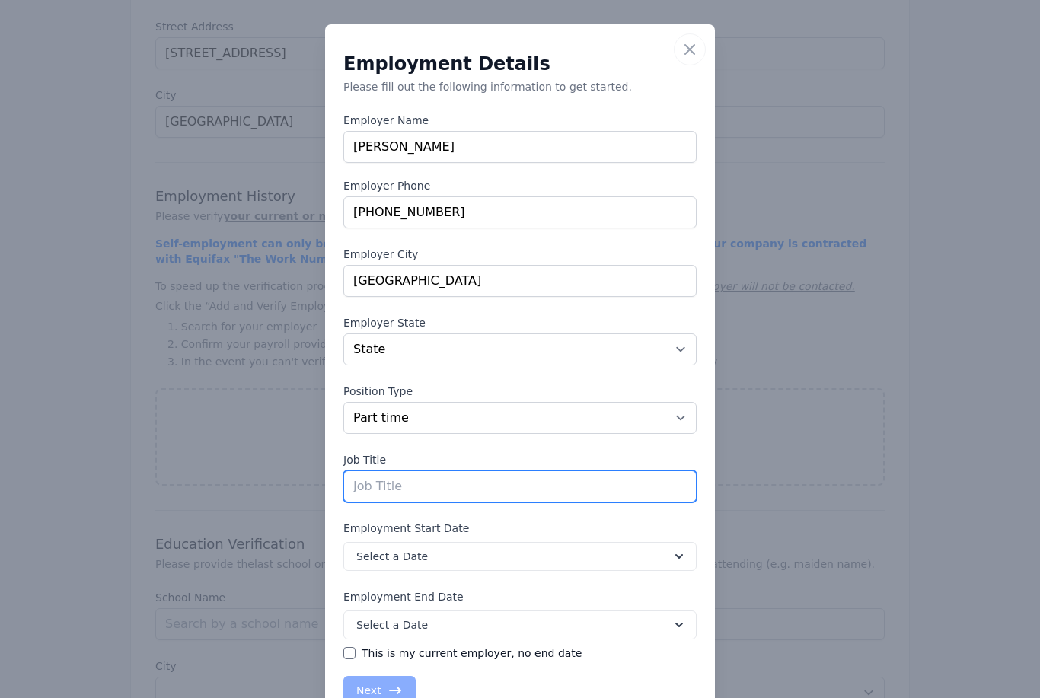
click at [411, 490] on input "text" at bounding box center [519, 487] width 353 height 32
type input "Teacher"
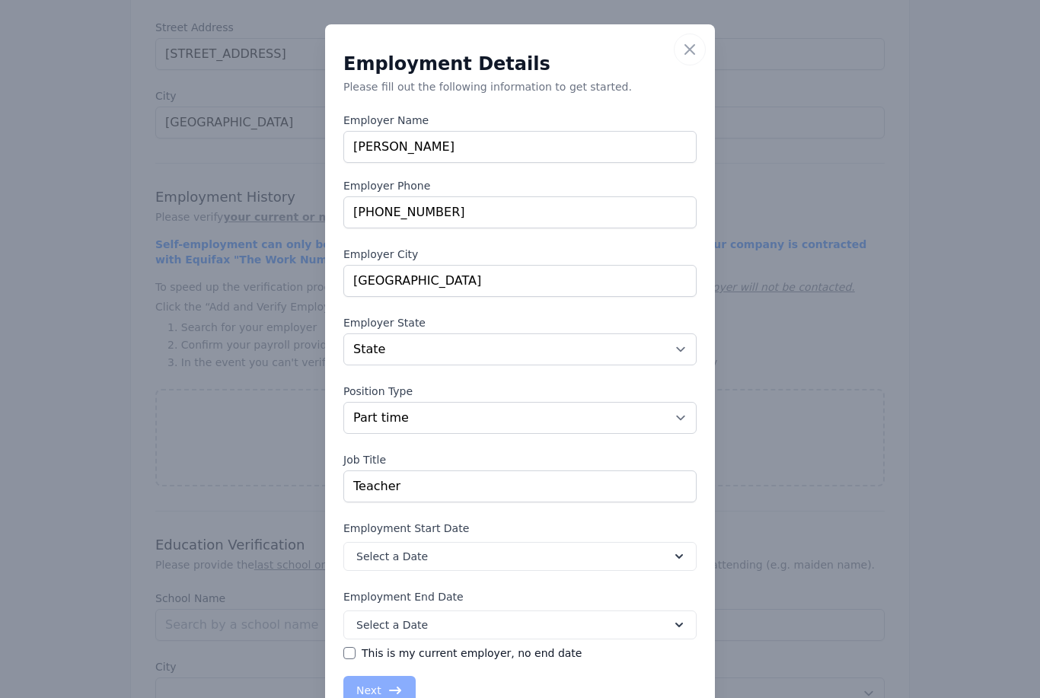
click at [533, 545] on button "Select a Date" at bounding box center [519, 556] width 353 height 29
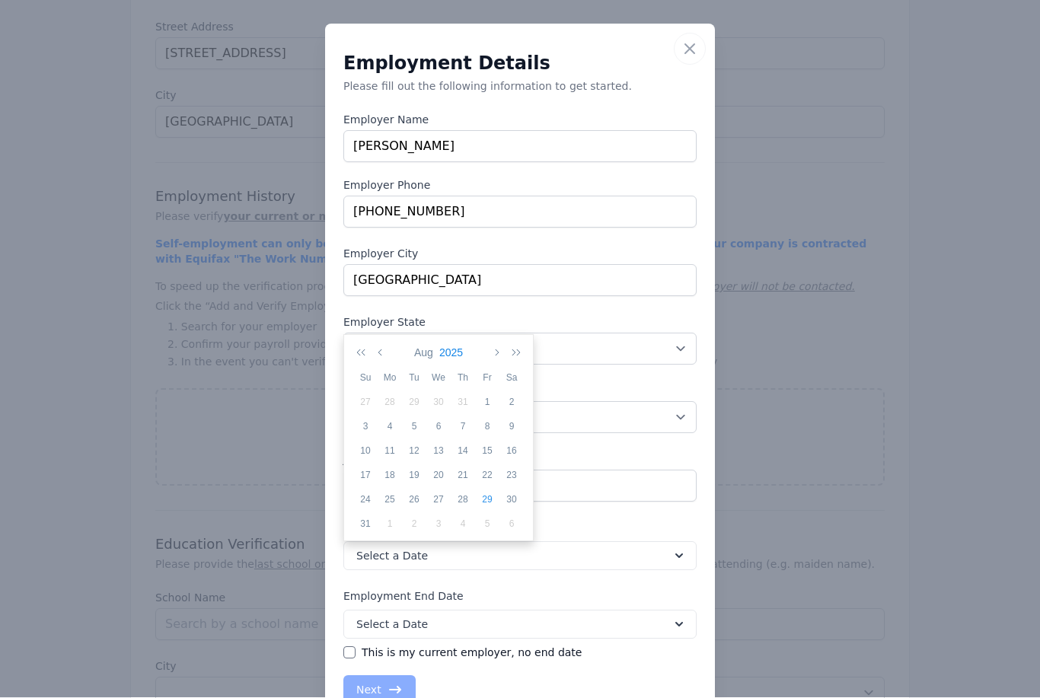
click at [441, 348] on button "2025" at bounding box center [451, 353] width 30 height 26
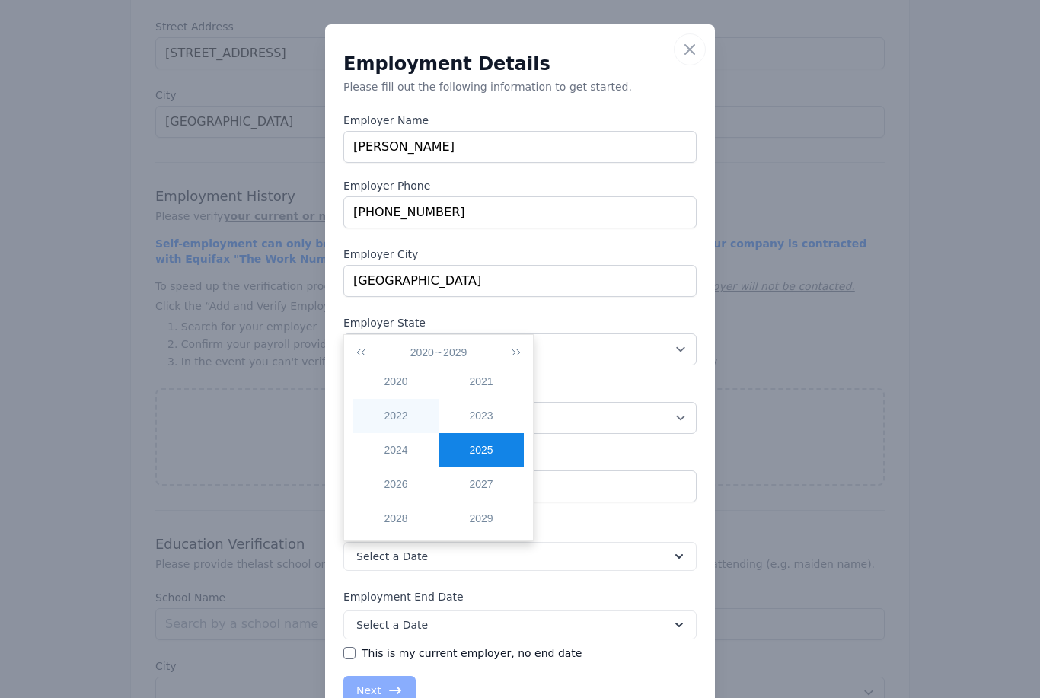
click at [401, 416] on div "2022" at bounding box center [395, 416] width 85 height 16
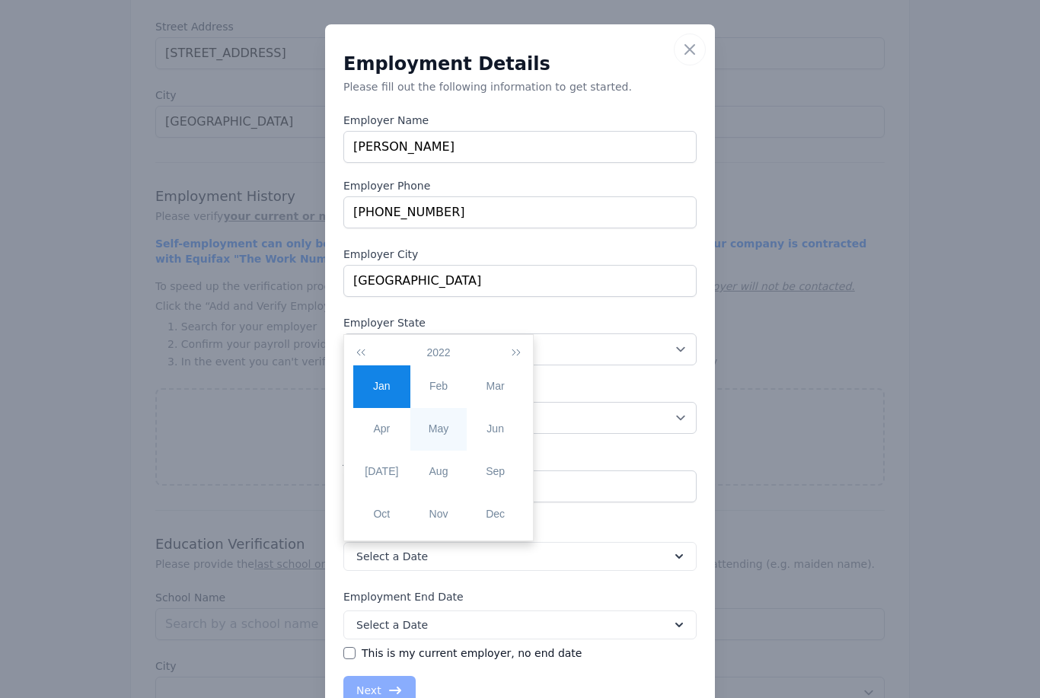
click at [451, 434] on div "May" at bounding box center [438, 429] width 57 height 16
click at [425, 348] on button "May" at bounding box center [423, 353] width 26 height 26
click at [497, 477] on div "Sep" at bounding box center [495, 472] width 57 height 16
click at [368, 425] on div "4" at bounding box center [365, 427] width 24 height 14
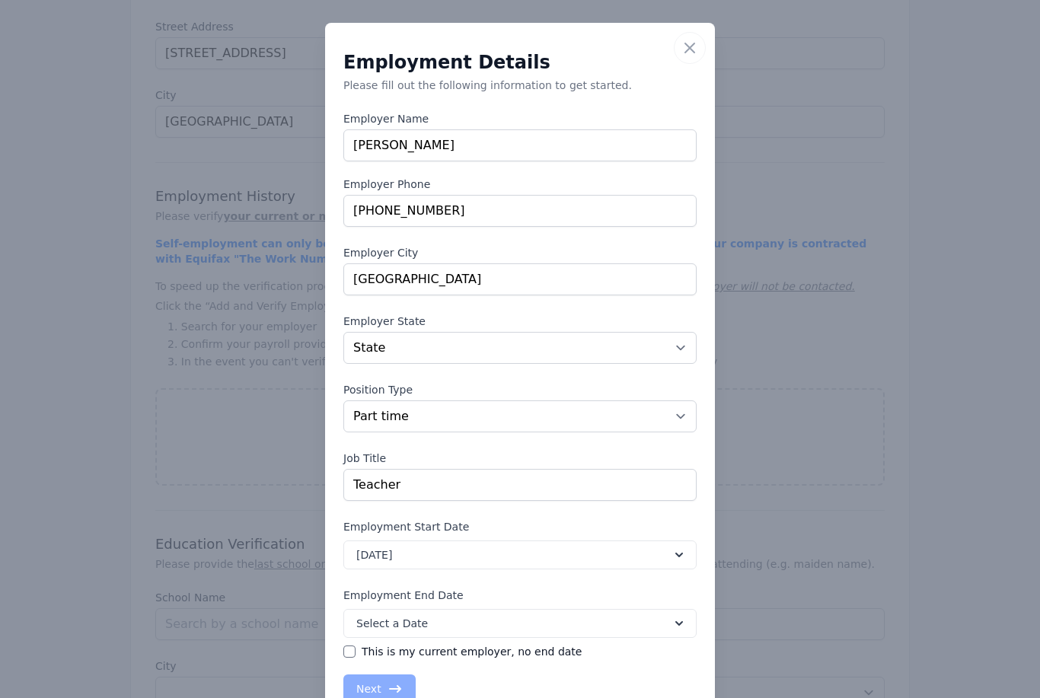
scroll to position [1, 0]
click at [490, 624] on button "Select a Date" at bounding box center [519, 624] width 353 height 29
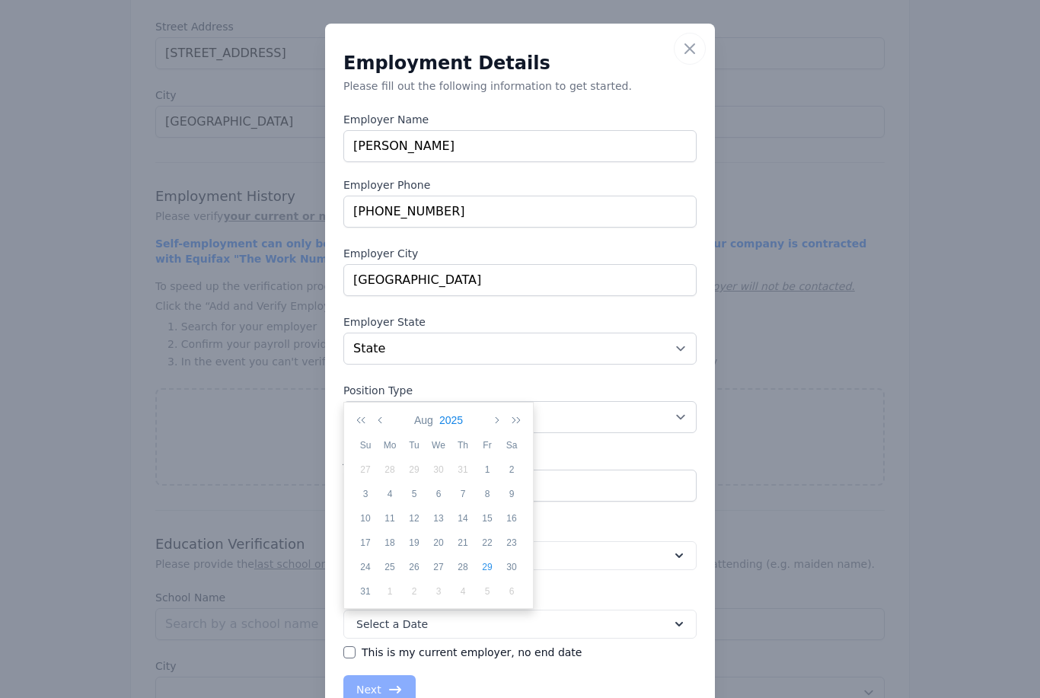
click at [456, 418] on button "2025" at bounding box center [451, 420] width 30 height 26
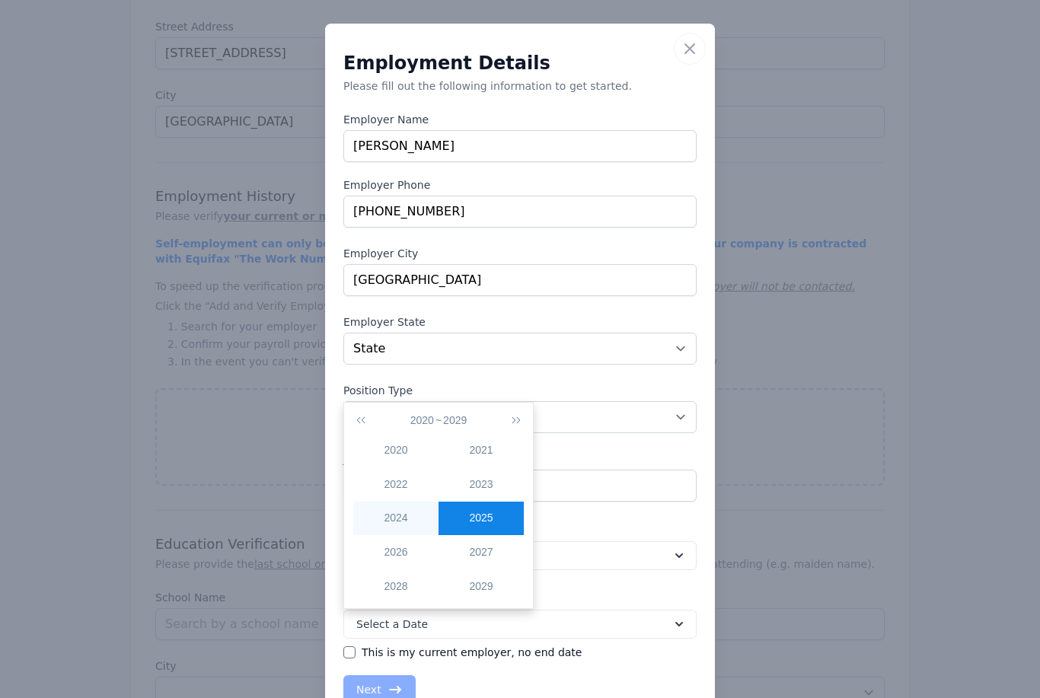
click at [404, 524] on div "2024" at bounding box center [395, 518] width 85 height 16
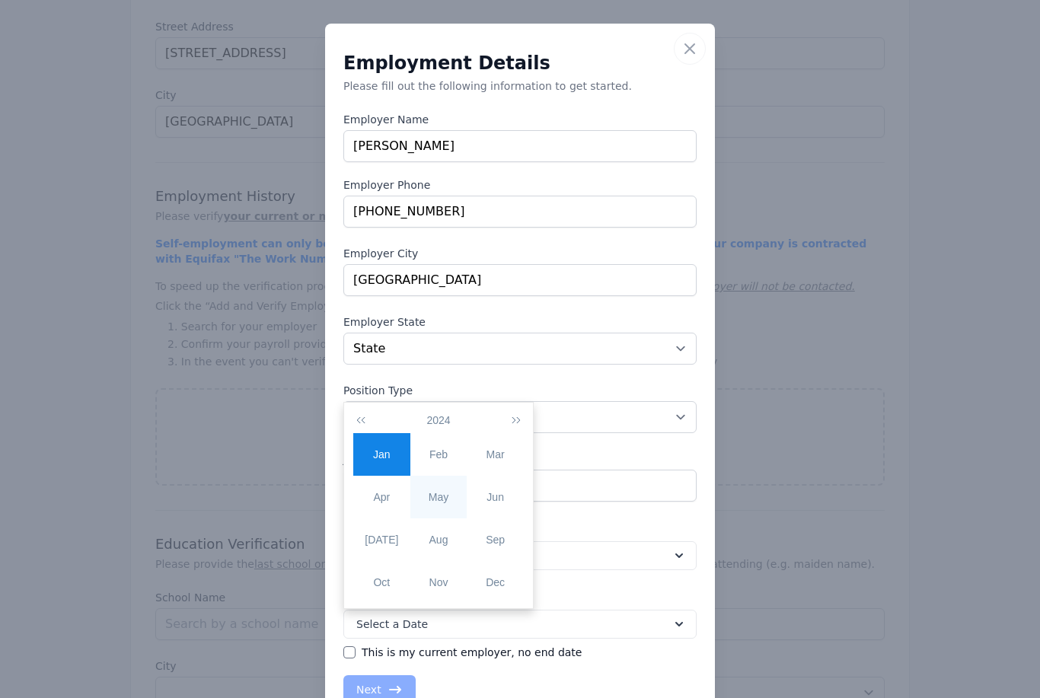
click at [448, 496] on div "May" at bounding box center [438, 498] width 57 height 16
click at [368, 519] on div "12" at bounding box center [365, 519] width 24 height 14
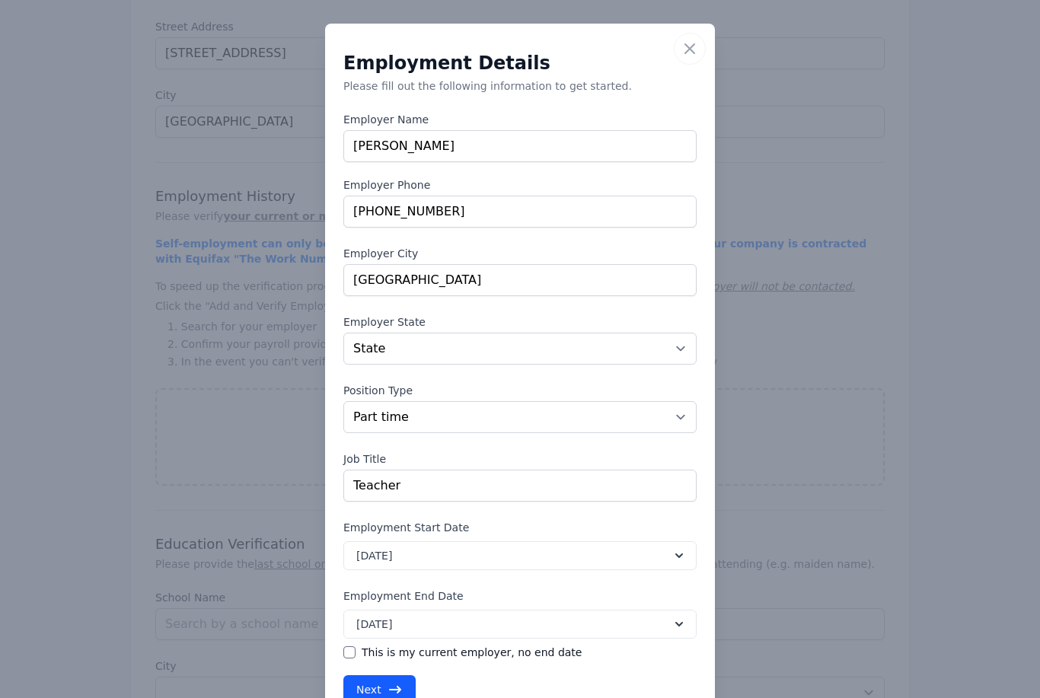
click at [383, 685] on button "Next" at bounding box center [379, 689] width 72 height 29
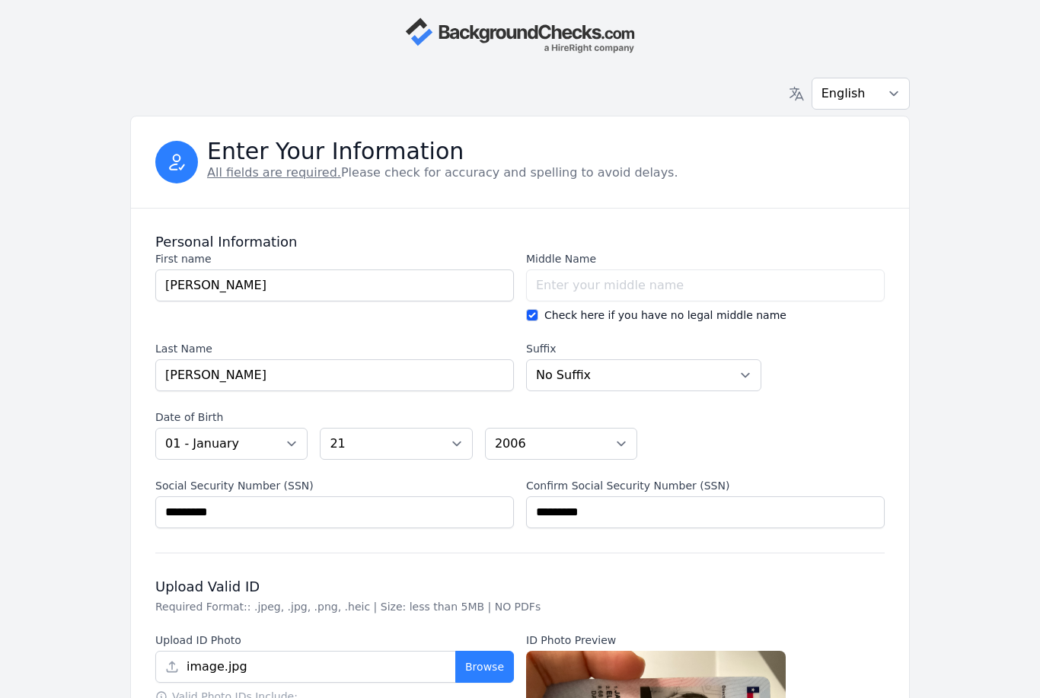
scroll to position [0, 0]
